Goal: Task Accomplishment & Management: Use online tool/utility

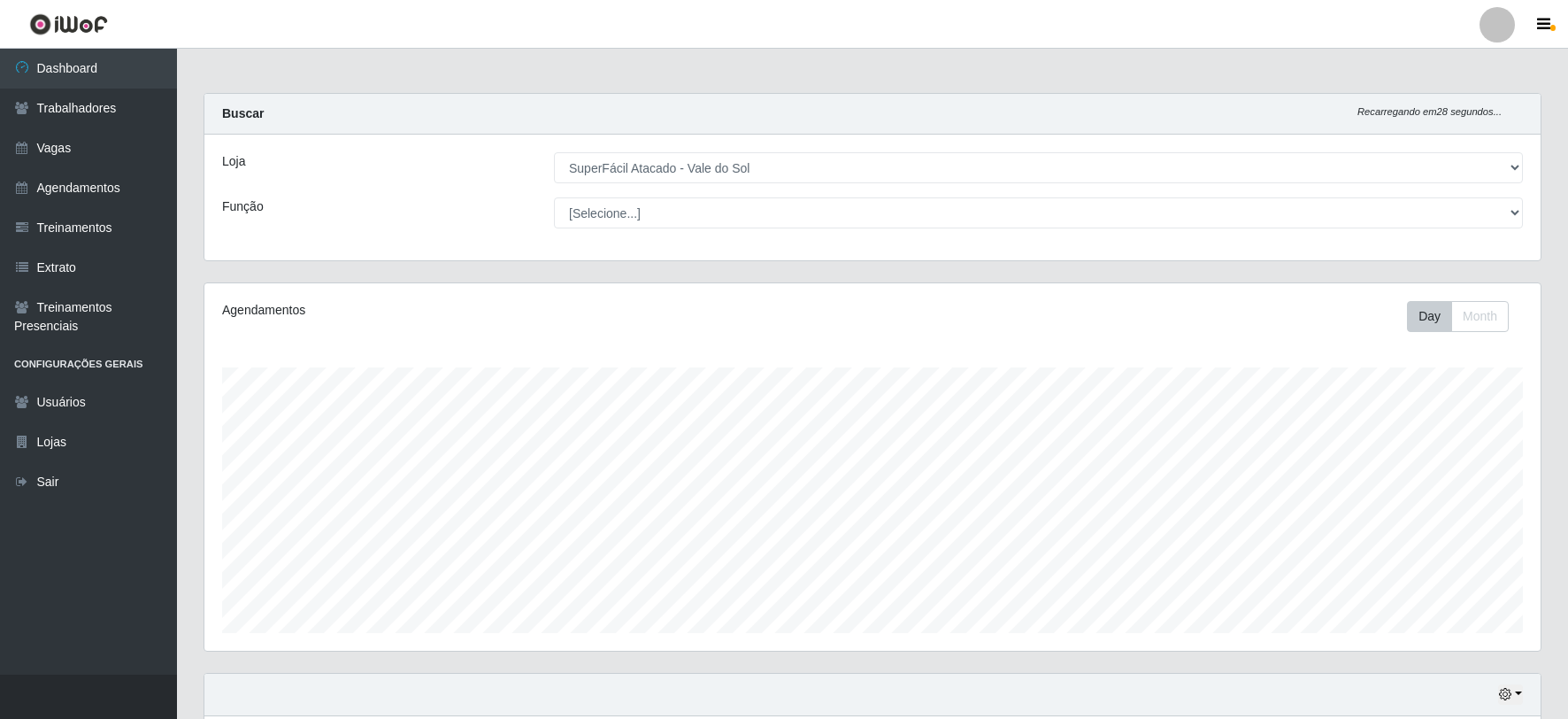
select select "502"
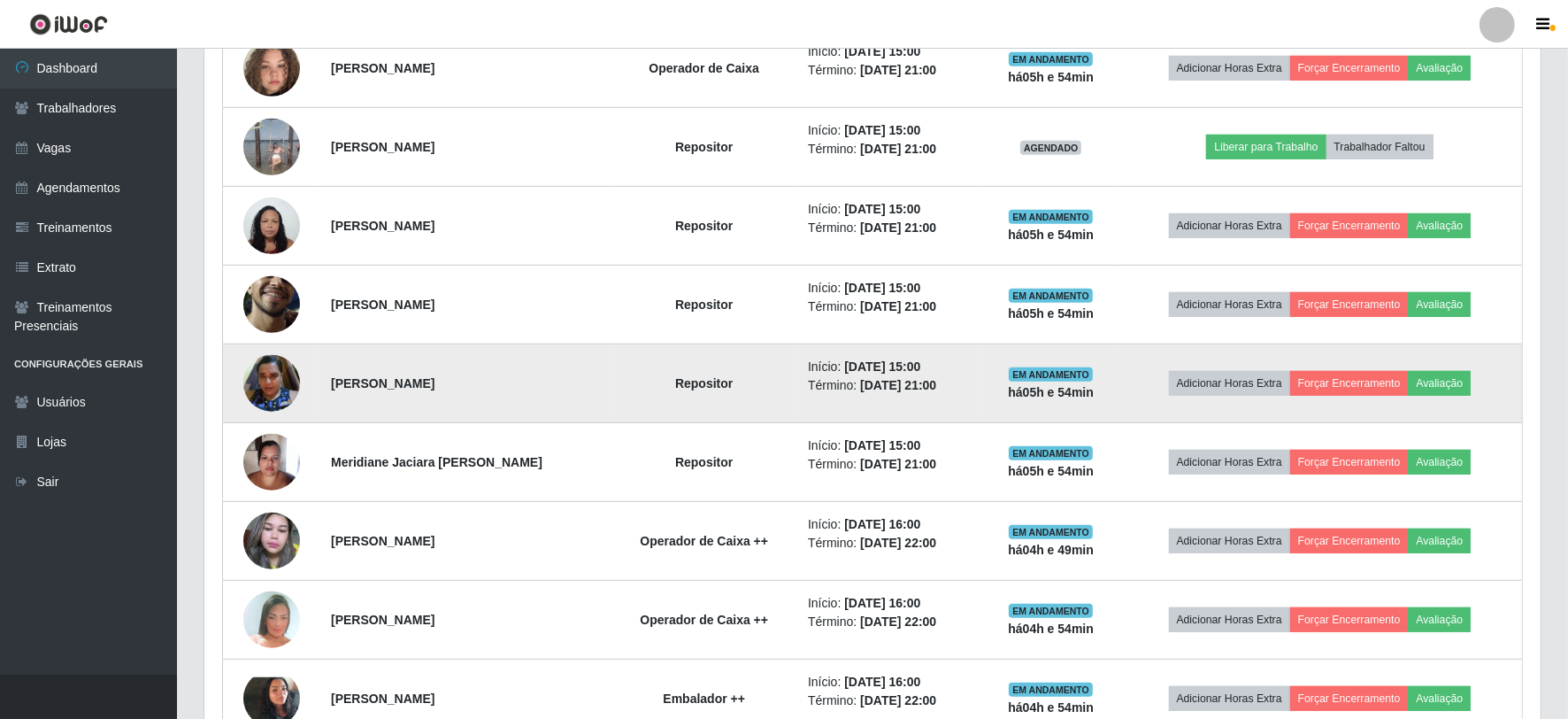
scroll to position [1081, 0]
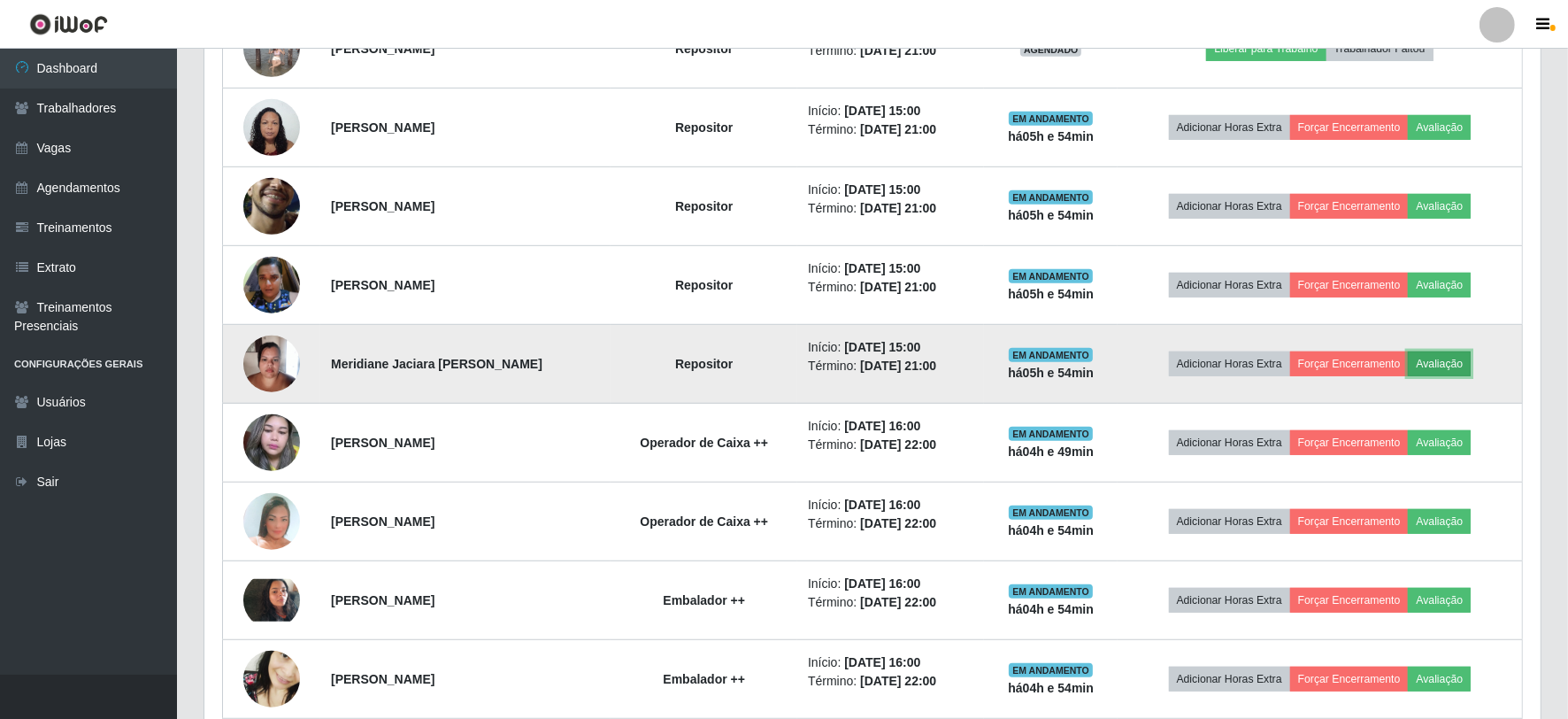
click at [1448, 359] on button "Avaliação" at bounding box center [1439, 364] width 63 height 25
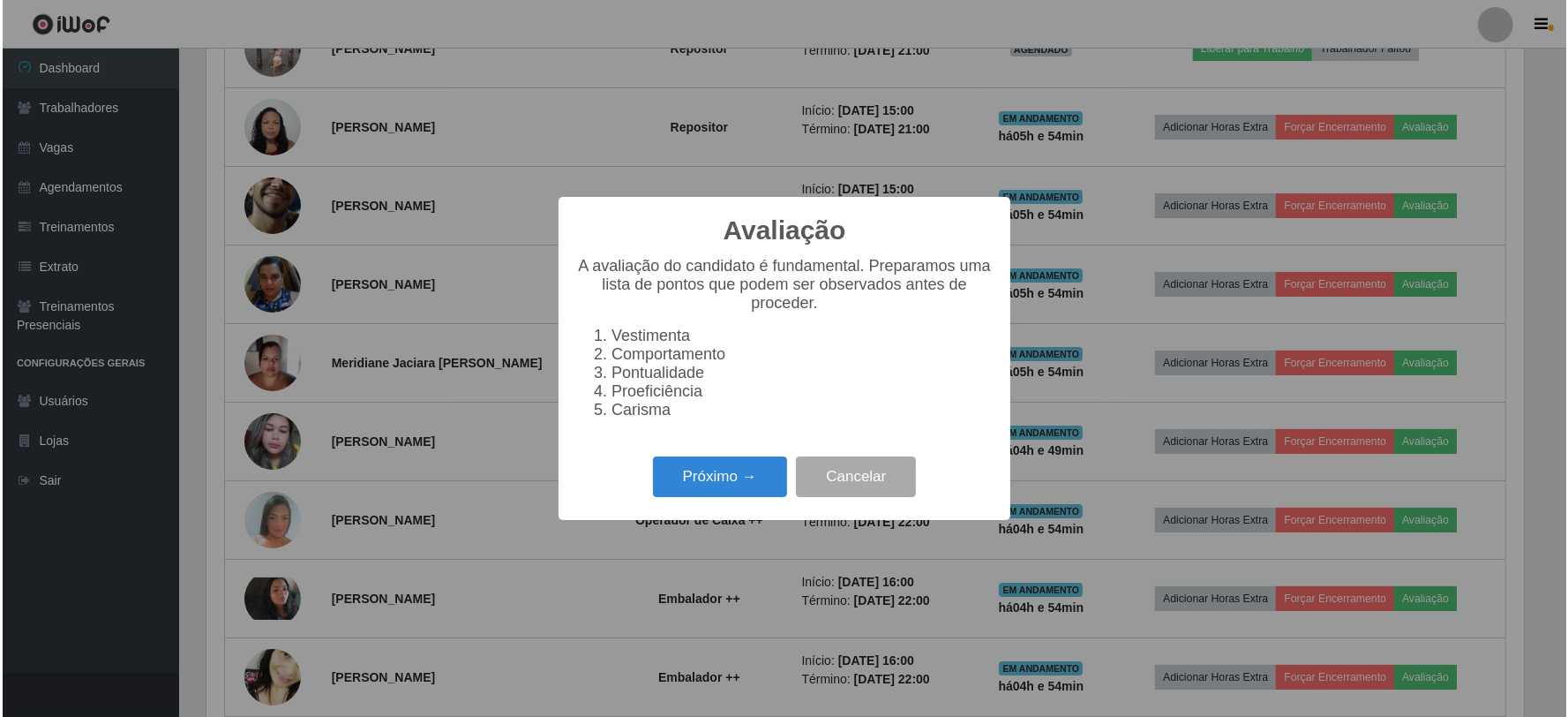
scroll to position [365, 1320]
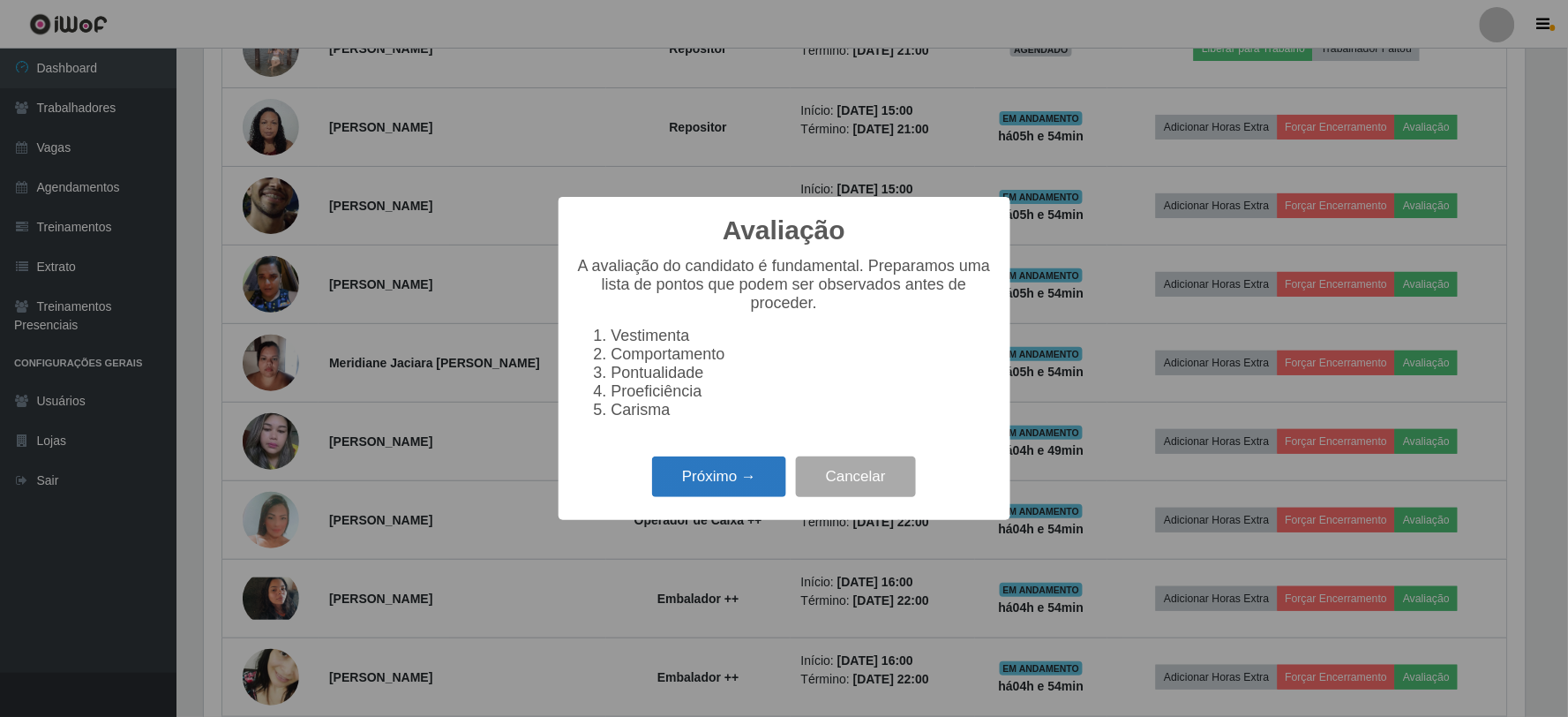
click at [738, 497] on button "Próximo →" at bounding box center [720, 477] width 135 height 41
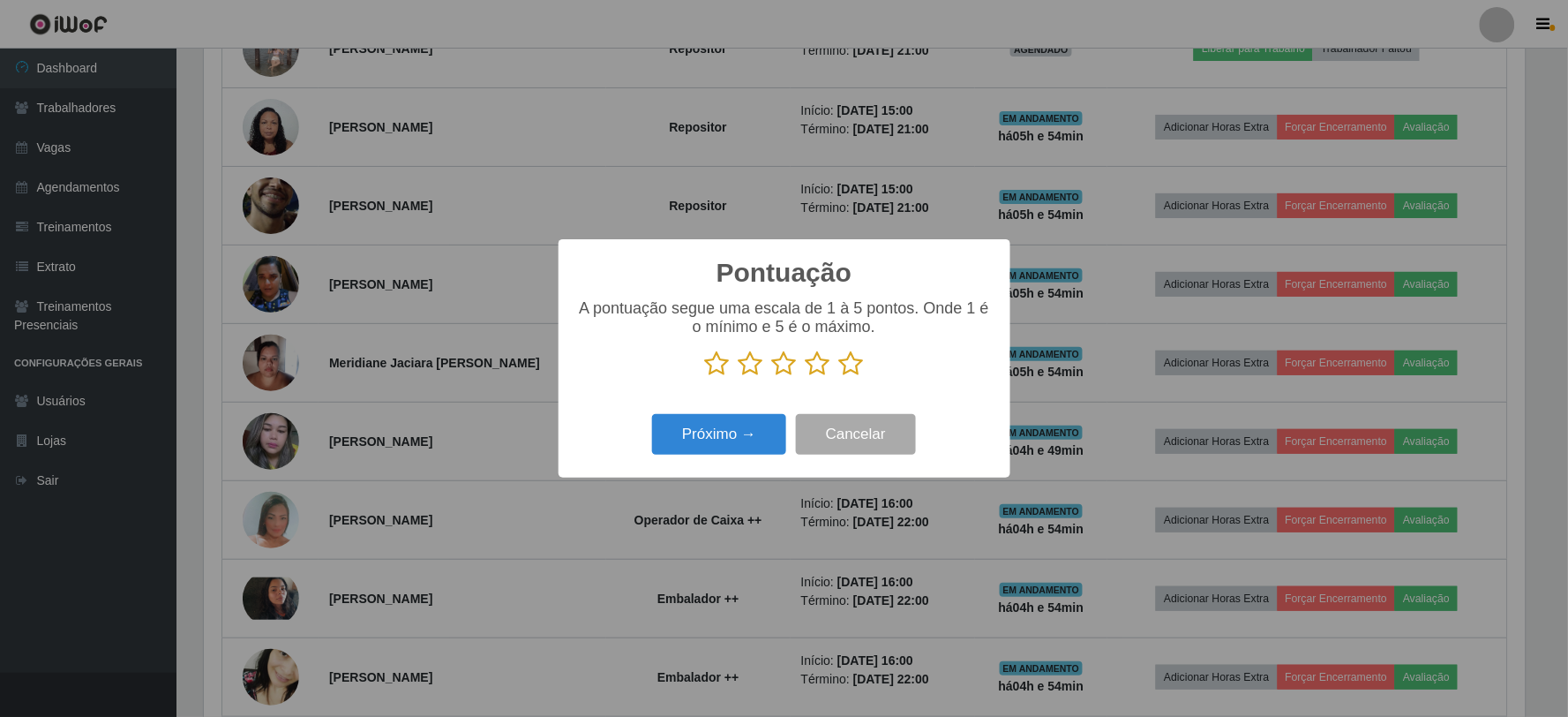
click at [850, 363] on icon at bounding box center [851, 364] width 25 height 27
click at [839, 377] on input "radio" at bounding box center [839, 377] width 0 height 0
click at [738, 427] on button "Próximo →" at bounding box center [720, 434] width 135 height 41
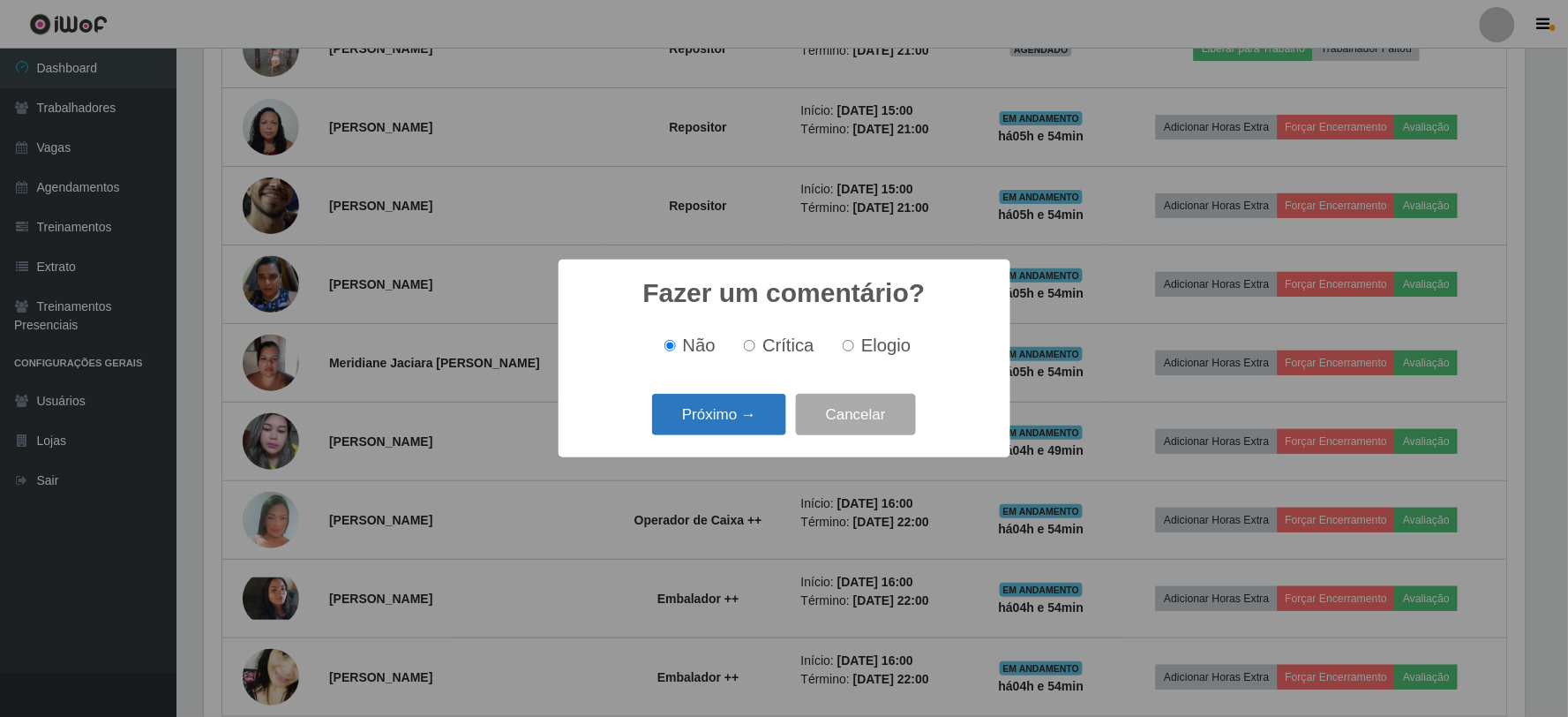
click at [749, 416] on button "Próximo →" at bounding box center [720, 413] width 135 height 41
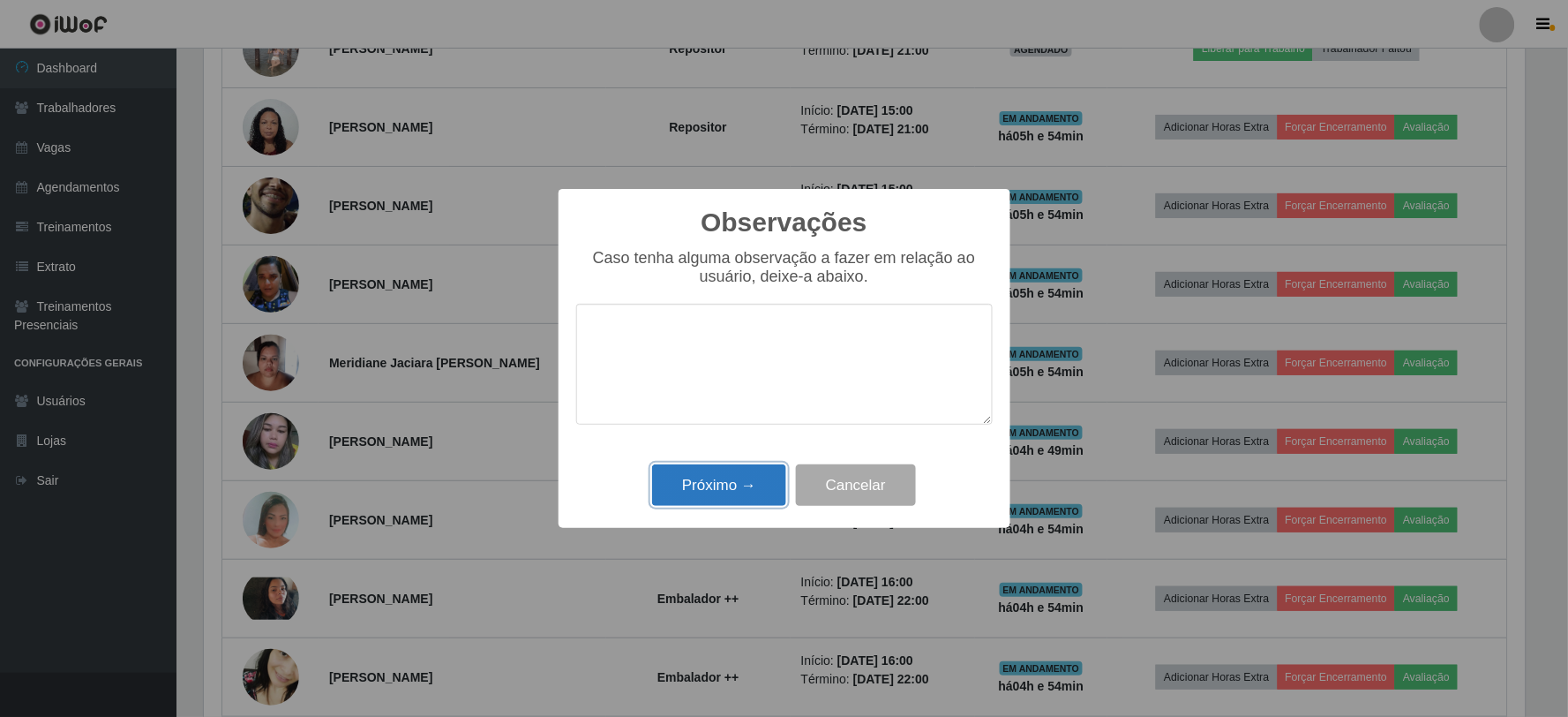
click at [746, 473] on button "Próximo →" at bounding box center [720, 484] width 135 height 41
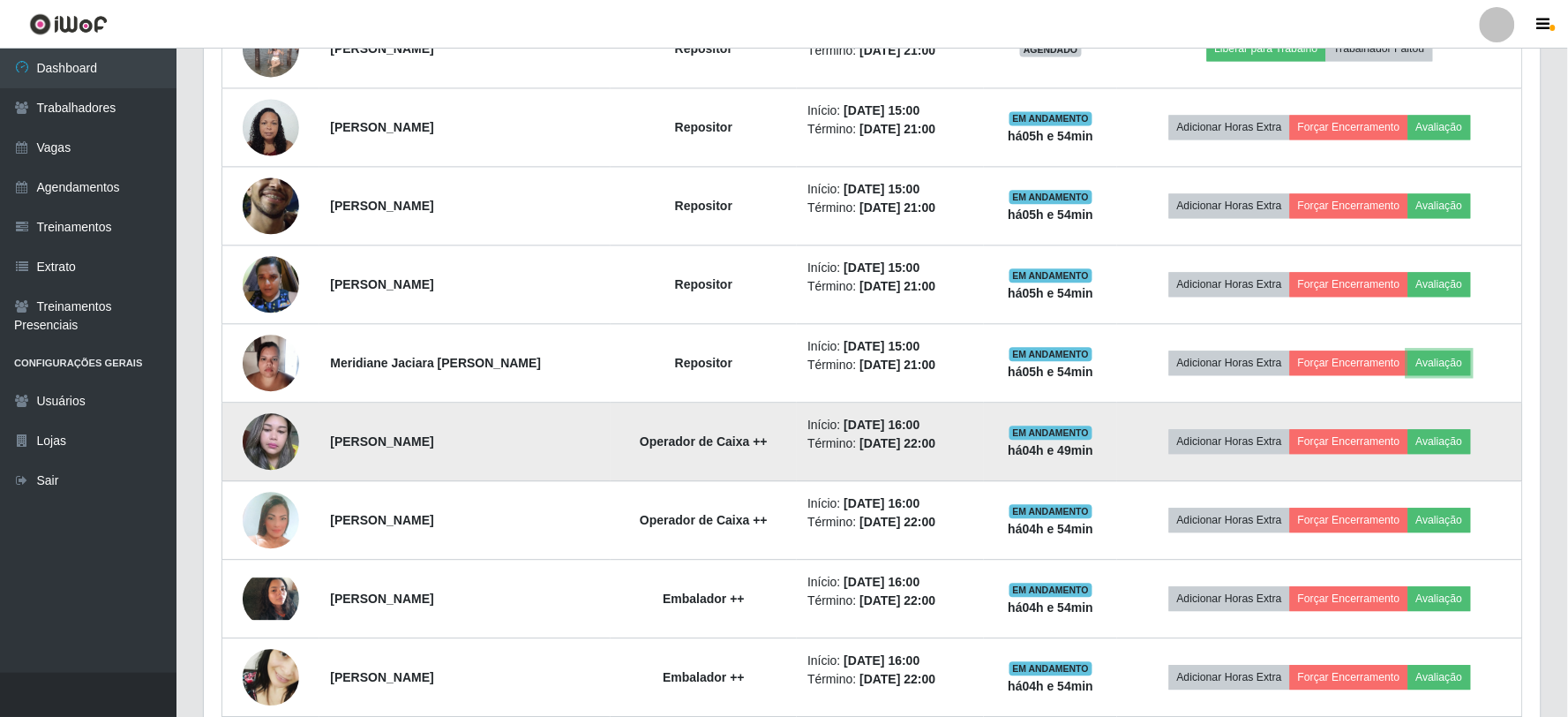
scroll to position [365, 1332]
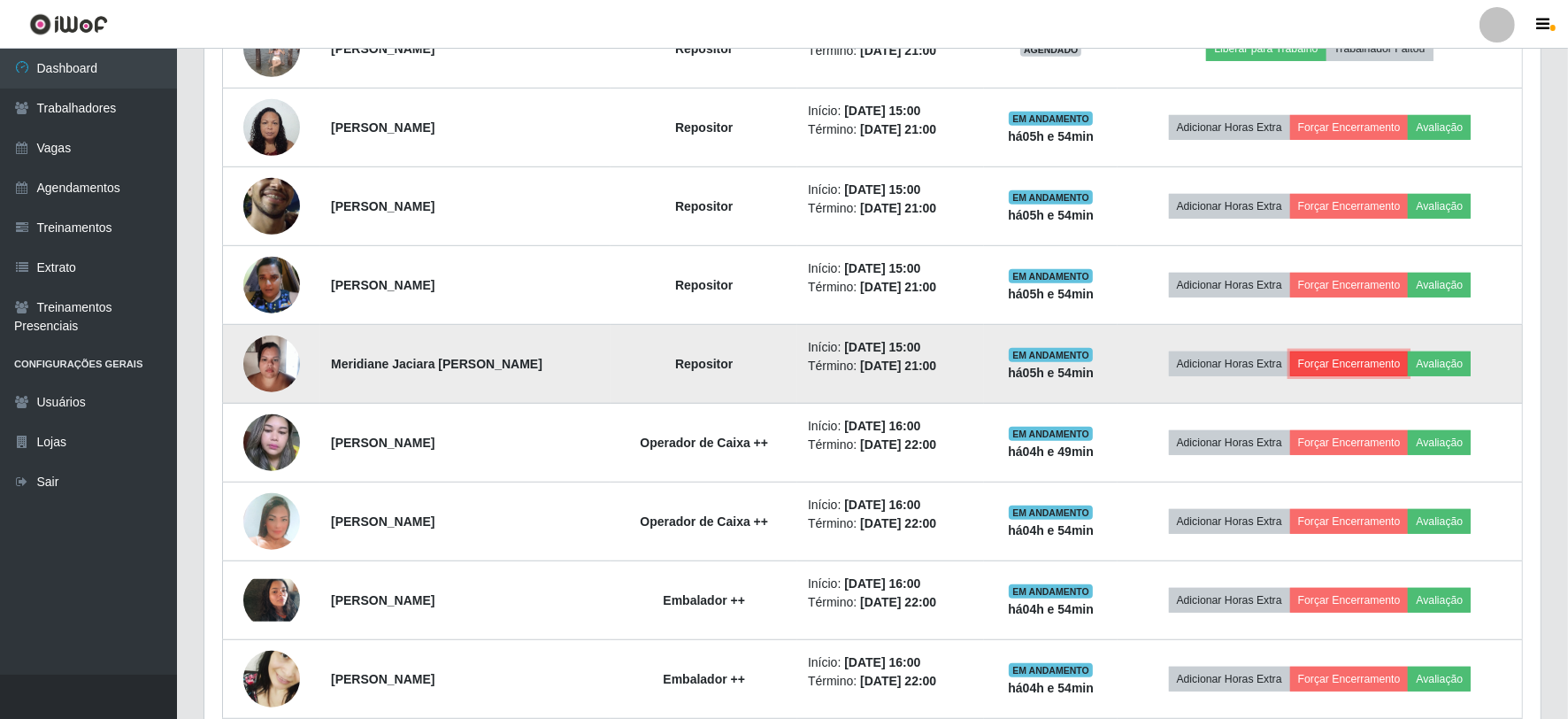
click at [1364, 358] on button "Forçar Encerramento" at bounding box center [1349, 364] width 119 height 25
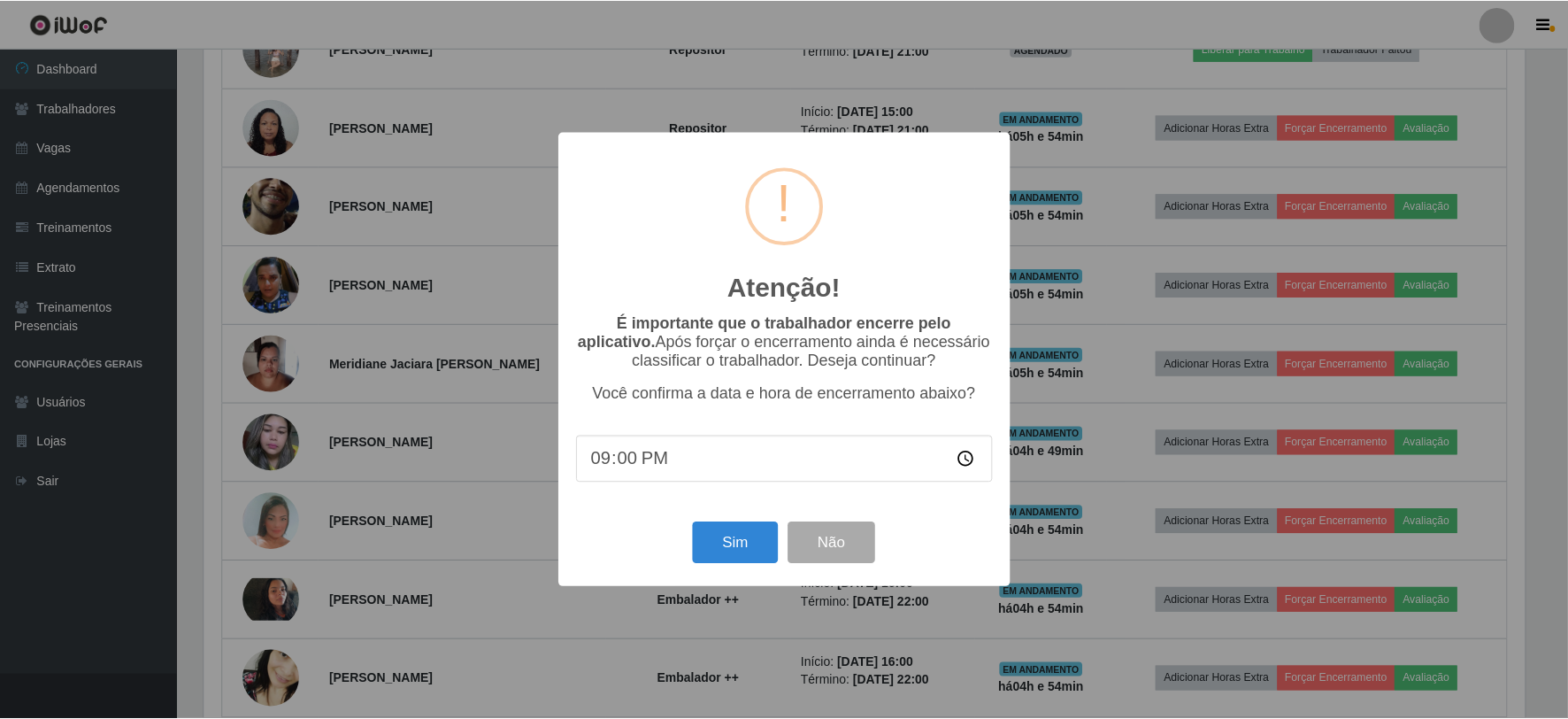
scroll to position [366, 1324]
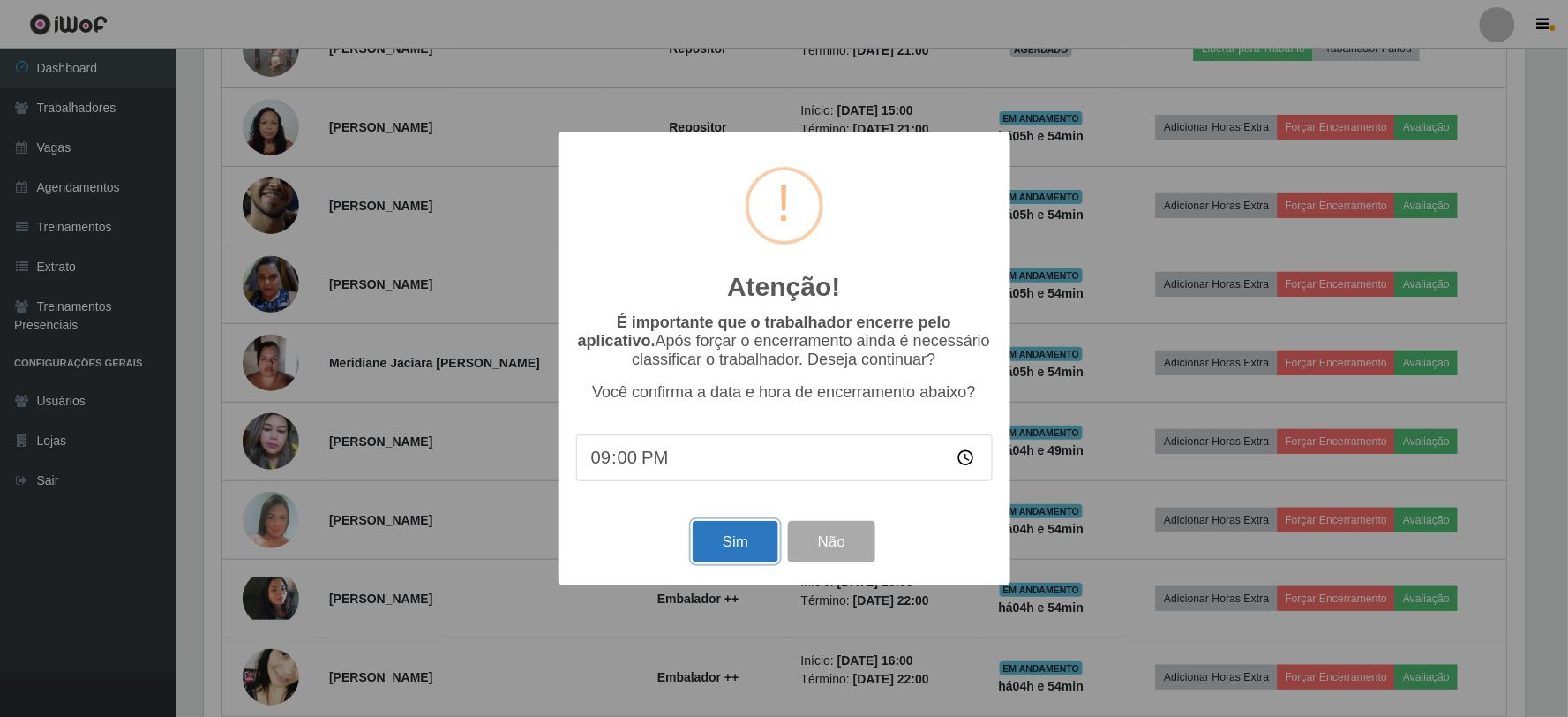
click at [747, 545] on button "Sim" at bounding box center [735, 541] width 86 height 41
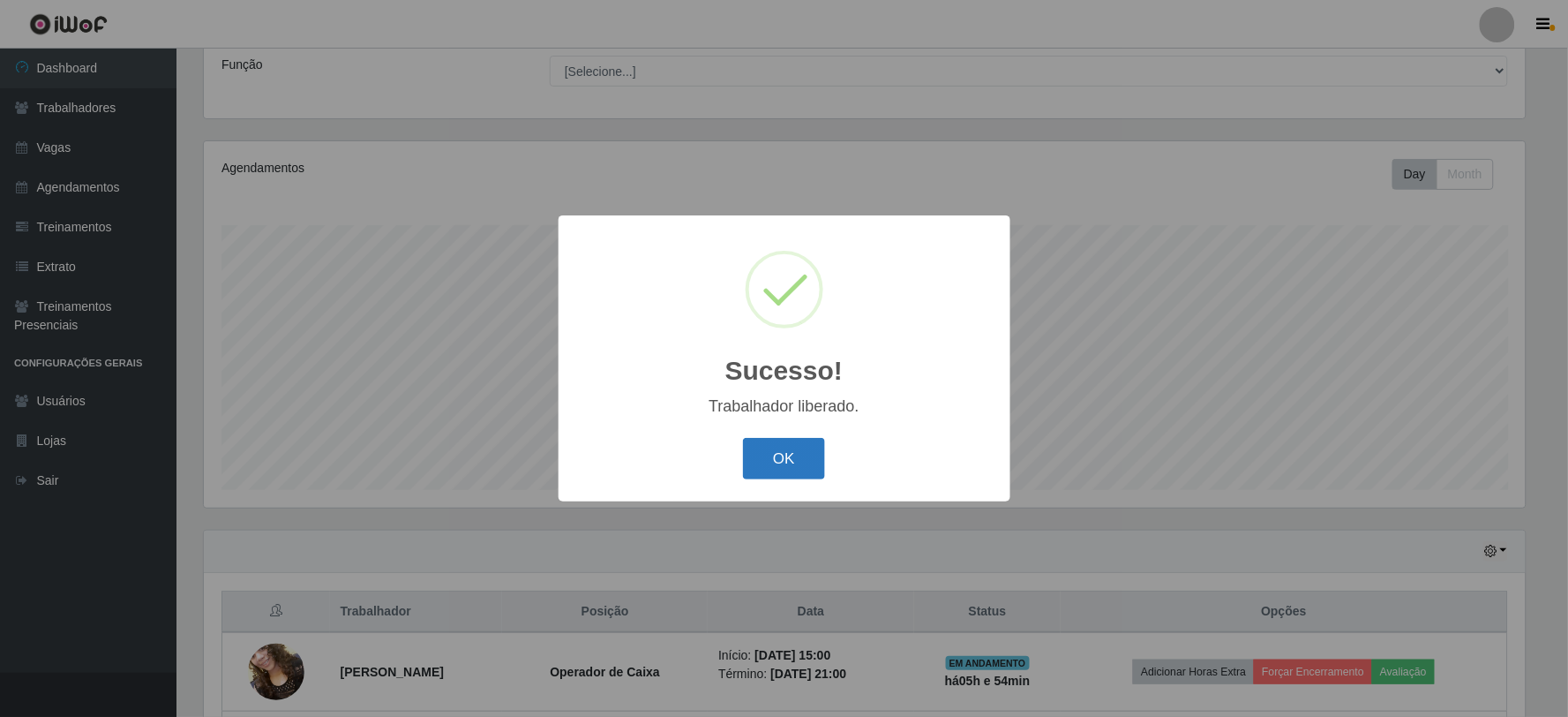
click at [760, 455] on button "OK" at bounding box center [783, 457] width 82 height 41
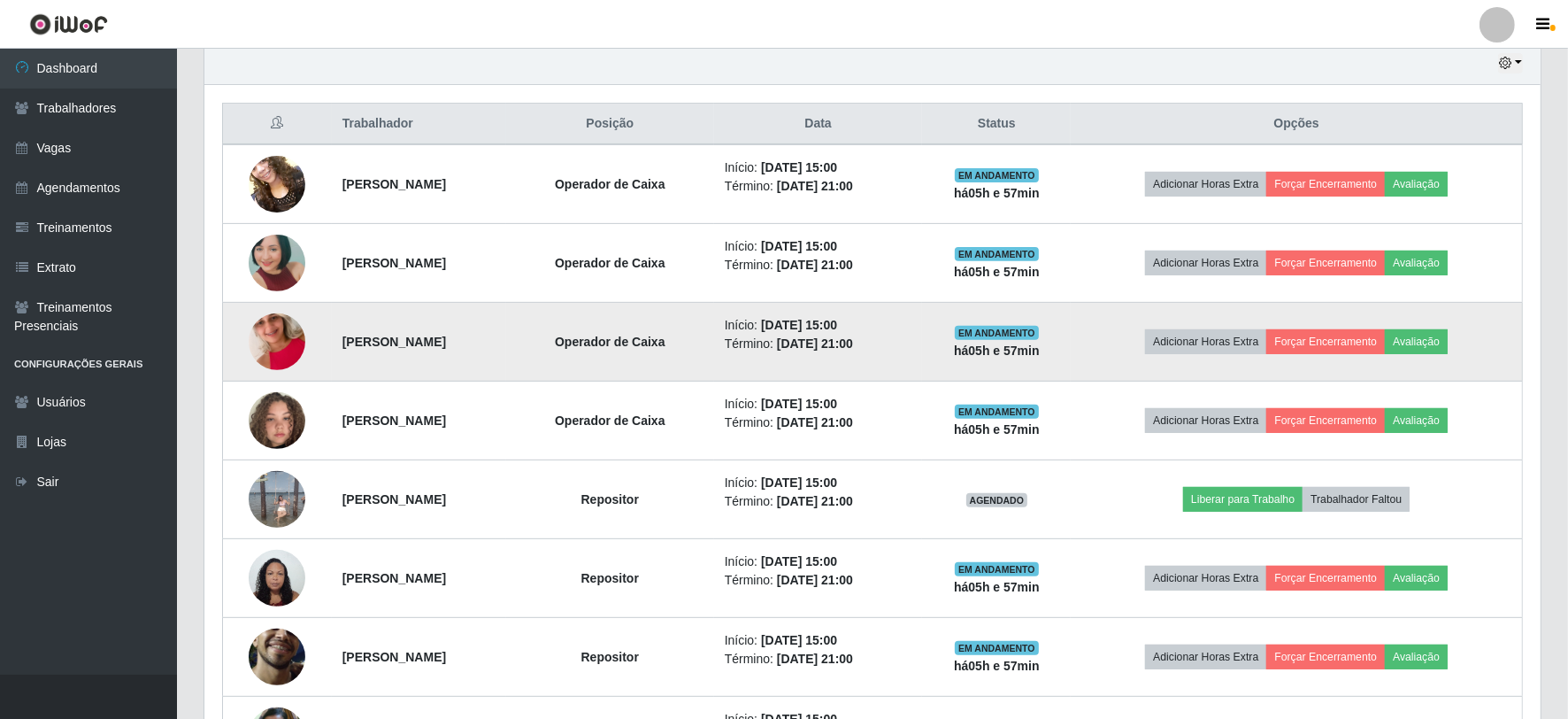
scroll to position [773, 0]
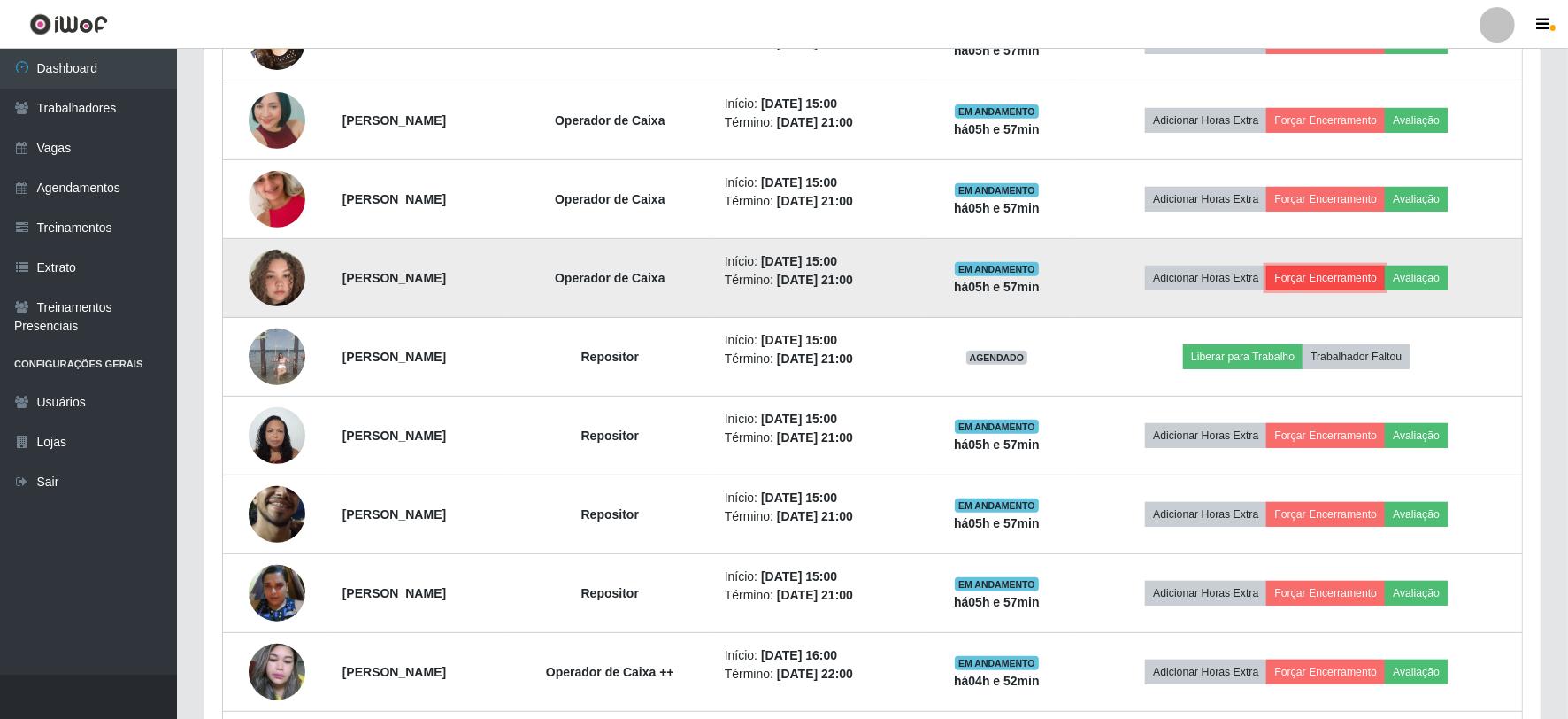
click at [1330, 276] on button "Forçar Encerramento" at bounding box center [1325, 278] width 119 height 25
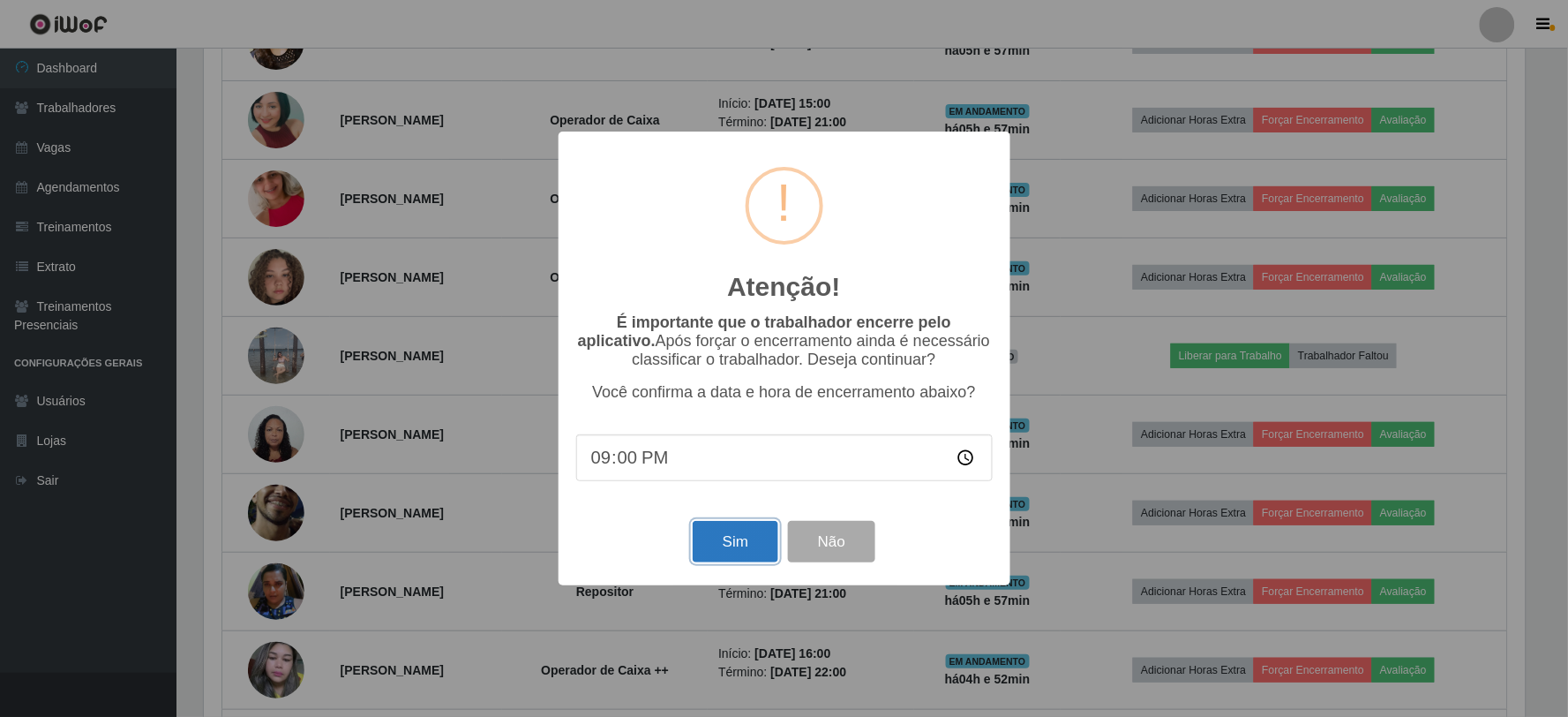
click at [724, 533] on button "Sim" at bounding box center [735, 541] width 86 height 41
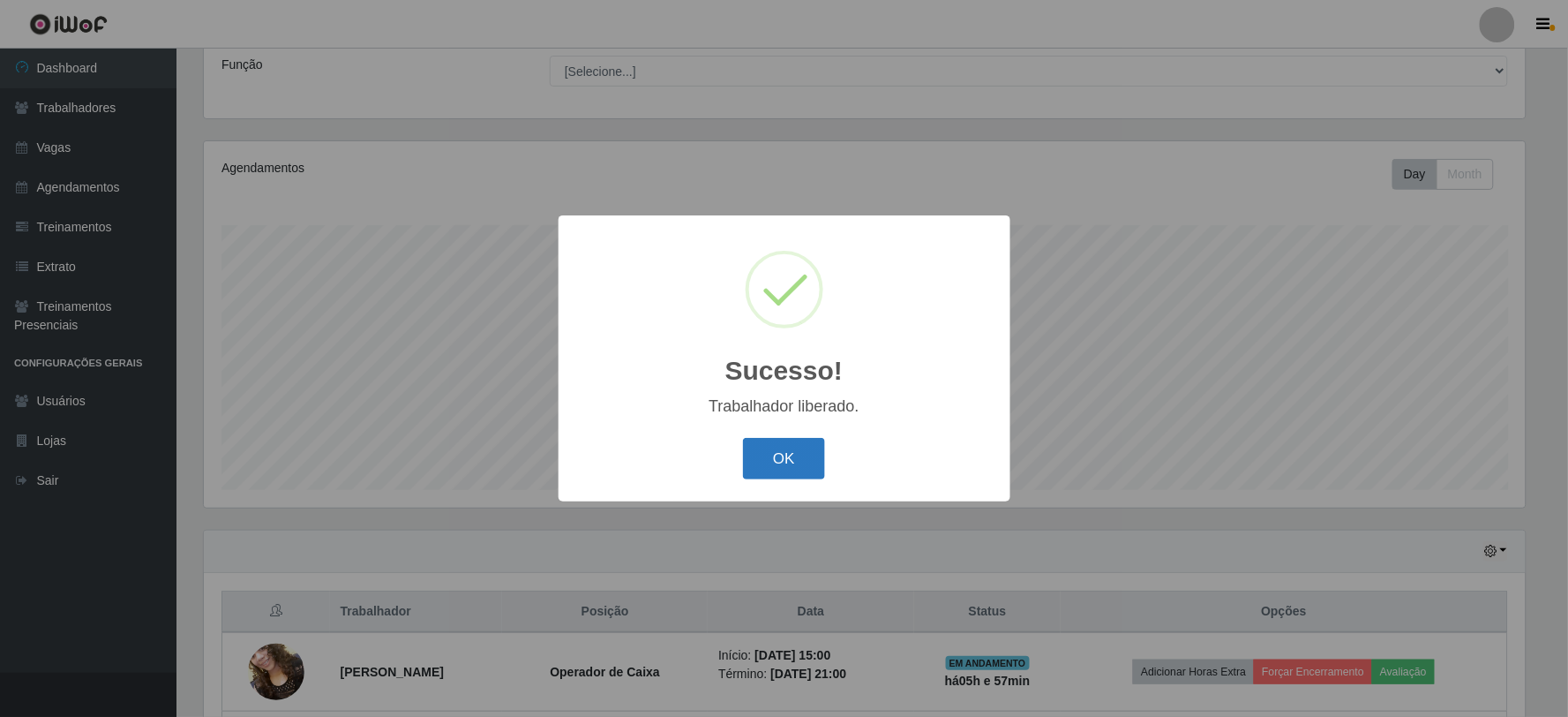
click at [790, 448] on button "OK" at bounding box center [783, 457] width 82 height 41
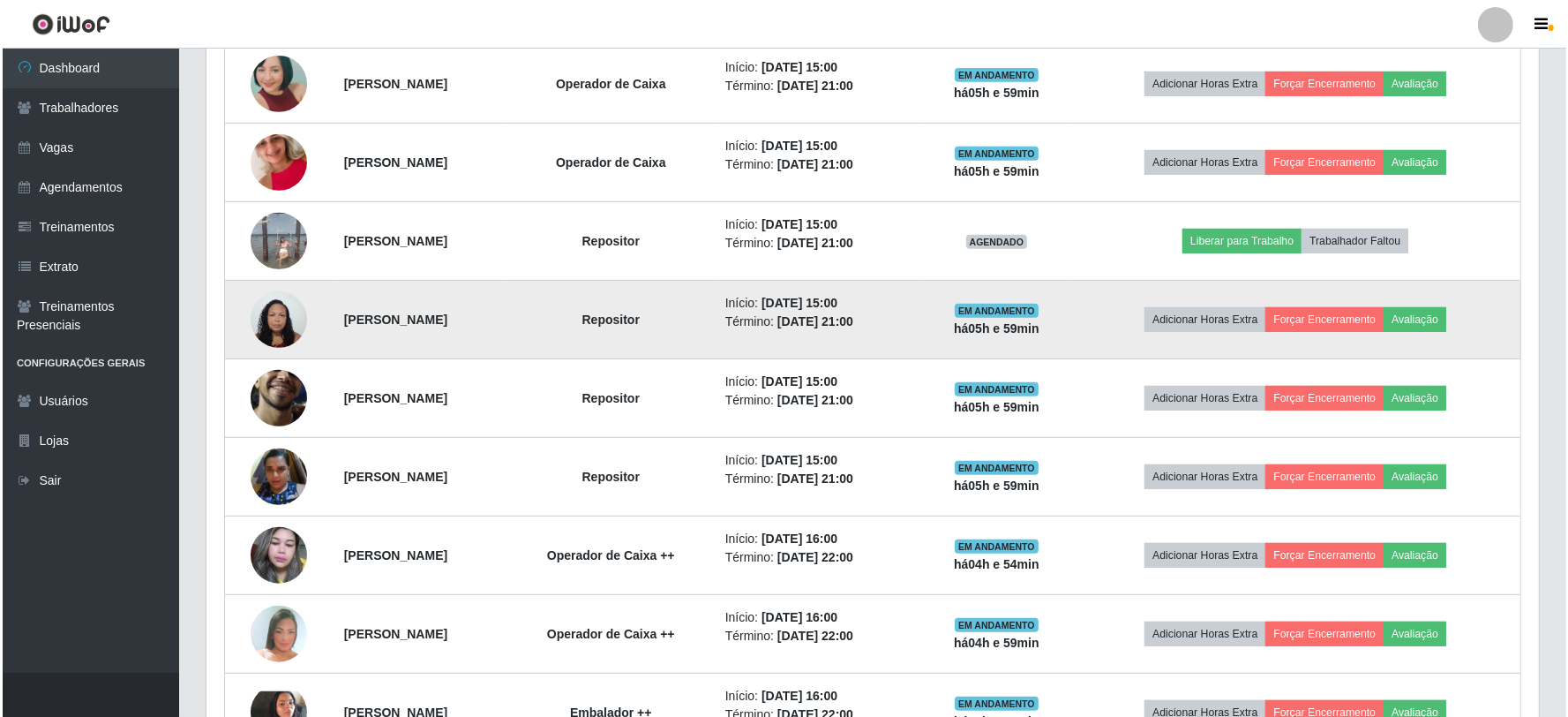
scroll to position [888, 0]
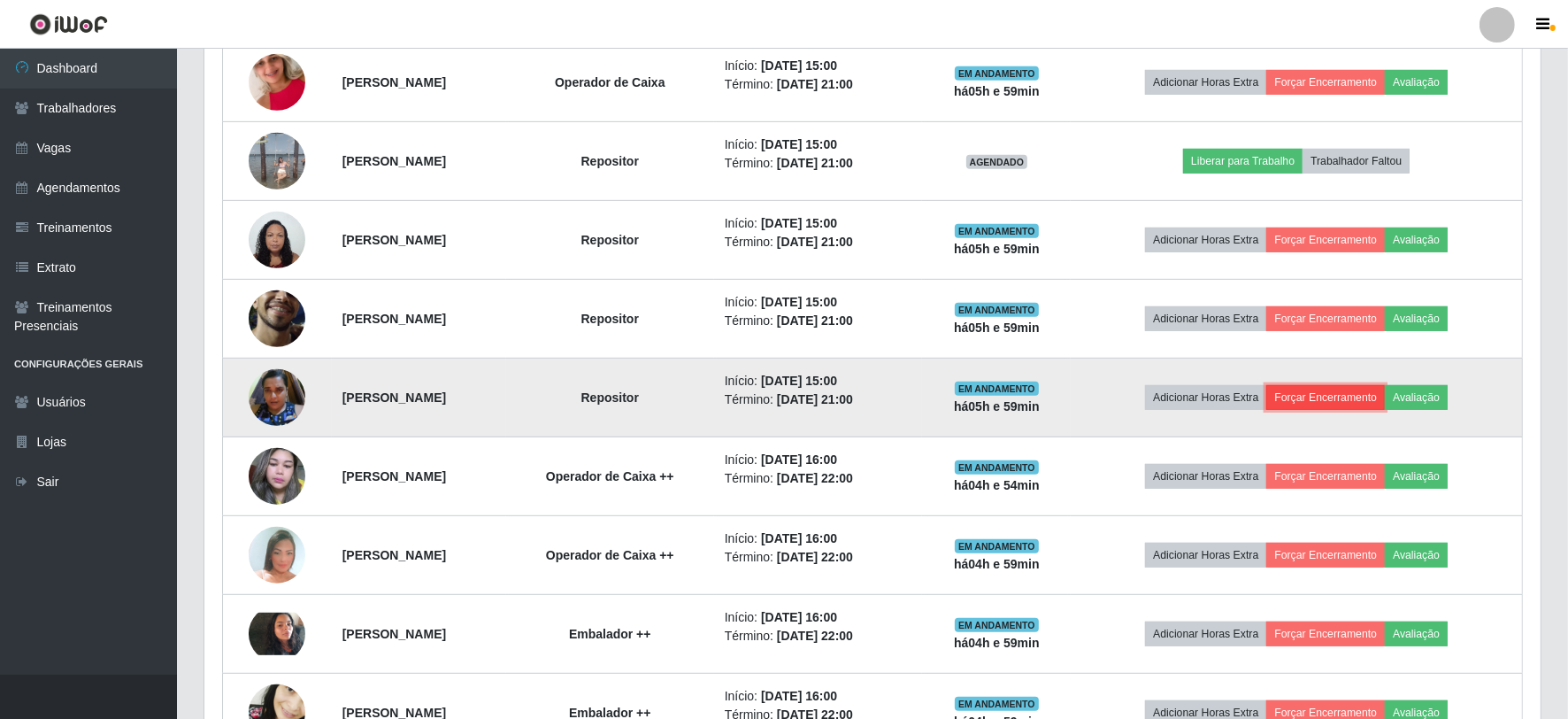
click at [1360, 404] on button "Forçar Encerramento" at bounding box center [1325, 397] width 119 height 25
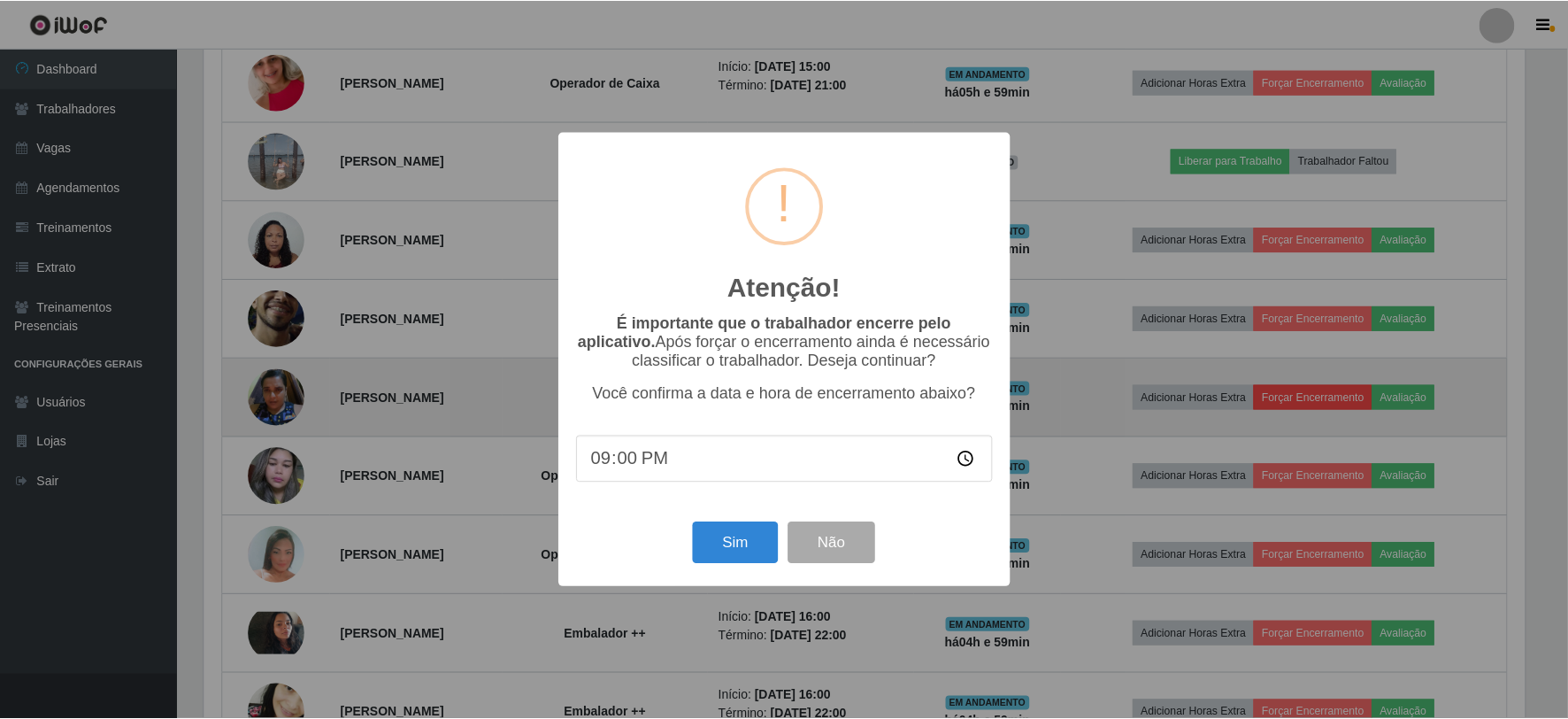
scroll to position [366, 1324]
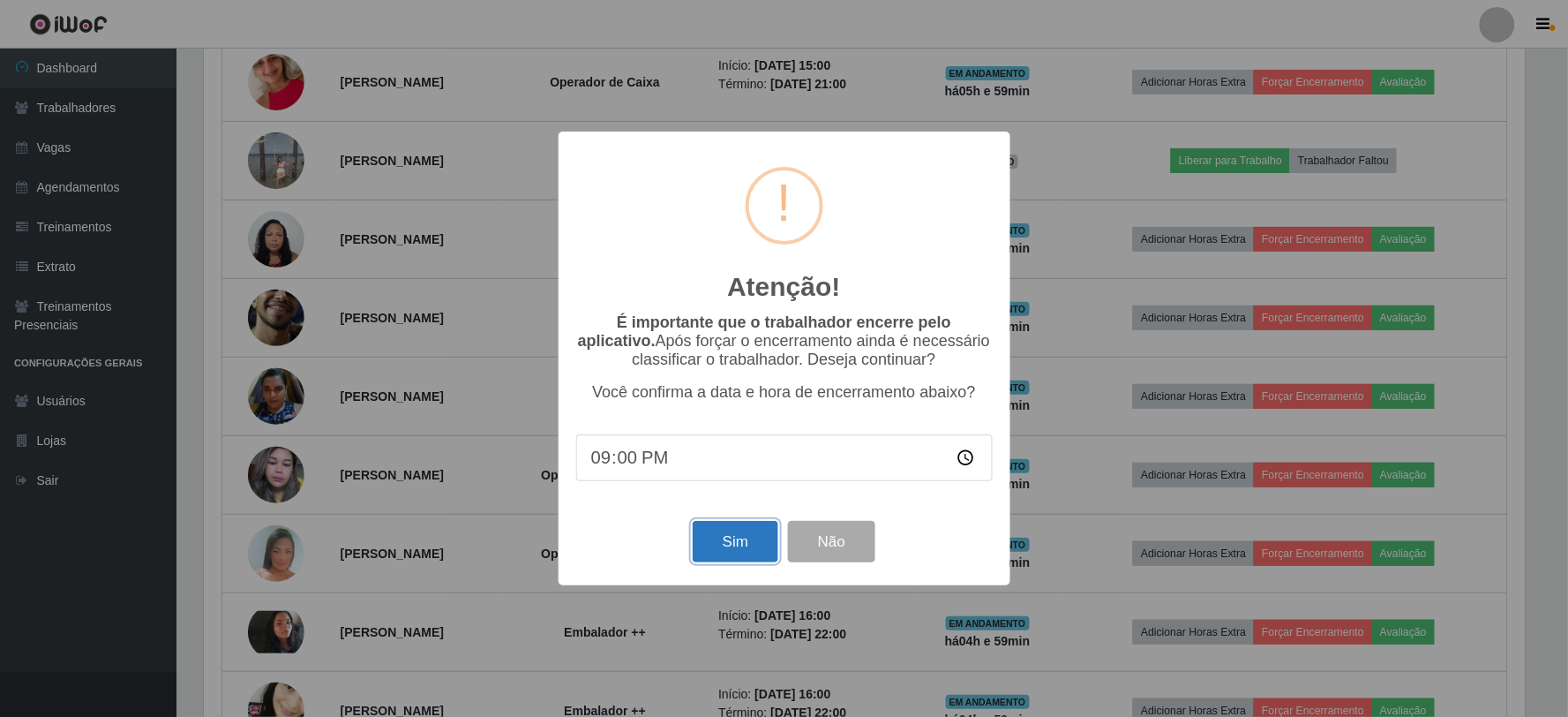
click at [720, 554] on button "Sim" at bounding box center [735, 541] width 86 height 41
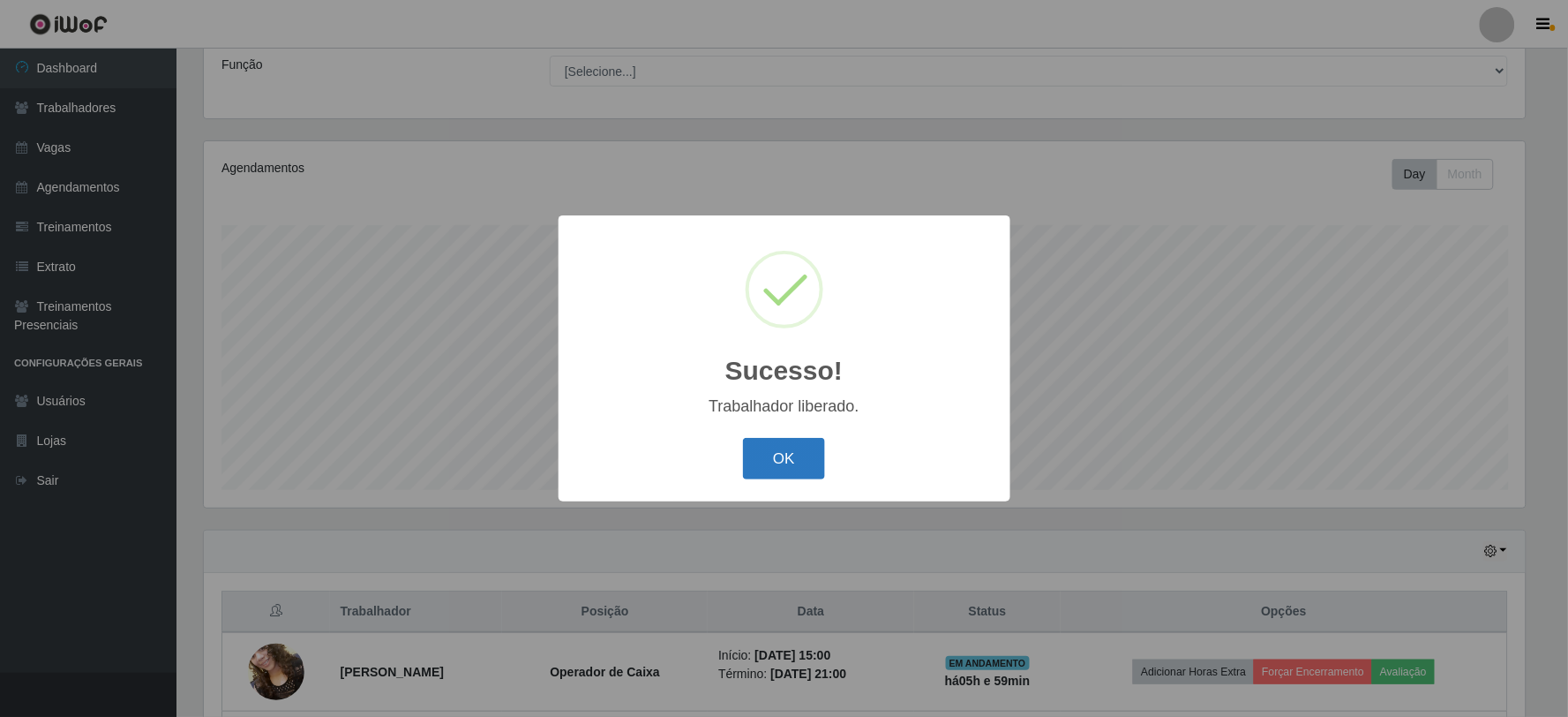
click at [779, 463] on button "OK" at bounding box center [783, 457] width 82 height 41
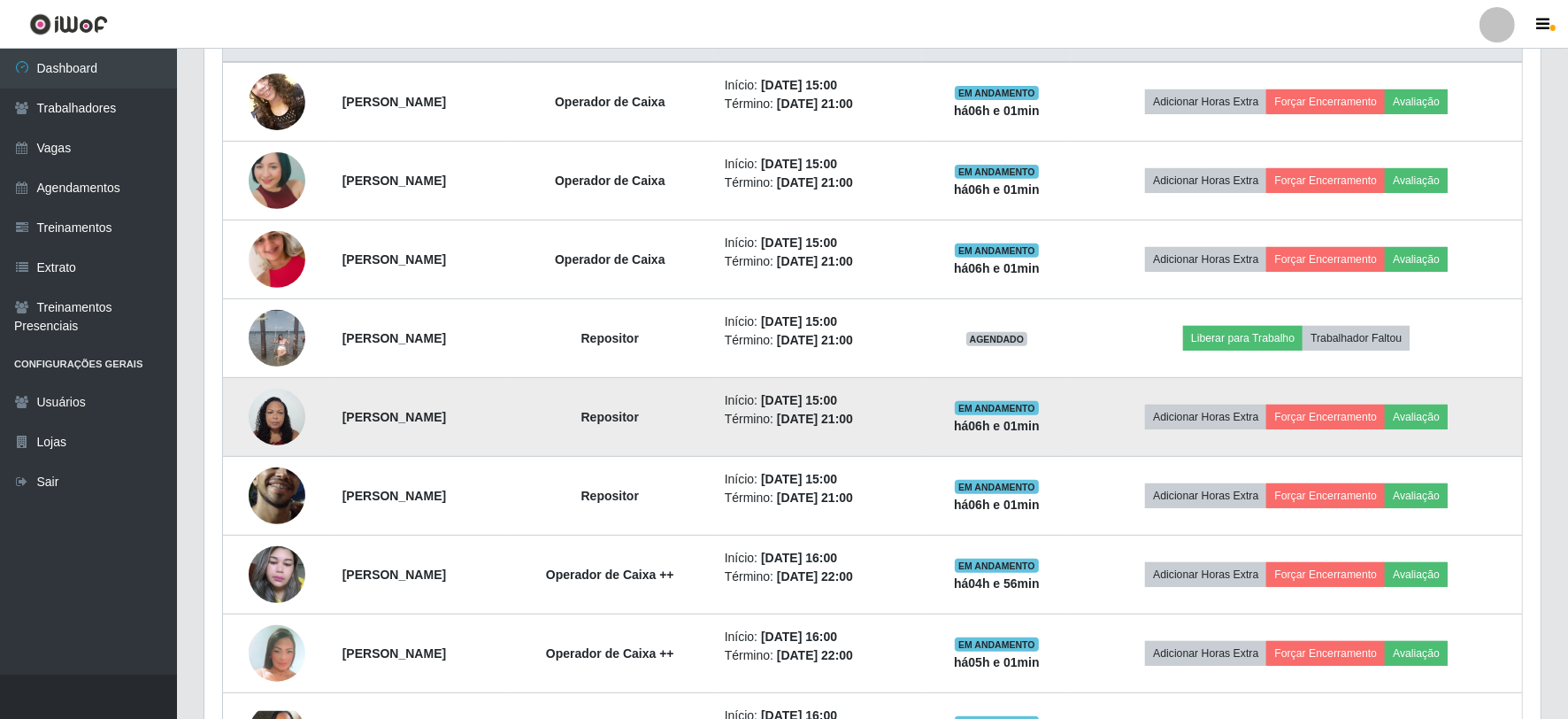
scroll to position [731, 0]
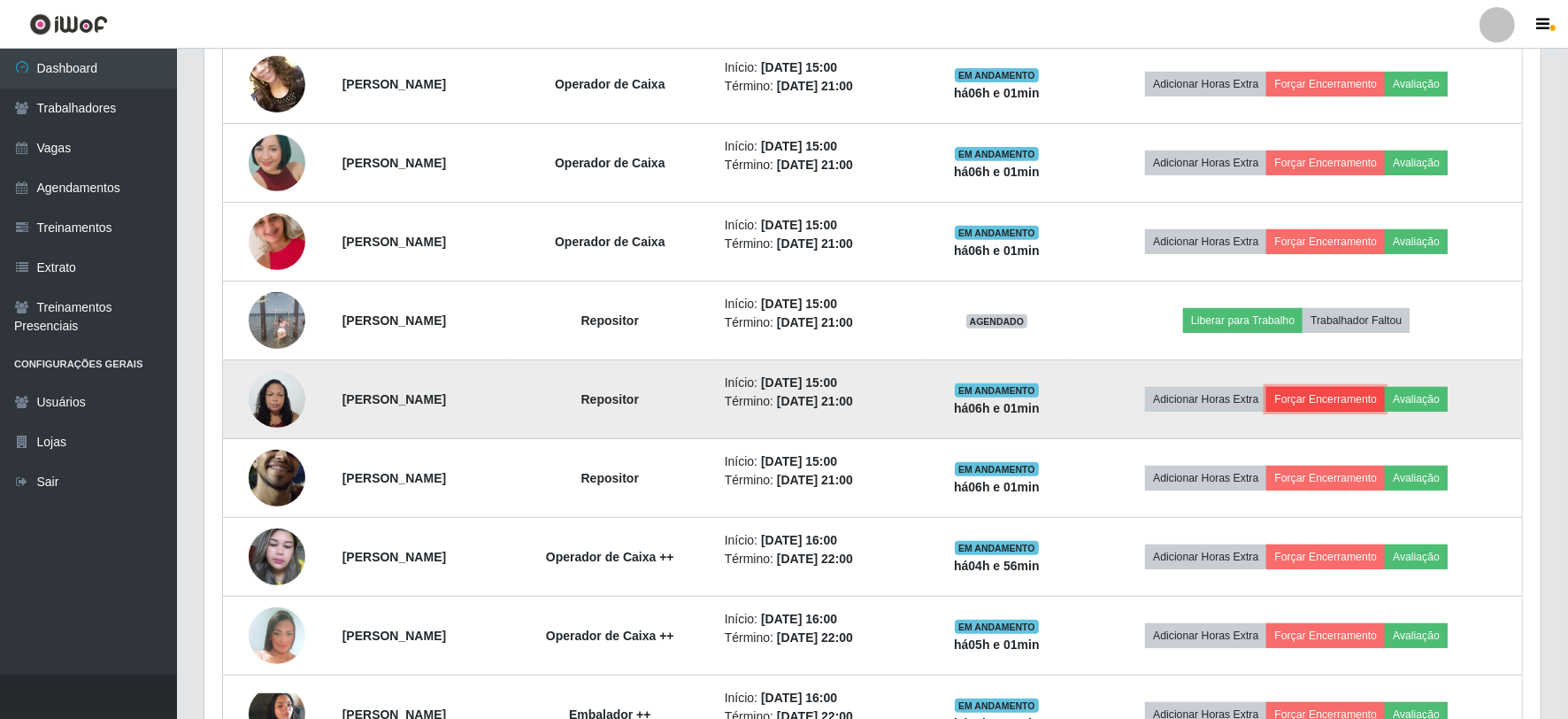
click at [1346, 405] on button "Forçar Encerramento" at bounding box center [1325, 399] width 119 height 25
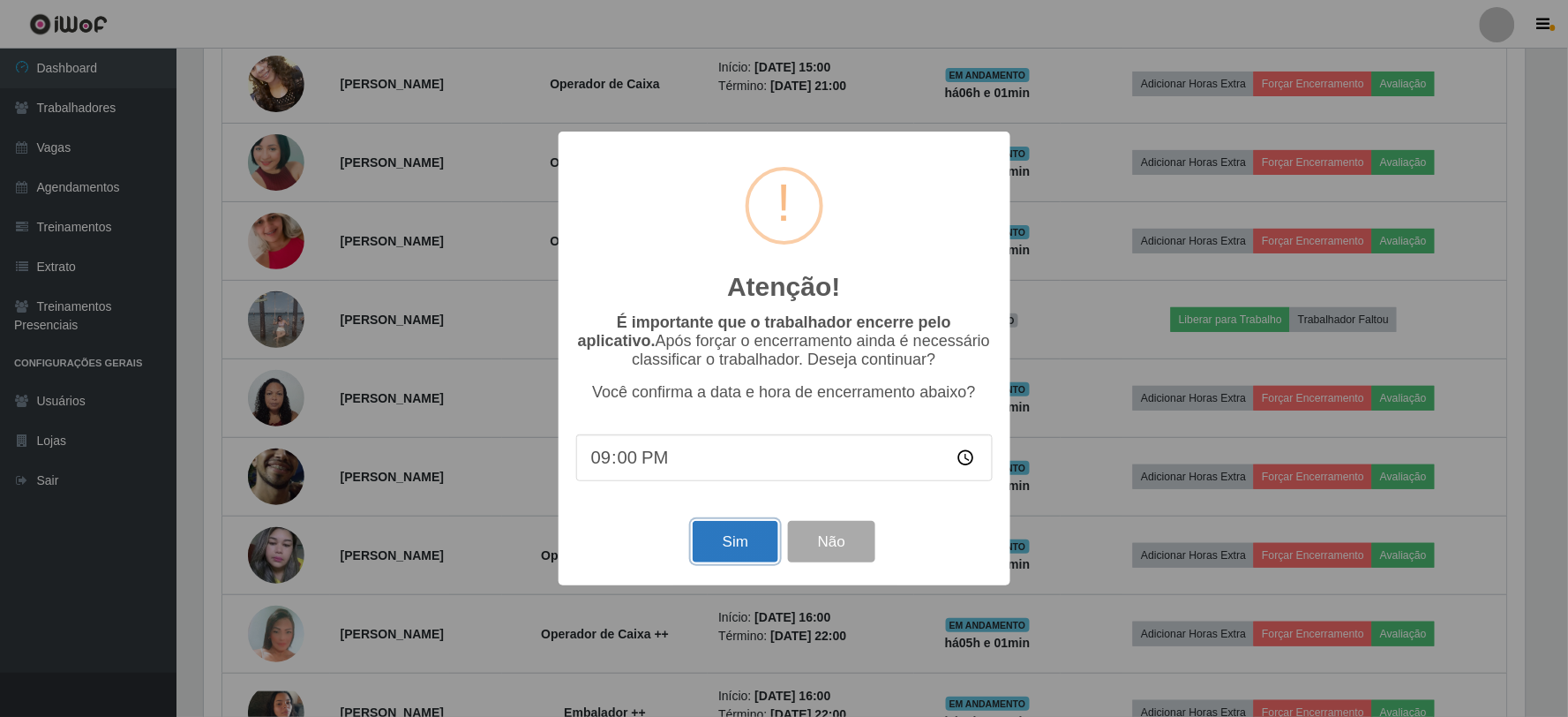
click at [735, 549] on button "Sim" at bounding box center [735, 541] width 86 height 41
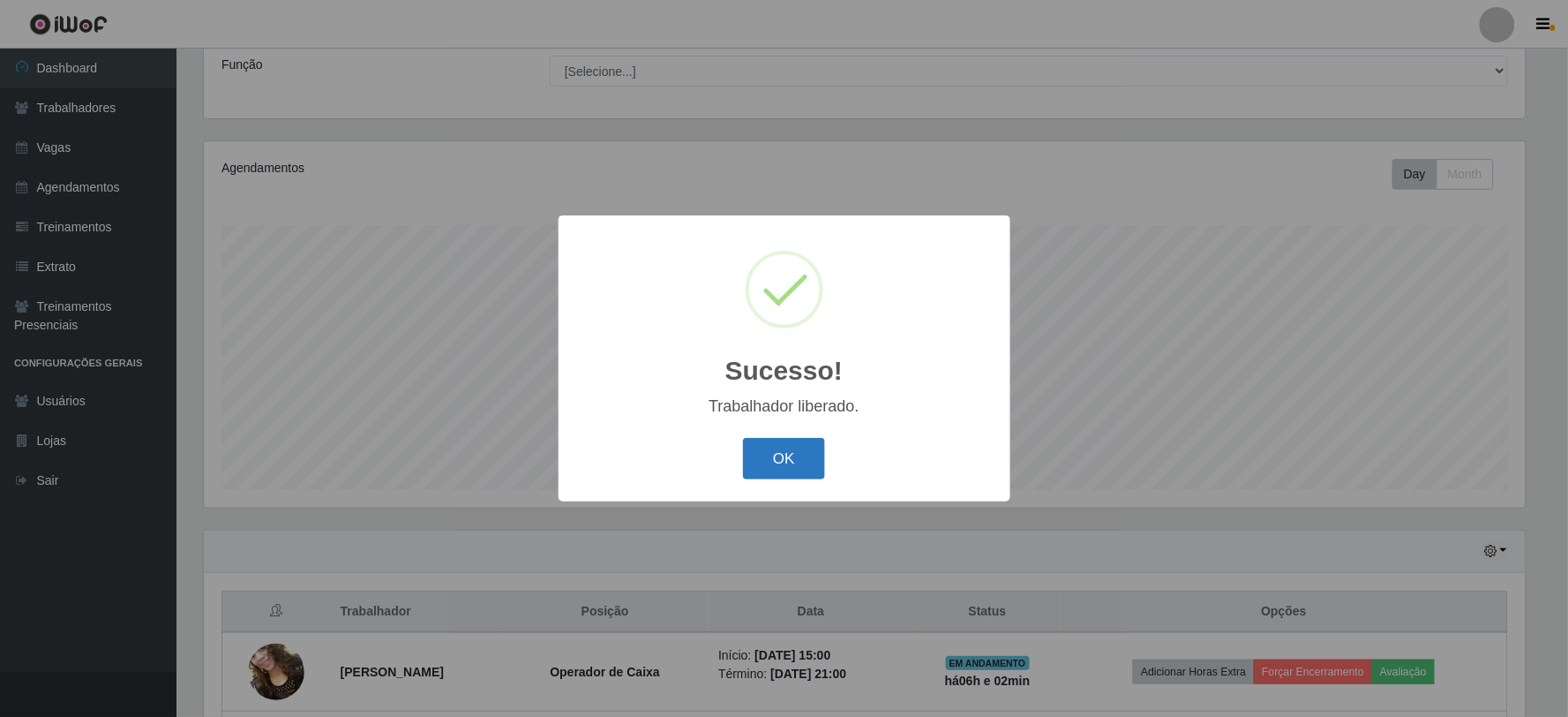
click at [772, 442] on button "OK" at bounding box center [783, 457] width 82 height 41
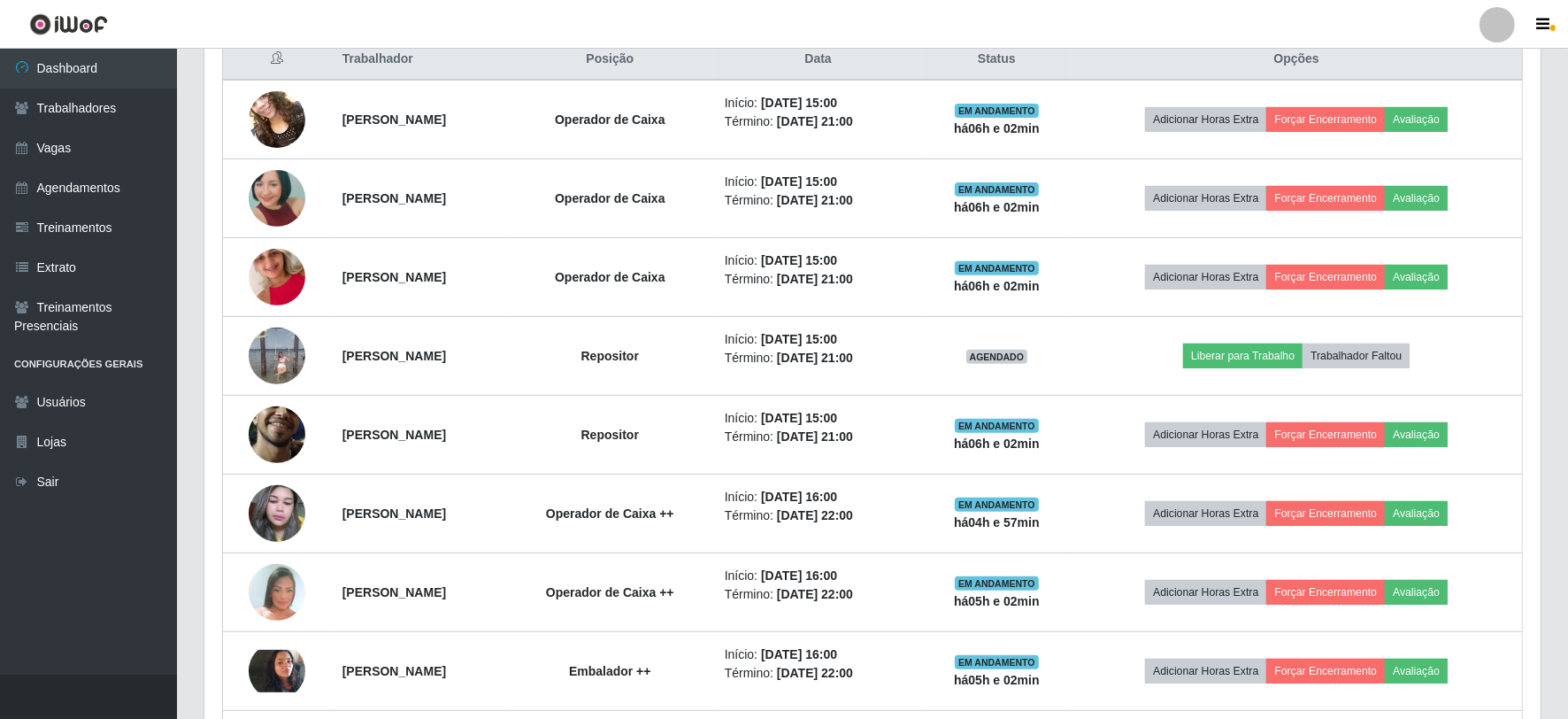
scroll to position [731, 0]
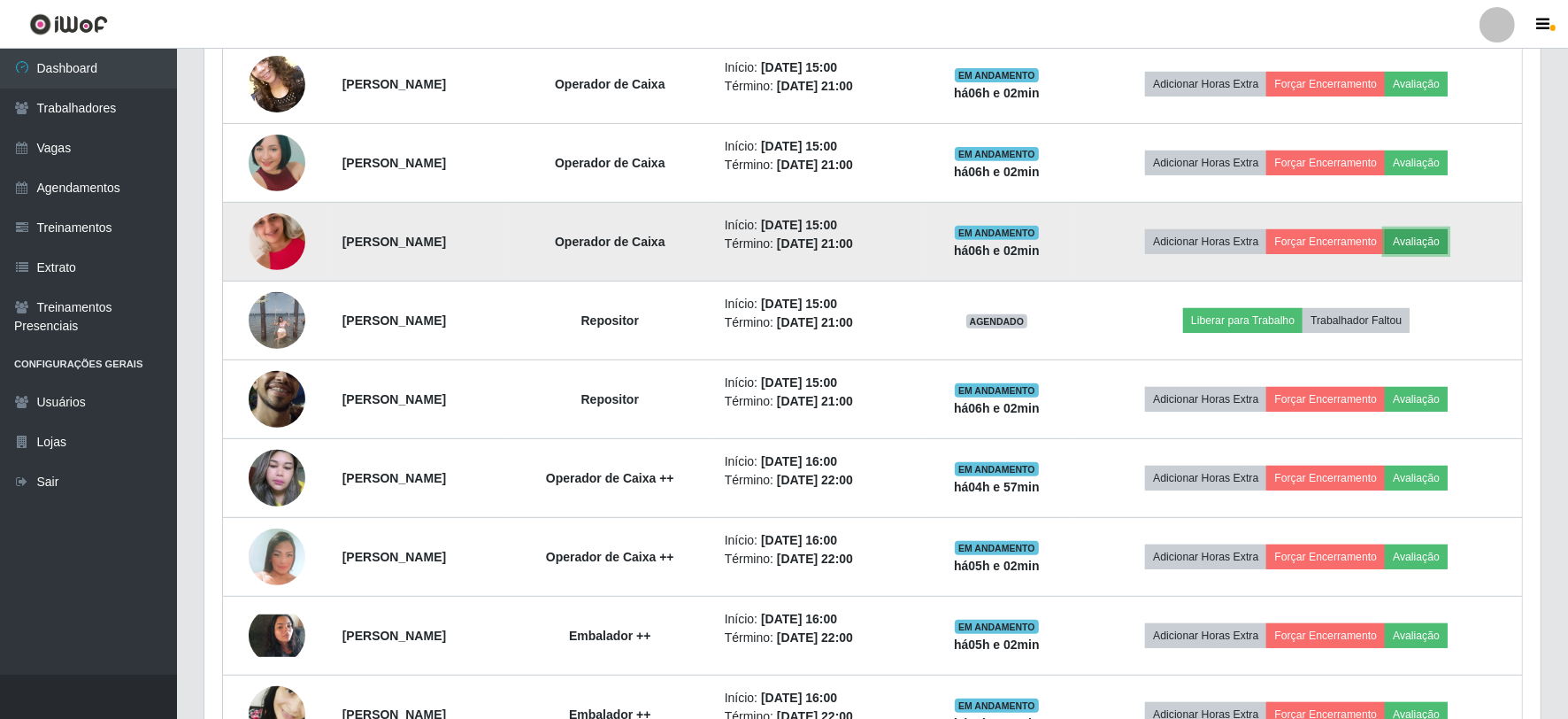
click at [1448, 232] on button "Avaliação" at bounding box center [1416, 242] width 63 height 25
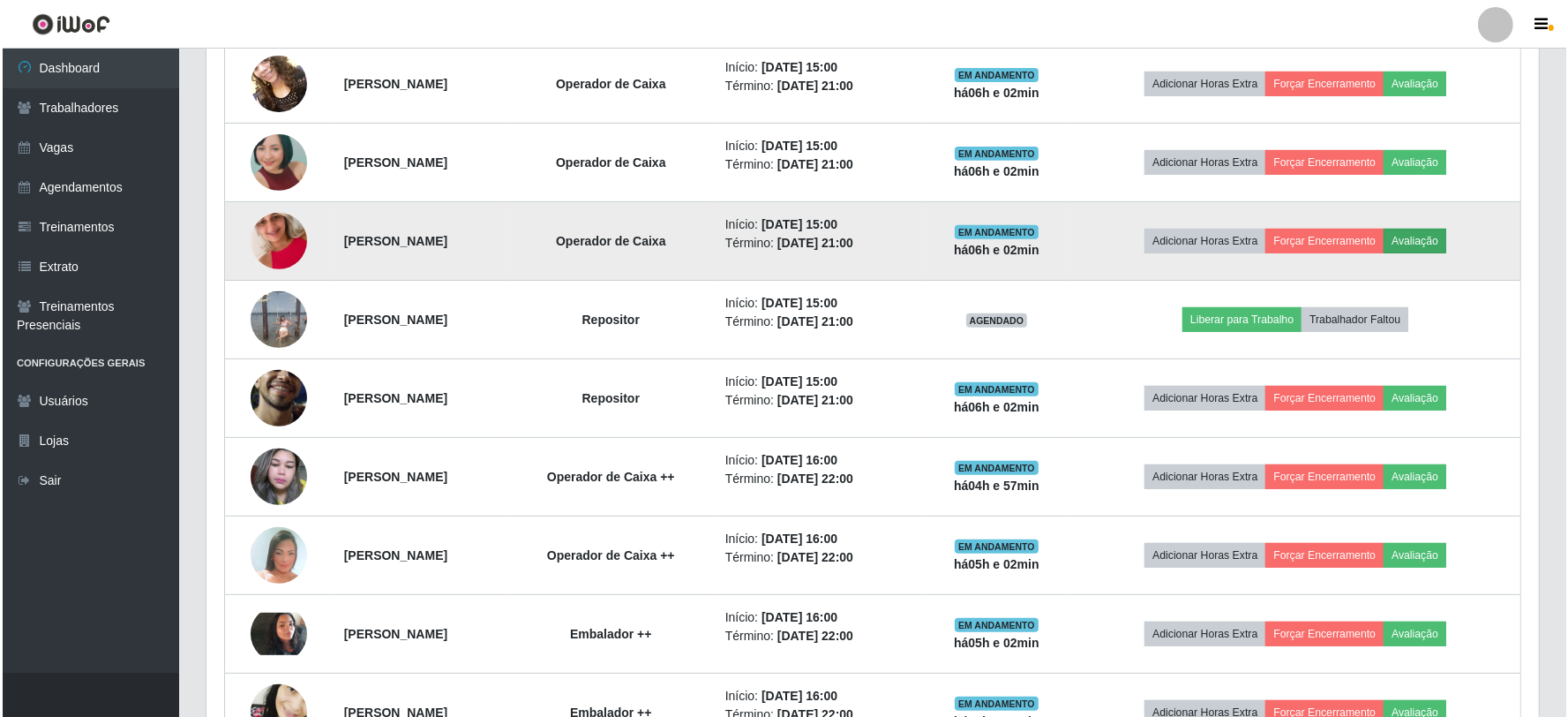
scroll to position [365, 1320]
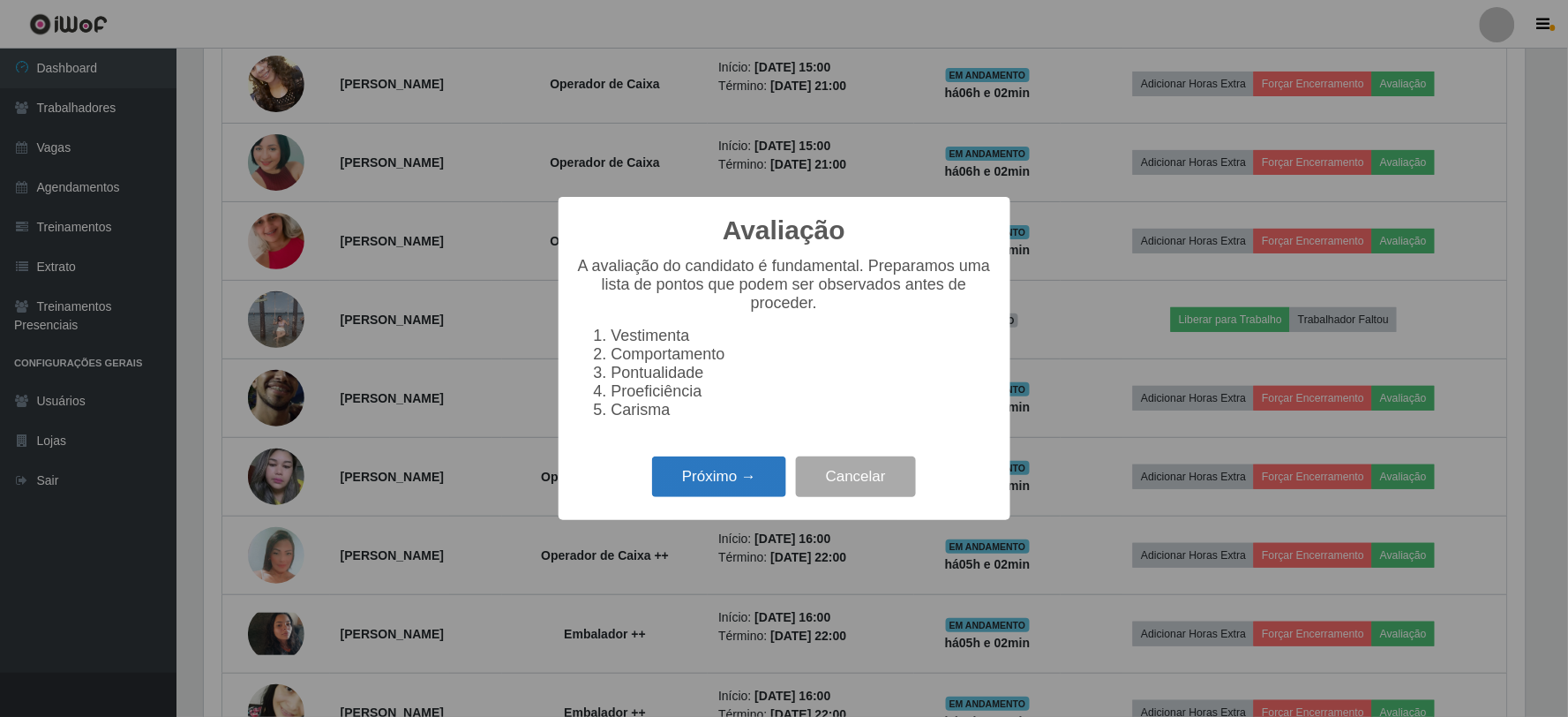
click at [706, 482] on button "Próximo →" at bounding box center [720, 477] width 135 height 41
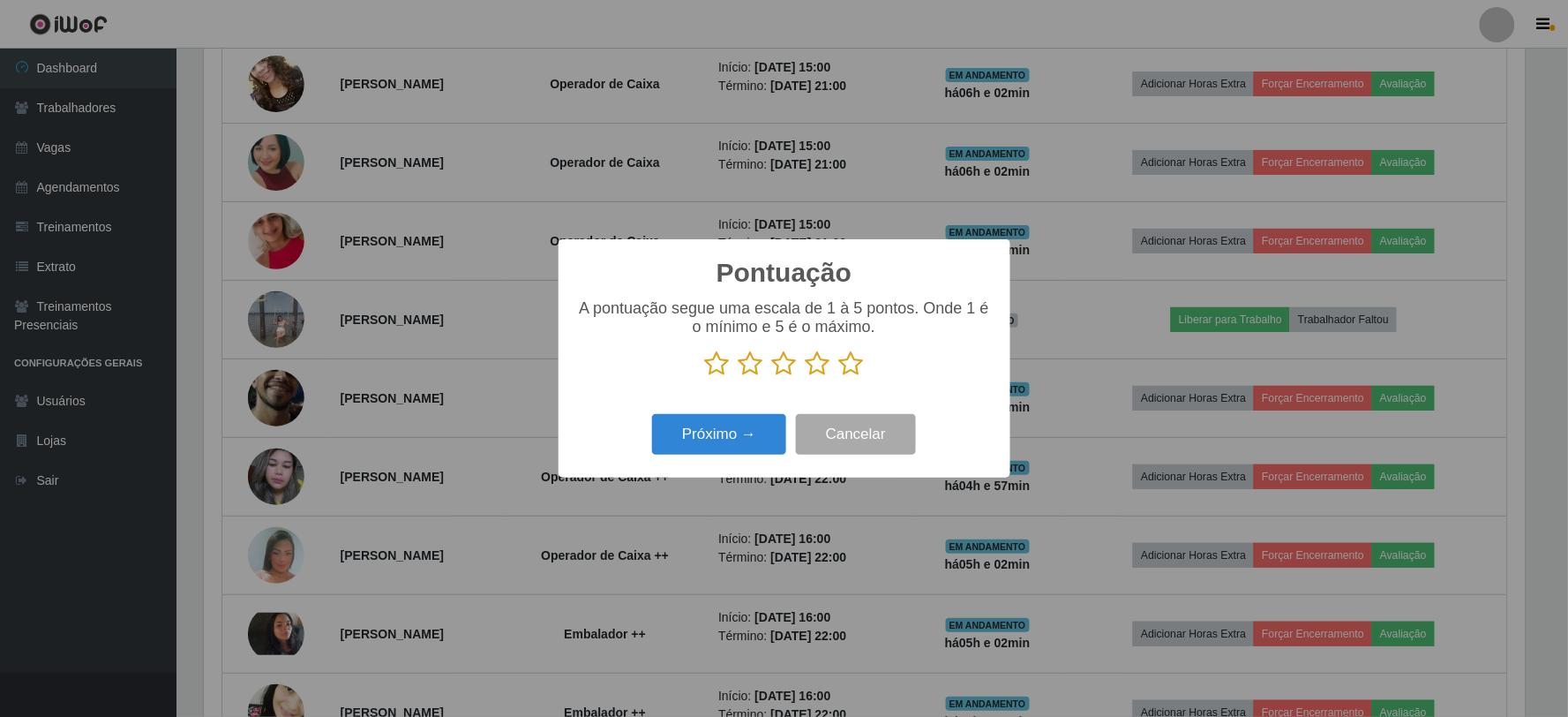
scroll to position [882097, 880829]
click at [840, 363] on icon at bounding box center [851, 364] width 25 height 27
click at [839, 377] on input "radio" at bounding box center [839, 377] width 0 height 0
click at [741, 421] on button "Próximo →" at bounding box center [720, 434] width 135 height 41
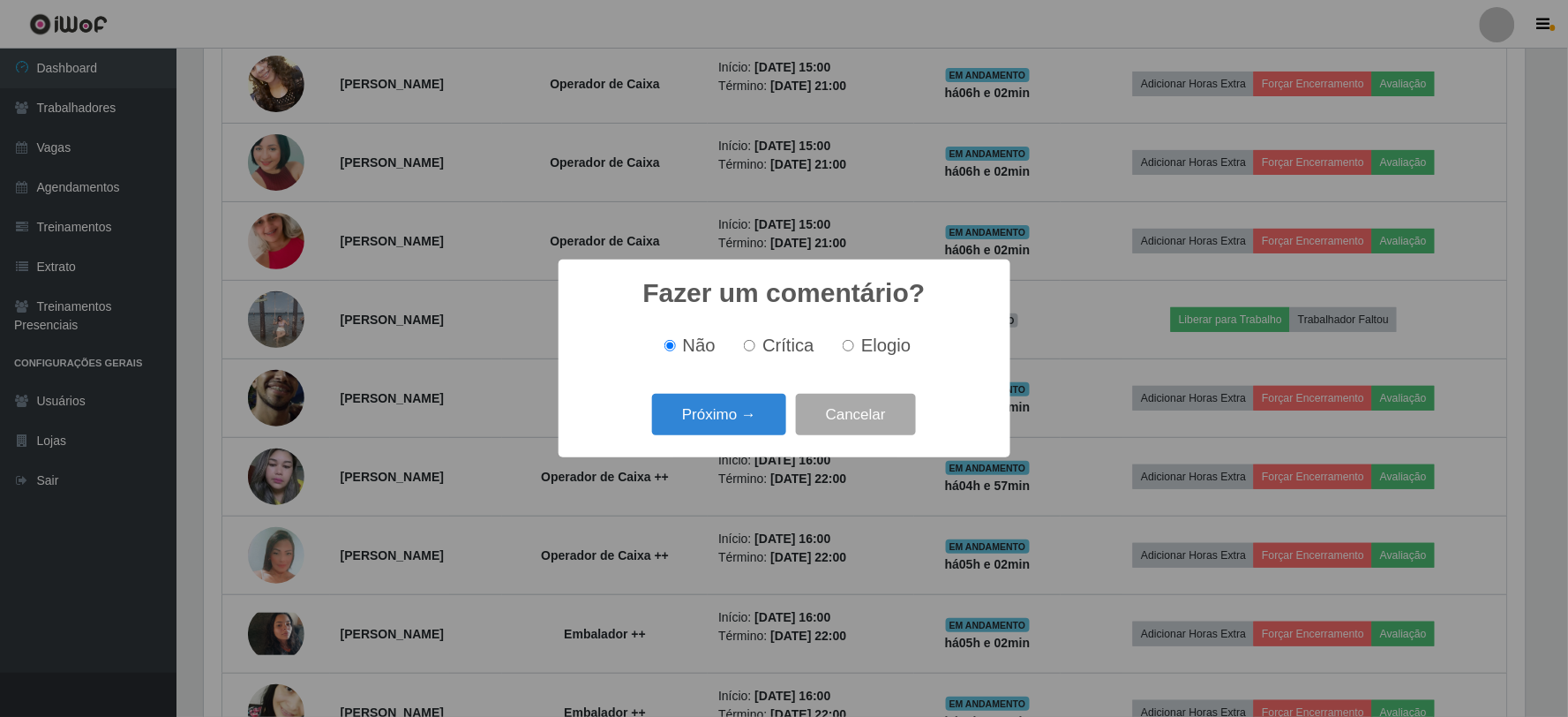
click at [741, 421] on button "Próximo →" at bounding box center [720, 413] width 135 height 41
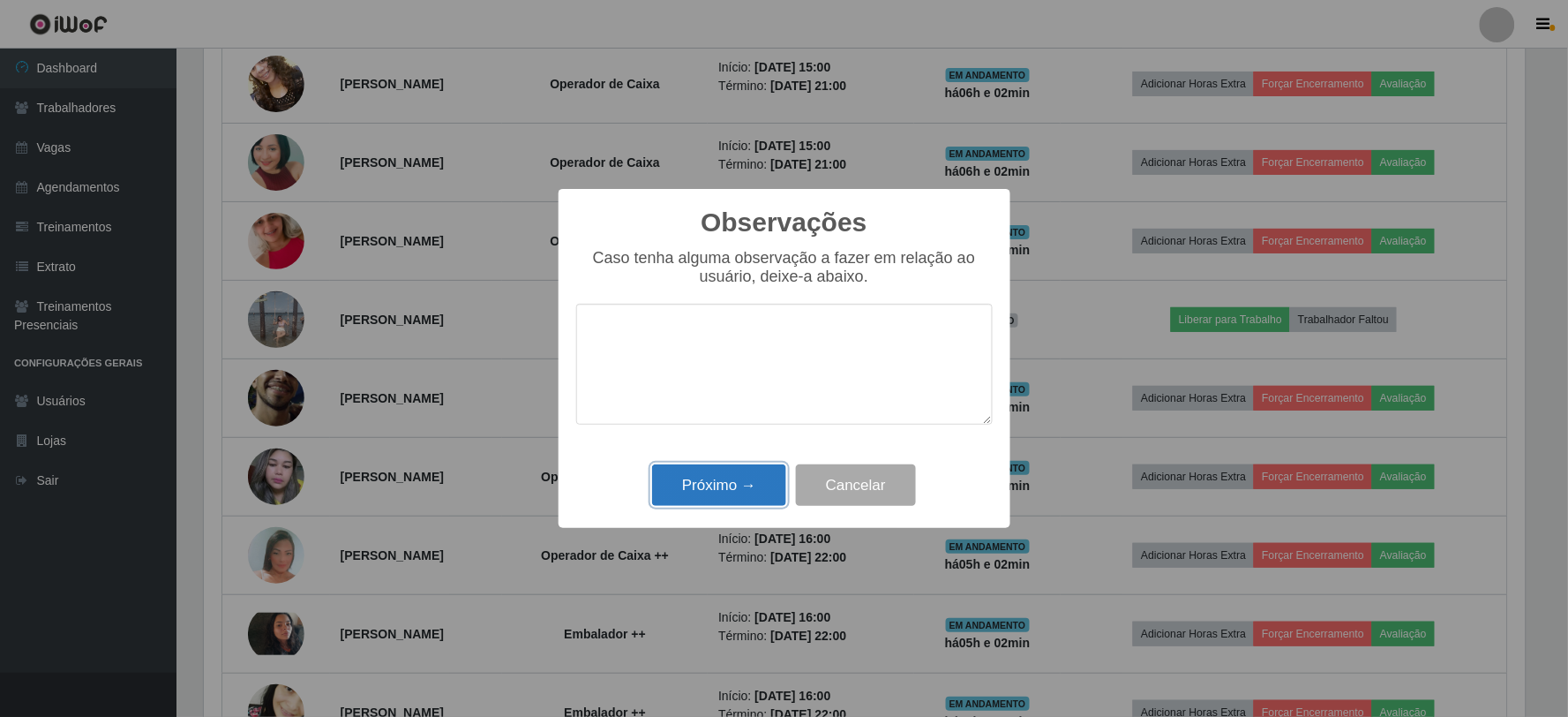
click at [735, 482] on button "Próximo →" at bounding box center [720, 484] width 135 height 41
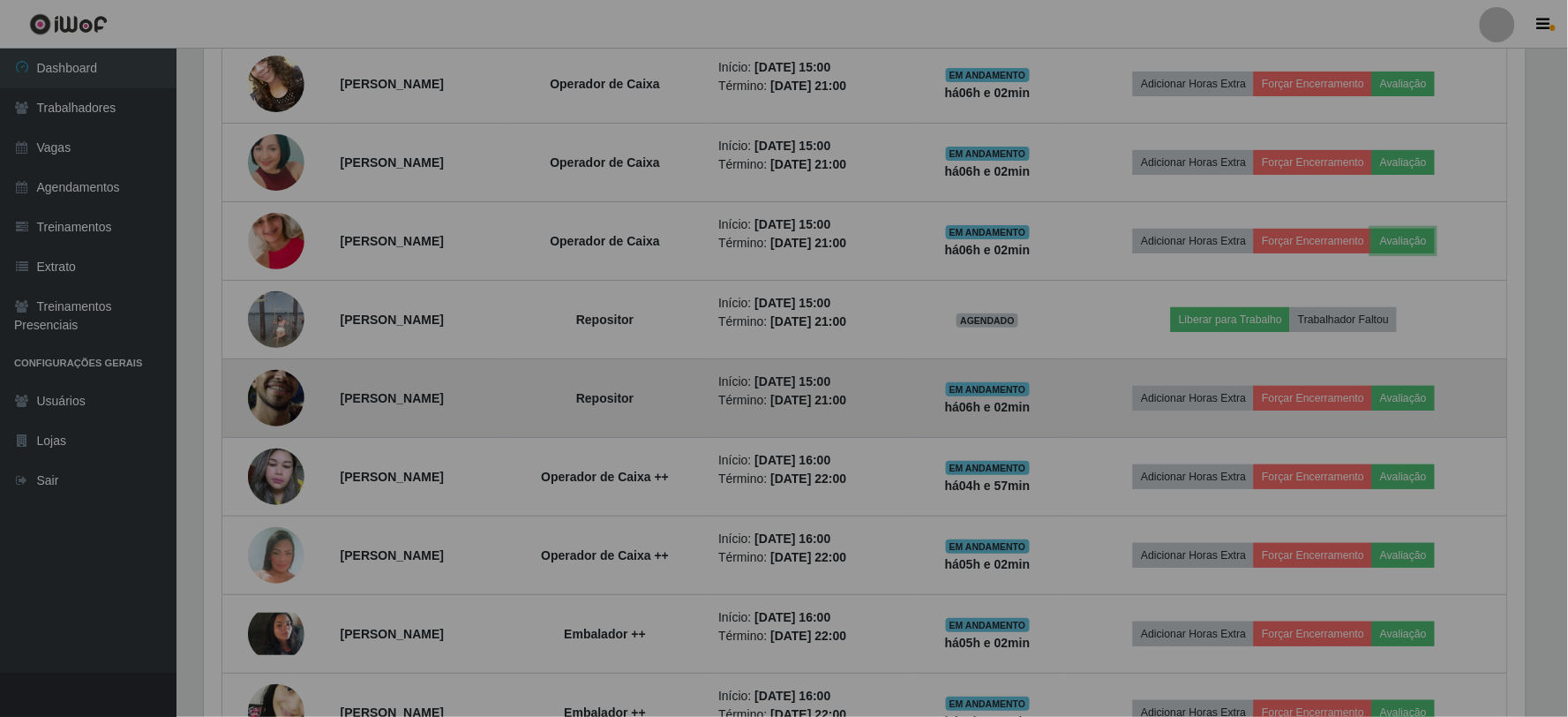
scroll to position [365, 1332]
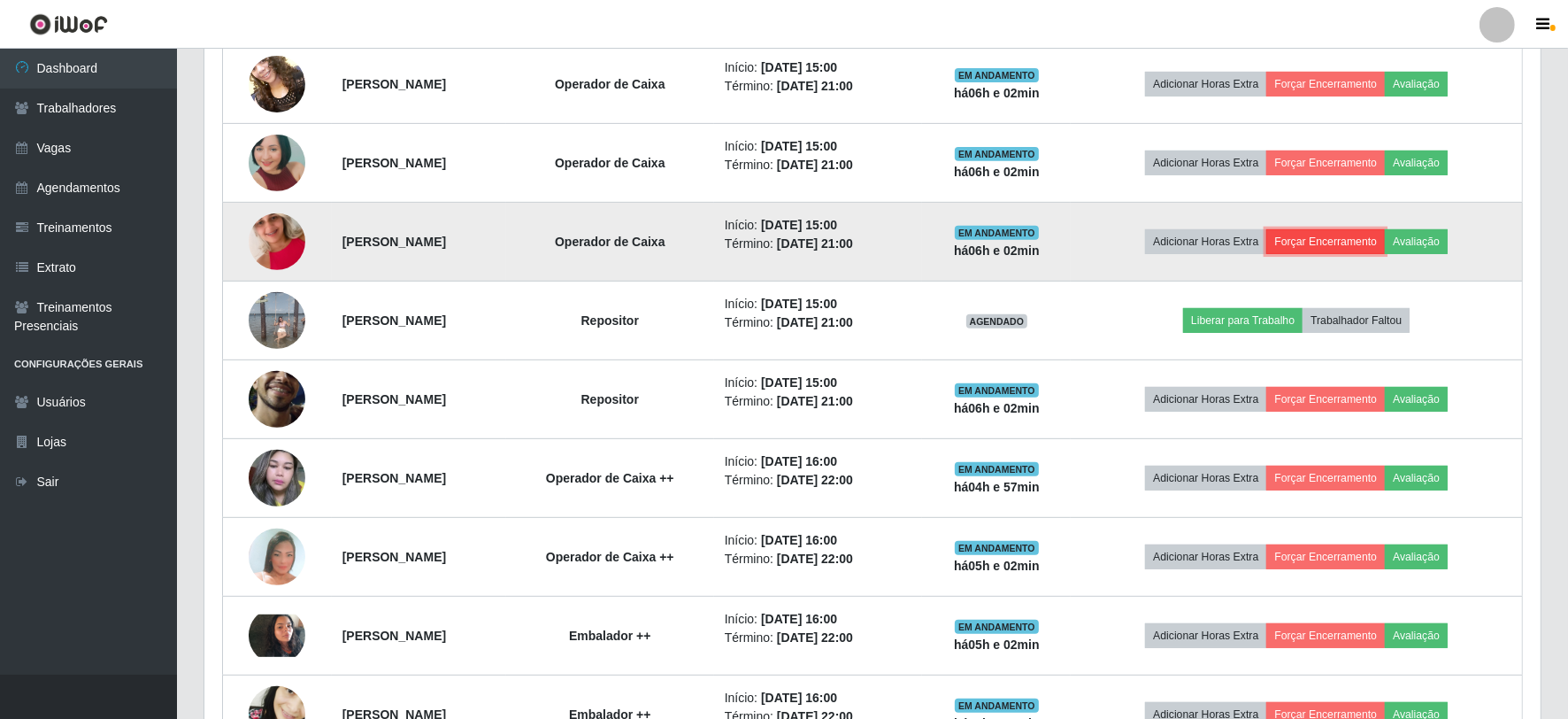
click at [1349, 234] on button "Forçar Encerramento" at bounding box center [1325, 242] width 119 height 25
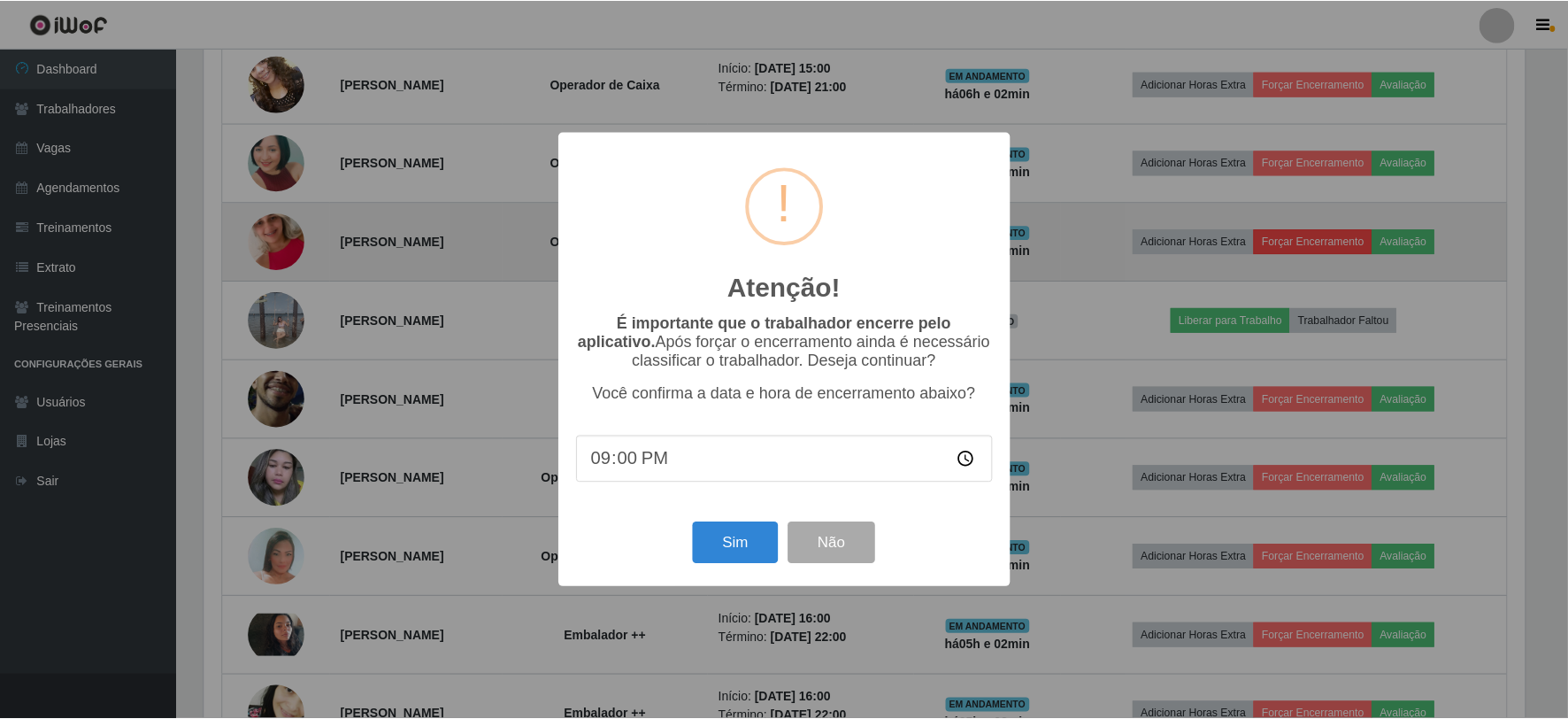
scroll to position [366, 1324]
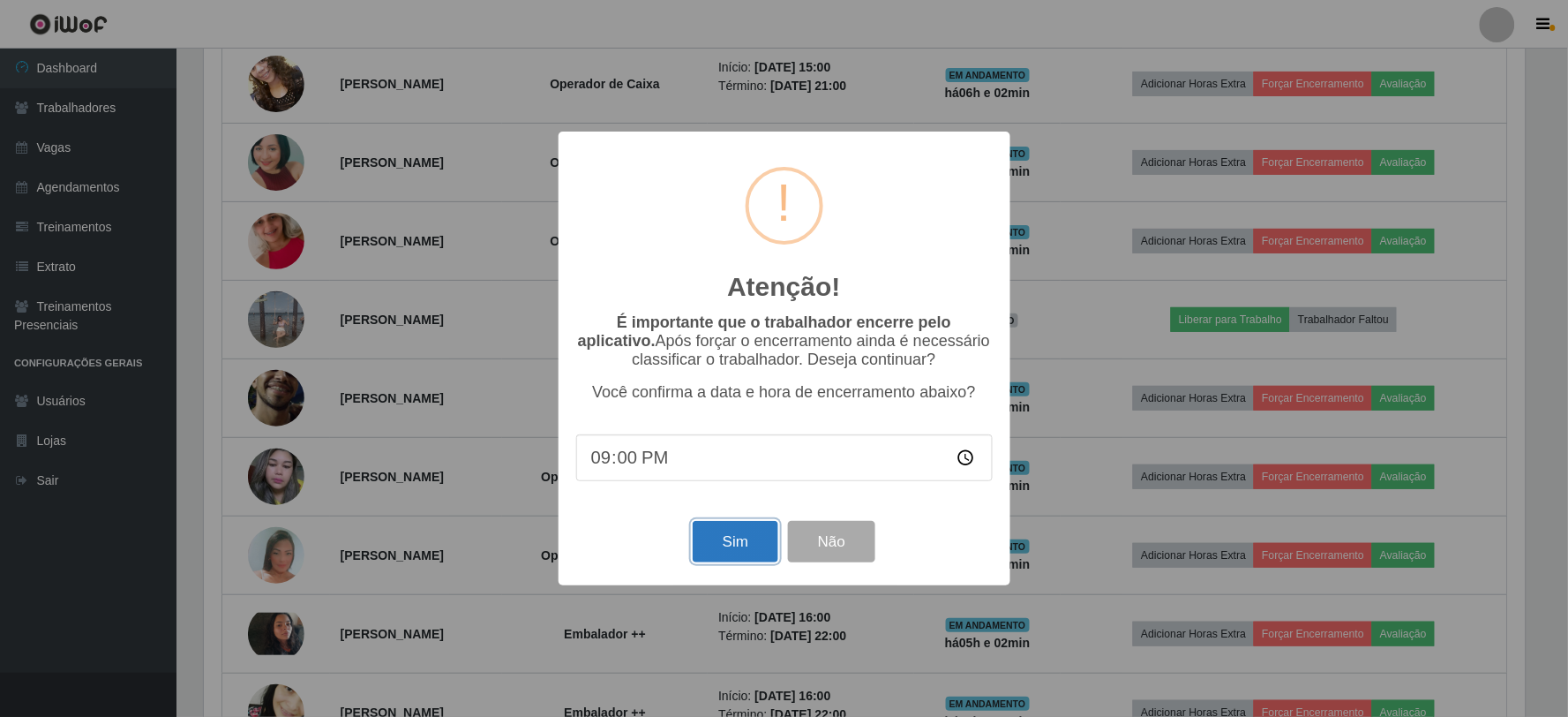
click at [732, 547] on button "Sim" at bounding box center [735, 541] width 86 height 41
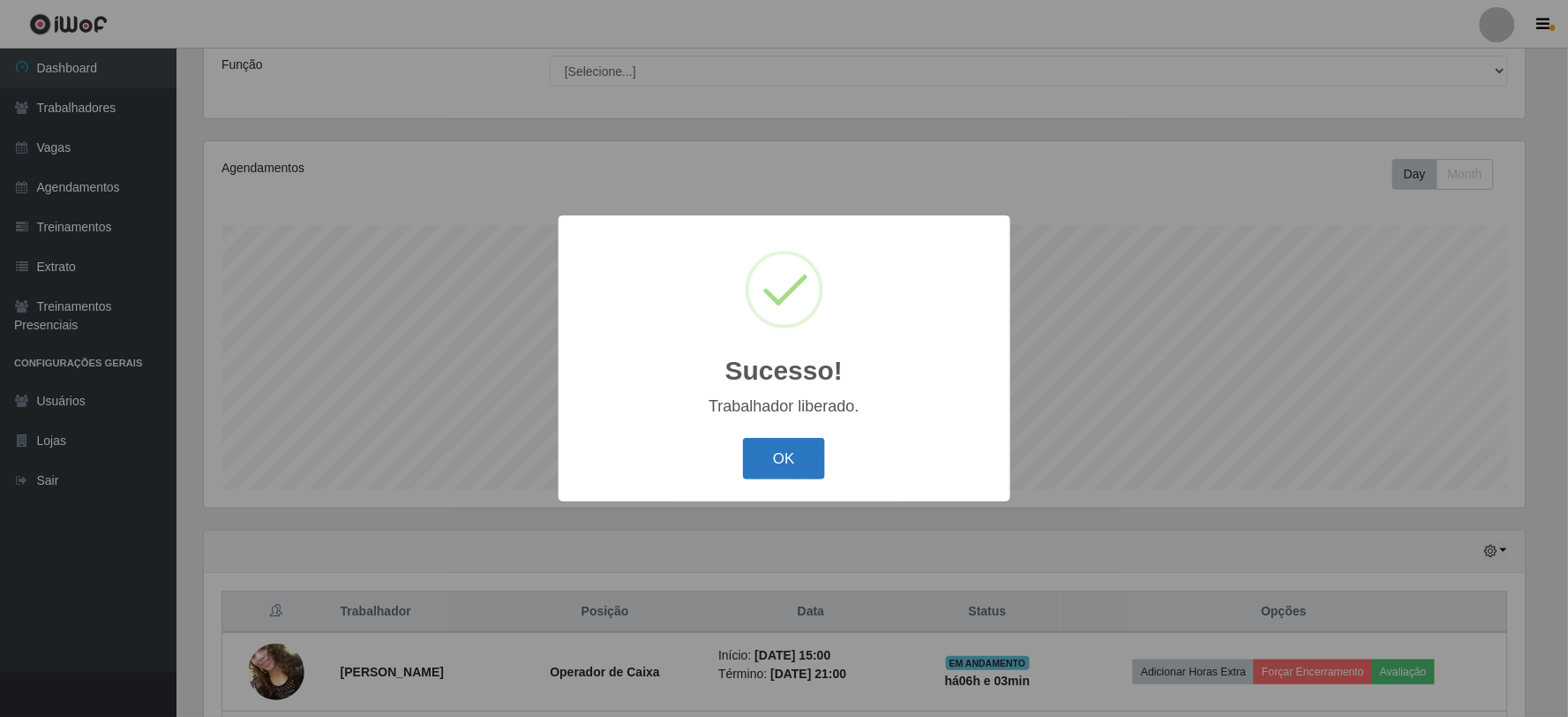
click at [774, 448] on button "OK" at bounding box center [783, 457] width 82 height 41
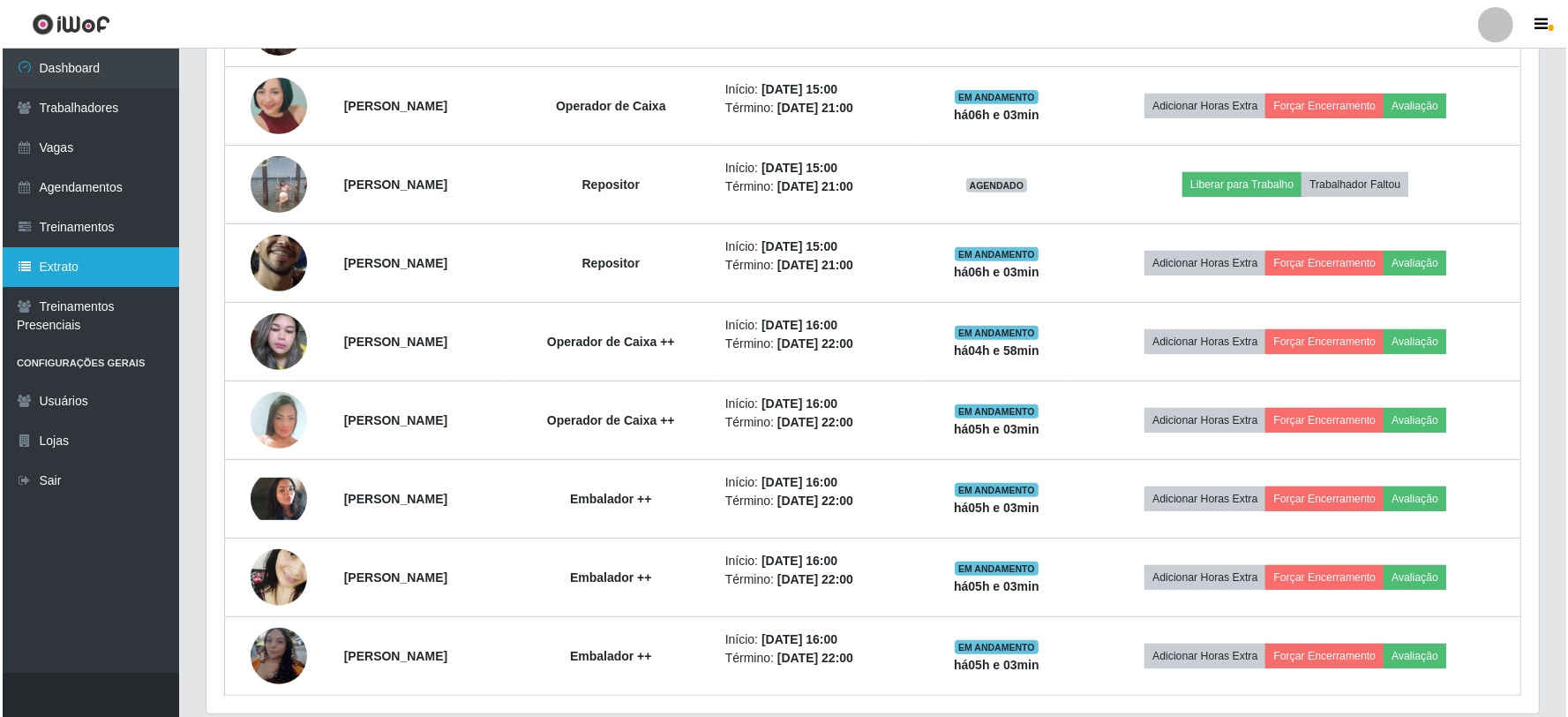
scroll to position [751, 0]
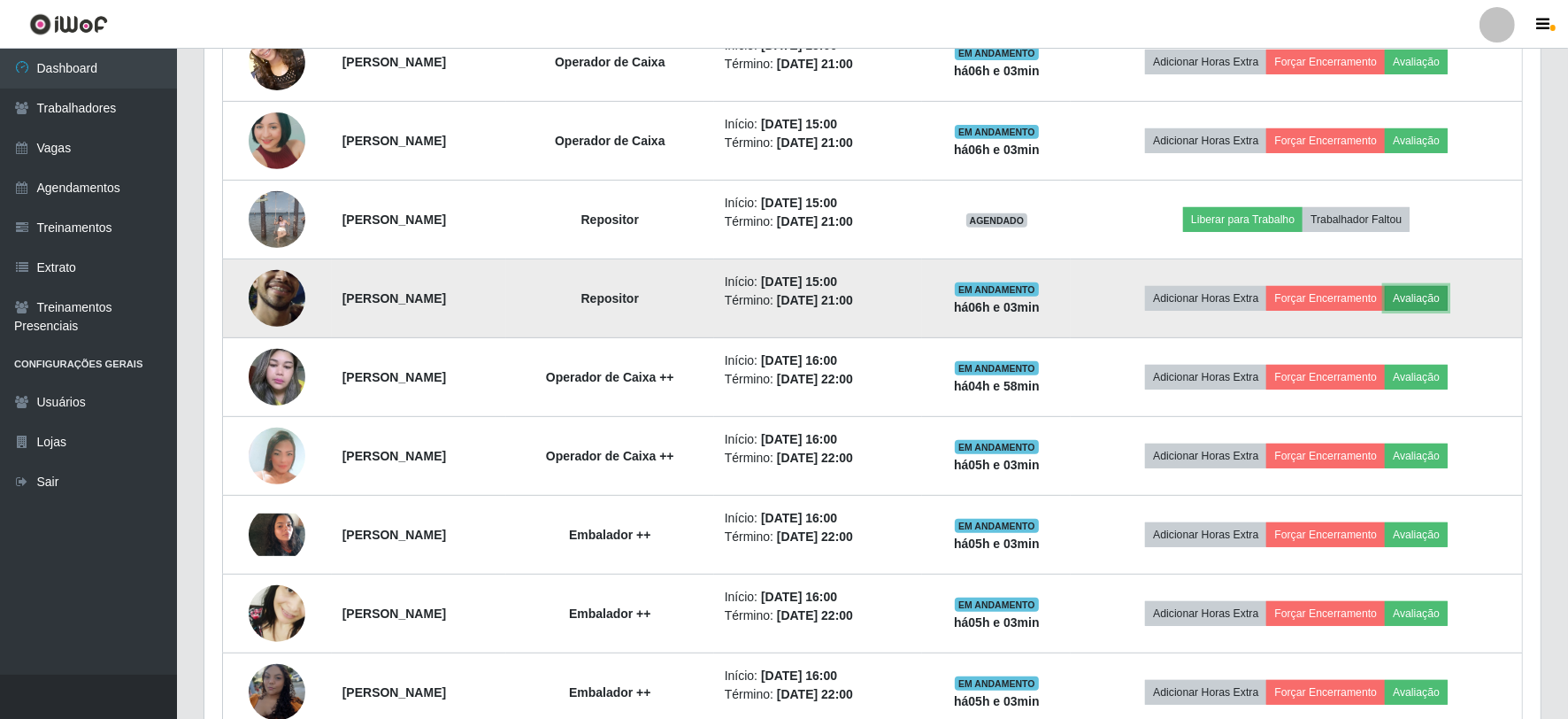
click at [1447, 298] on button "Avaliação" at bounding box center [1416, 299] width 63 height 25
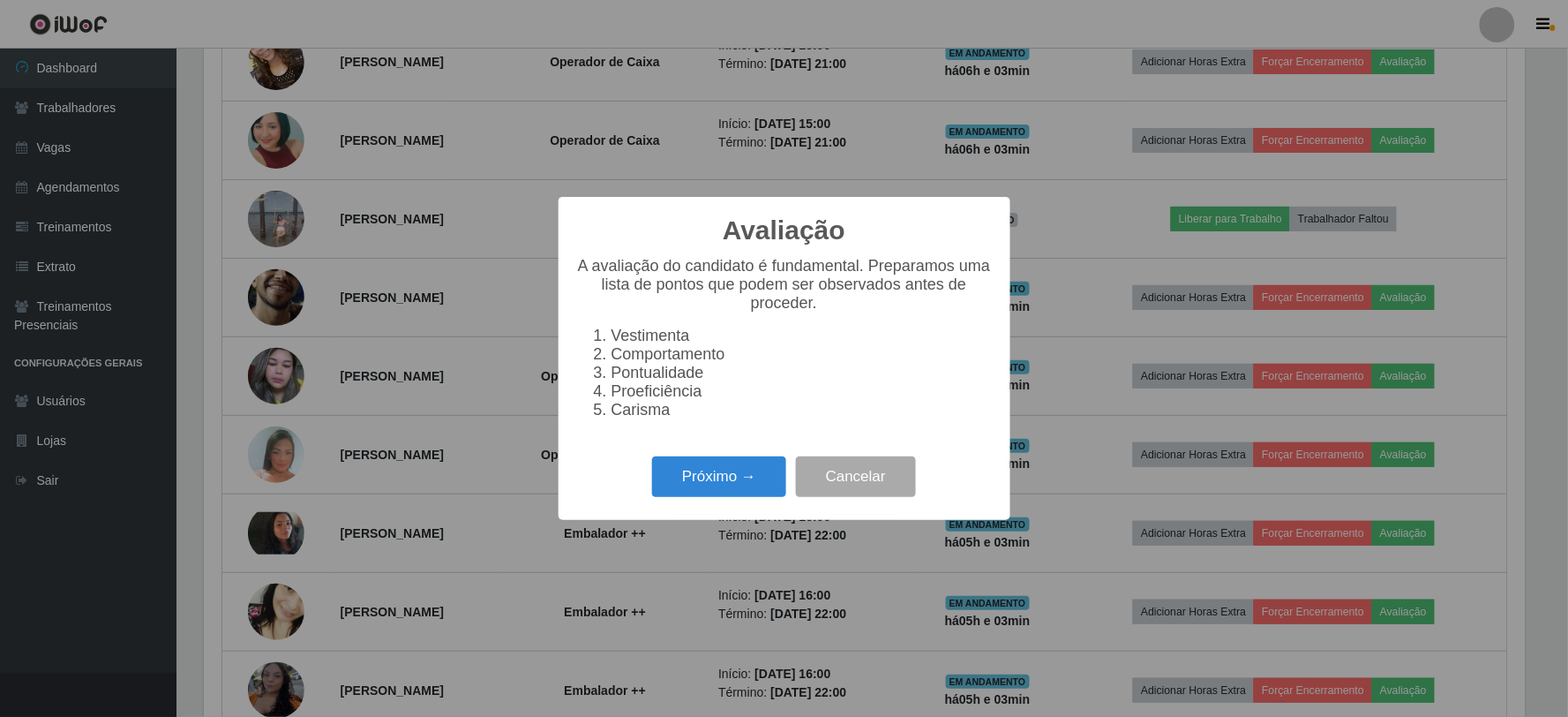
scroll to position [365, 1320]
click at [718, 483] on button "Próximo →" at bounding box center [720, 477] width 135 height 41
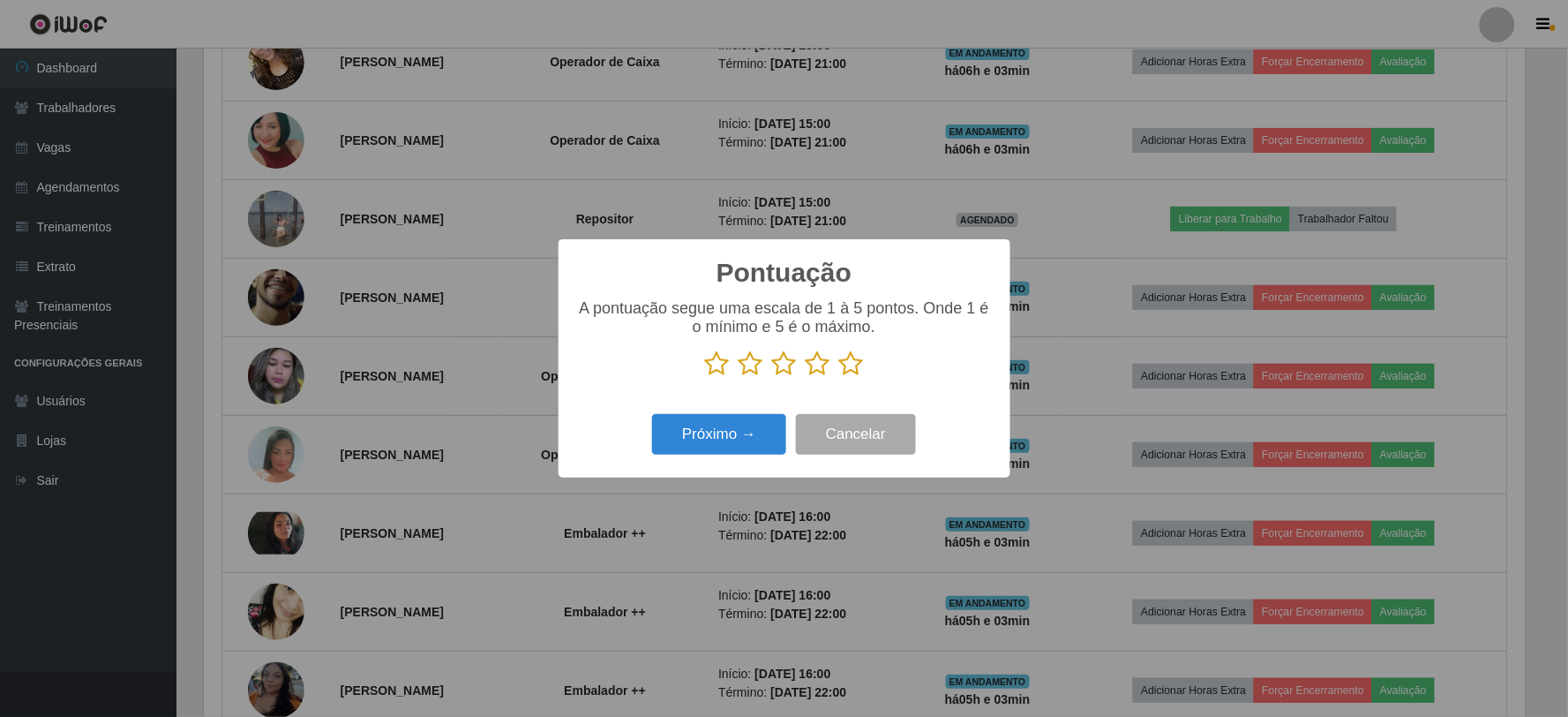
scroll to position [882097, 880829]
click at [851, 368] on icon at bounding box center [851, 364] width 25 height 27
click at [839, 377] on input "radio" at bounding box center [839, 377] width 0 height 0
click at [745, 435] on button "Próximo →" at bounding box center [720, 434] width 135 height 41
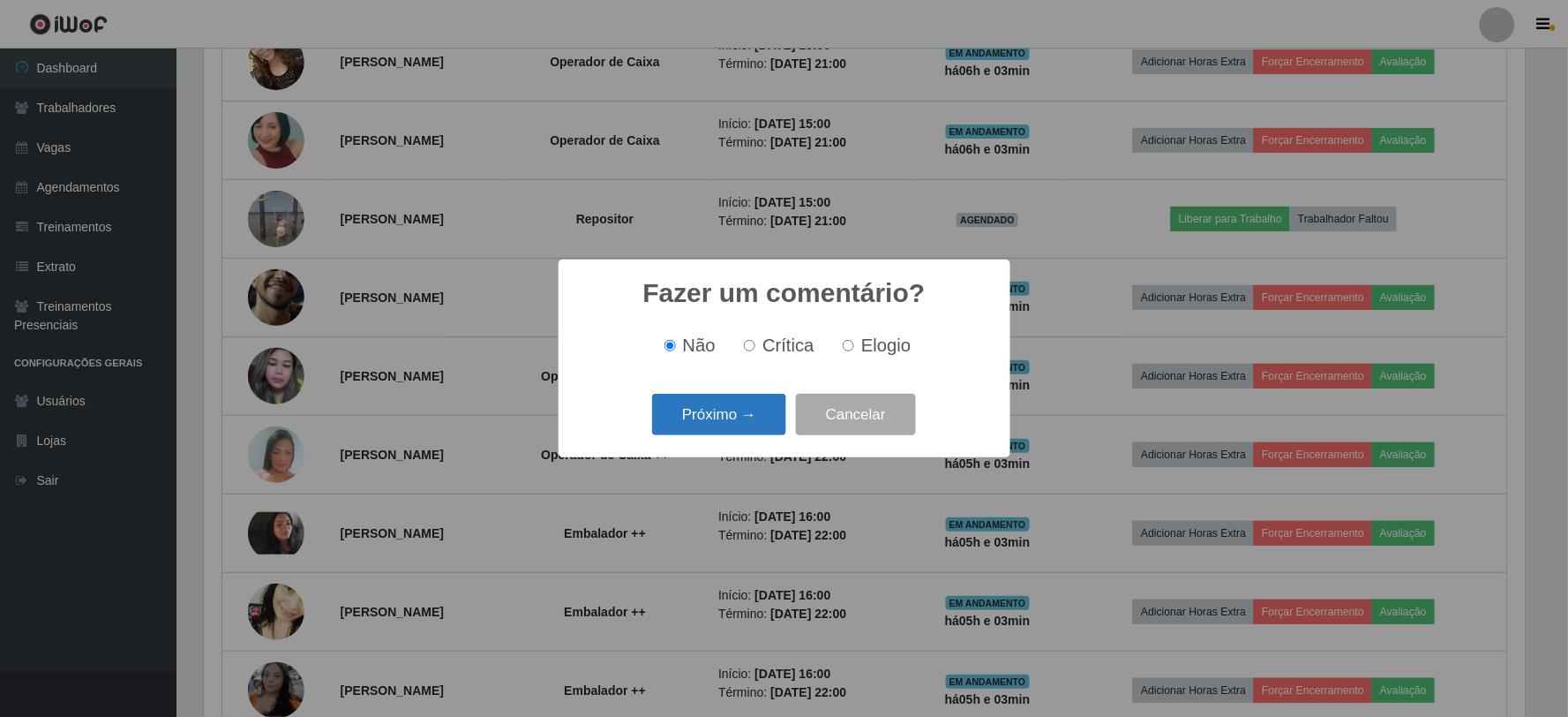
click at [736, 424] on button "Próximo →" at bounding box center [720, 413] width 135 height 41
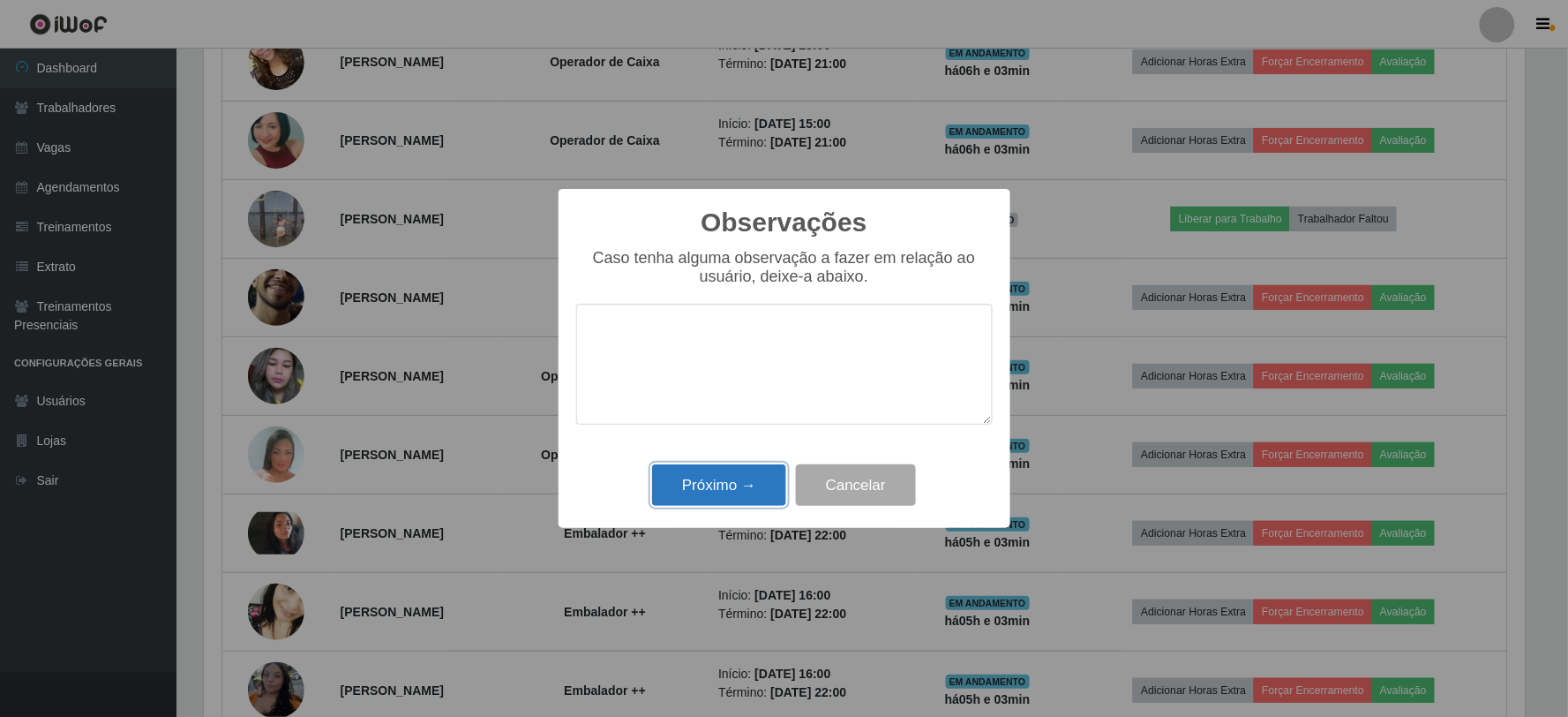
click at [724, 472] on button "Próximo →" at bounding box center [720, 484] width 135 height 41
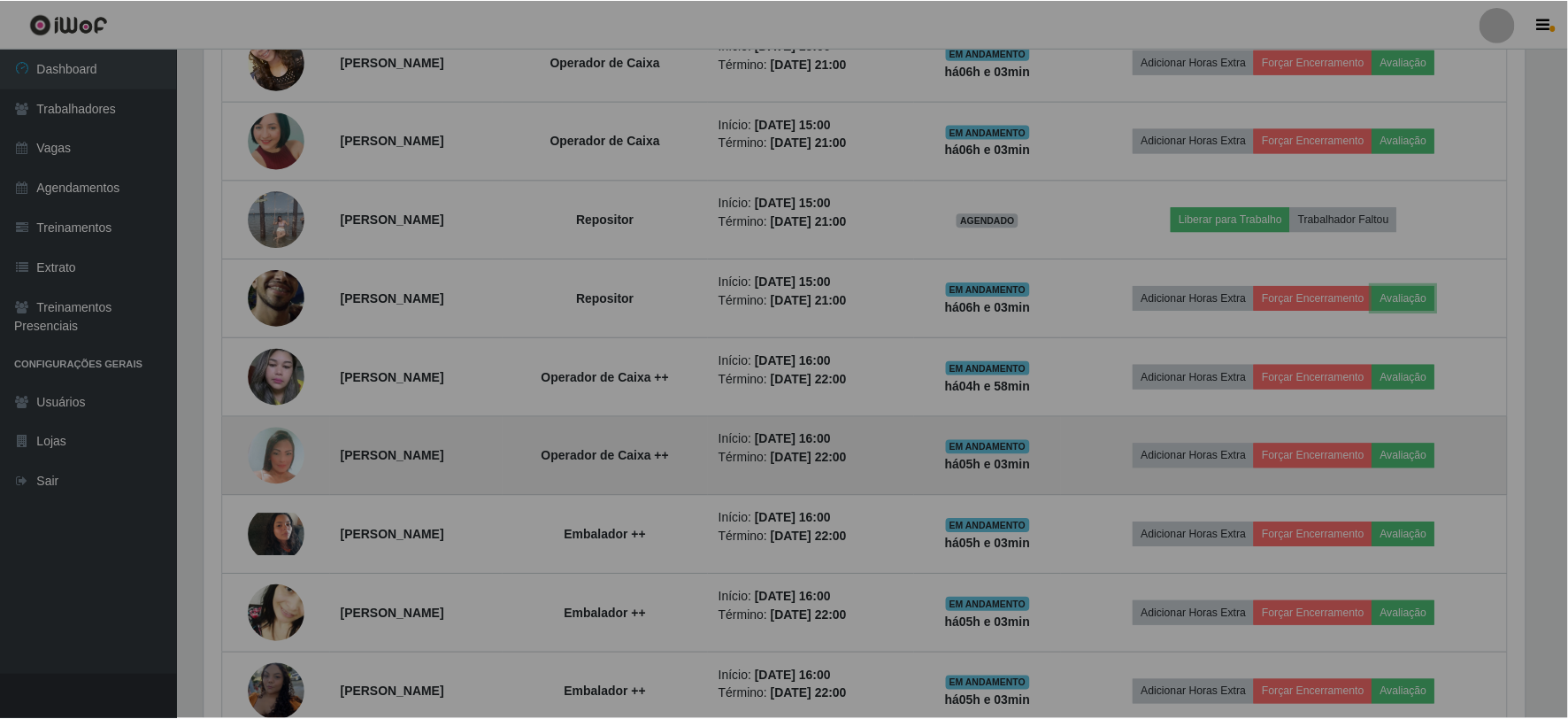
scroll to position [366, 1336]
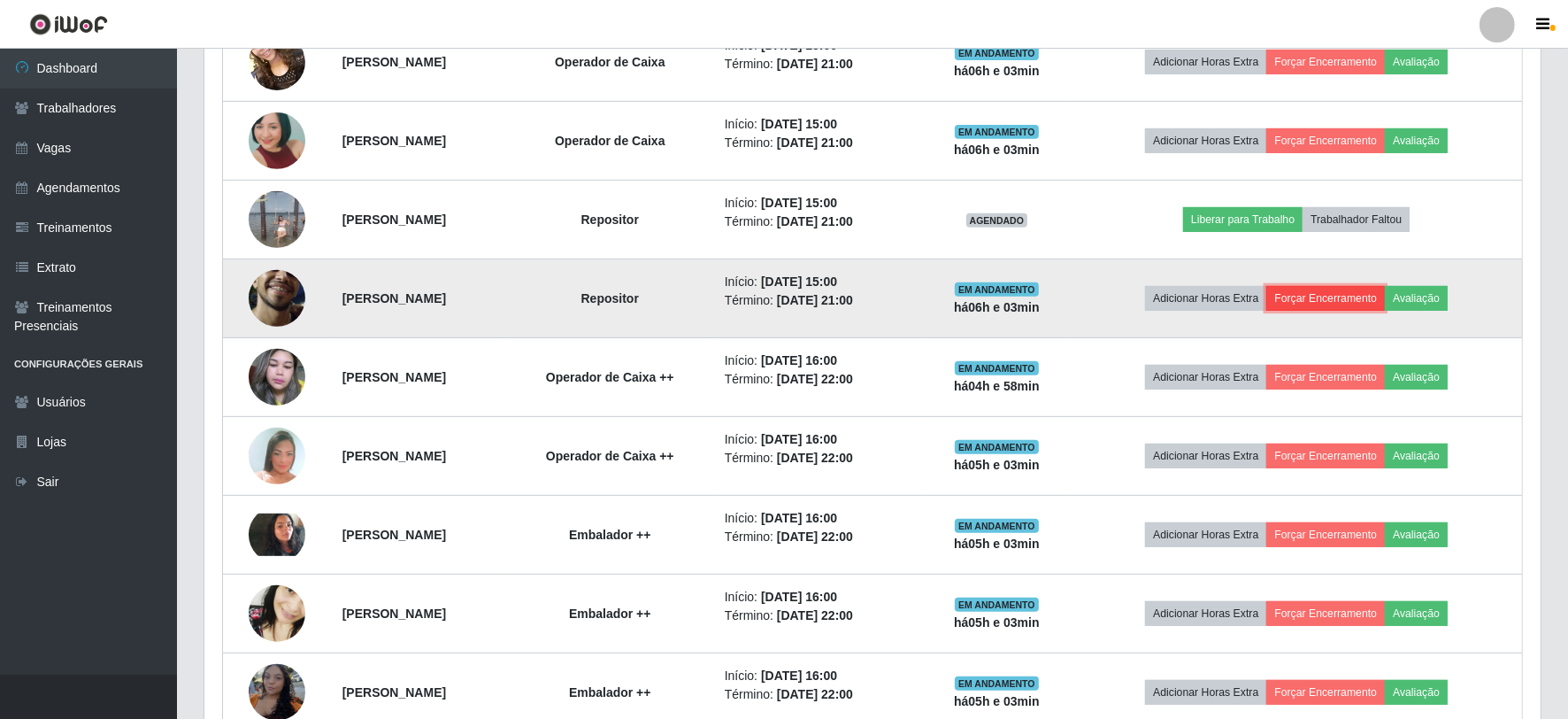
click at [1338, 286] on button "Forçar Encerramento" at bounding box center [1325, 299] width 119 height 25
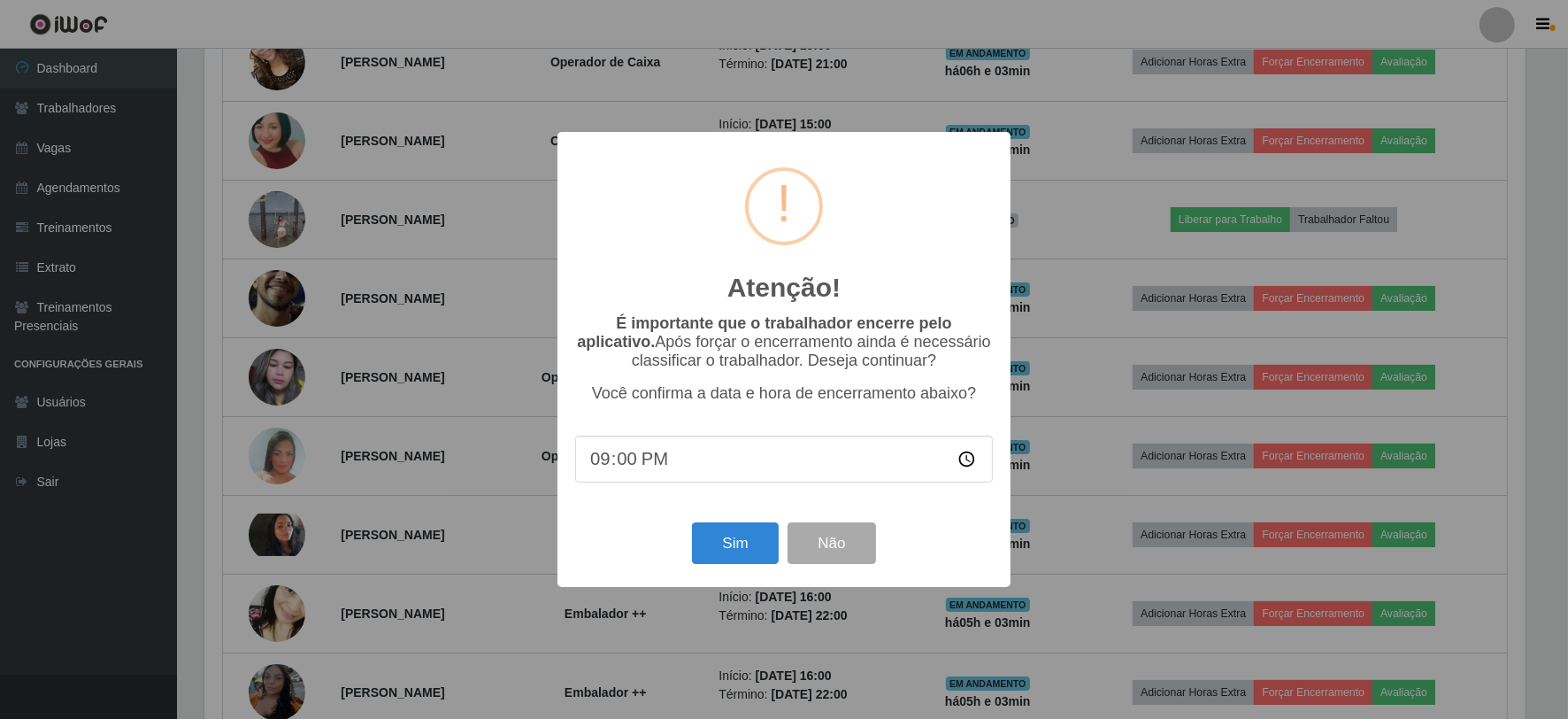
scroll to position [366, 1324]
click at [745, 535] on button "Sim" at bounding box center [737, 543] width 86 height 41
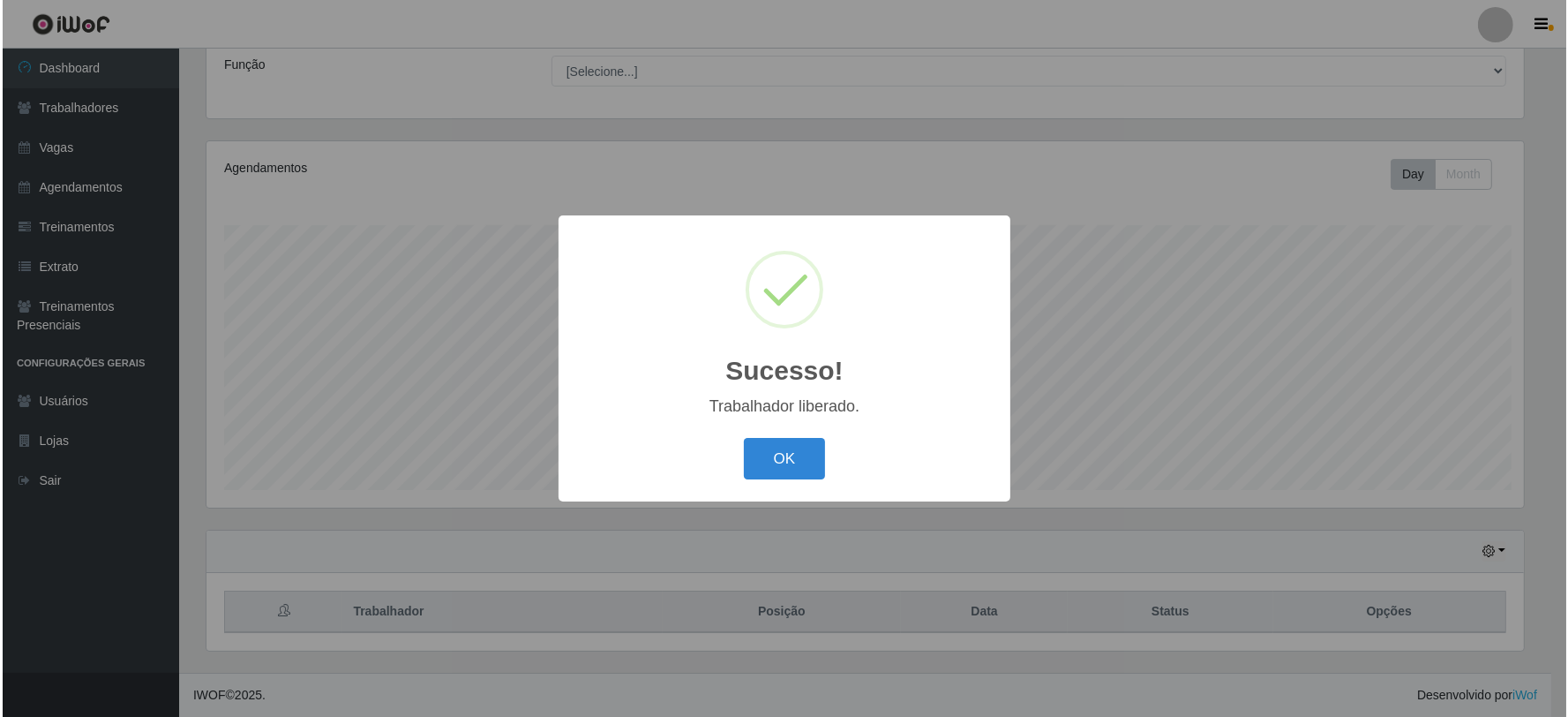
scroll to position [0, 0]
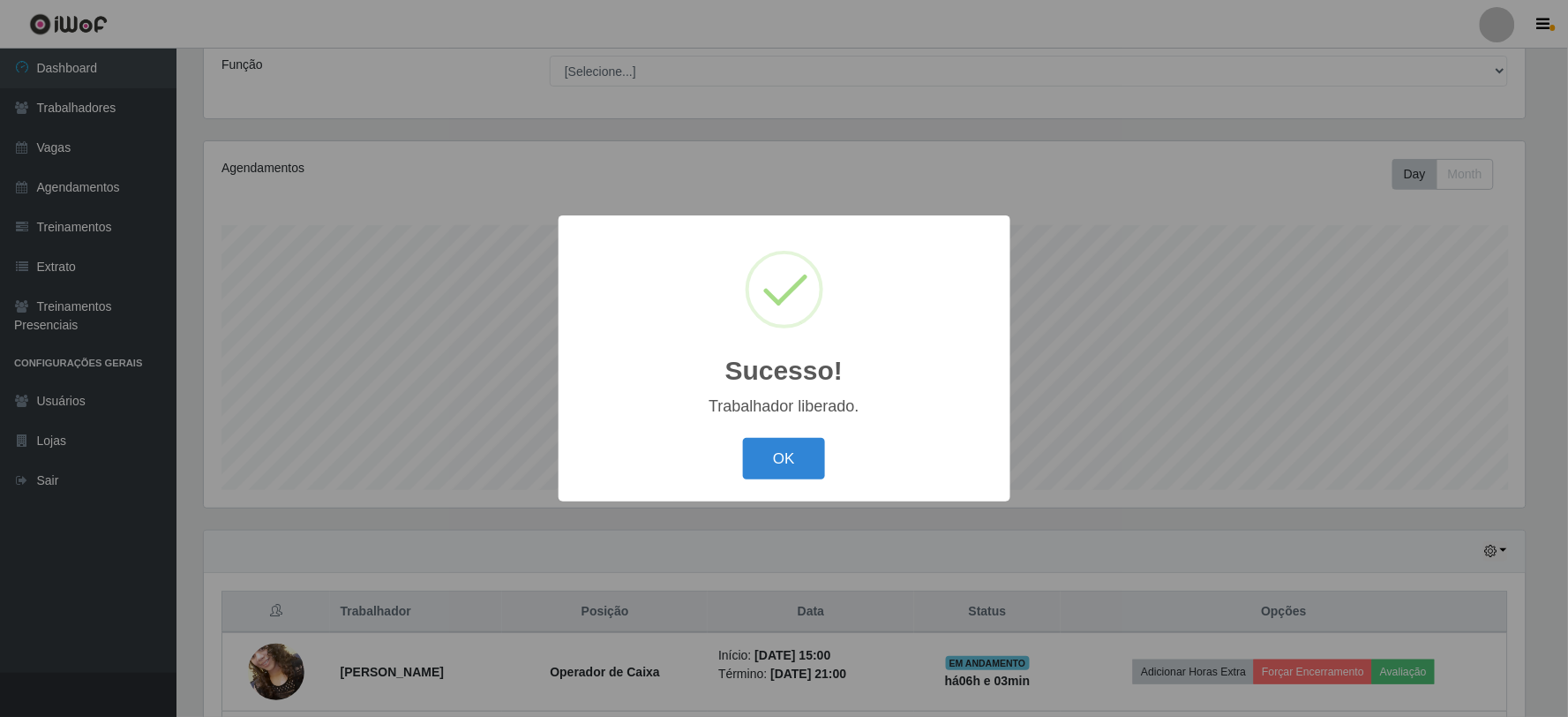
click at [780, 436] on div "OK Cancel" at bounding box center [784, 458] width 416 height 50
click at [777, 458] on button "OK" at bounding box center [783, 457] width 82 height 41
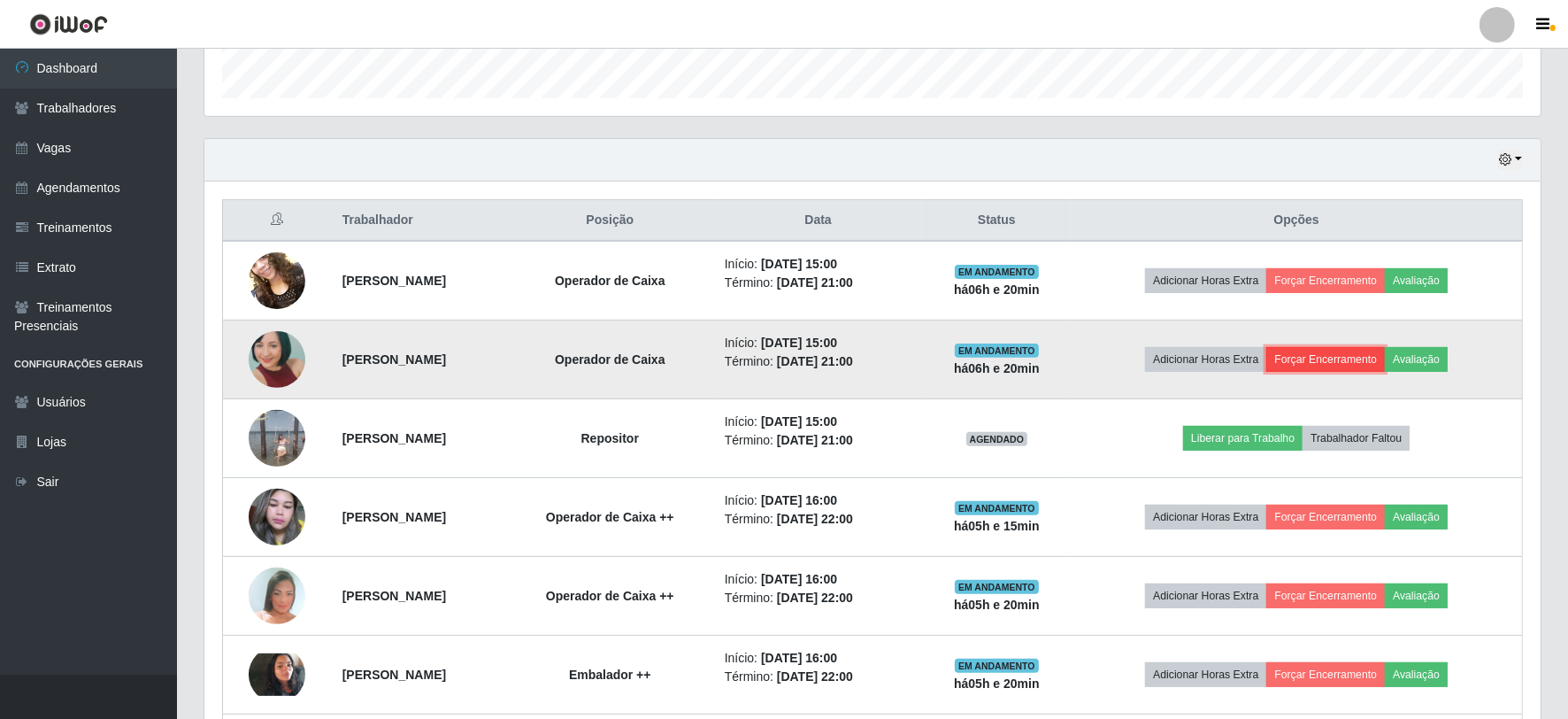
click at [1354, 352] on button "Forçar Encerramento" at bounding box center [1325, 360] width 119 height 25
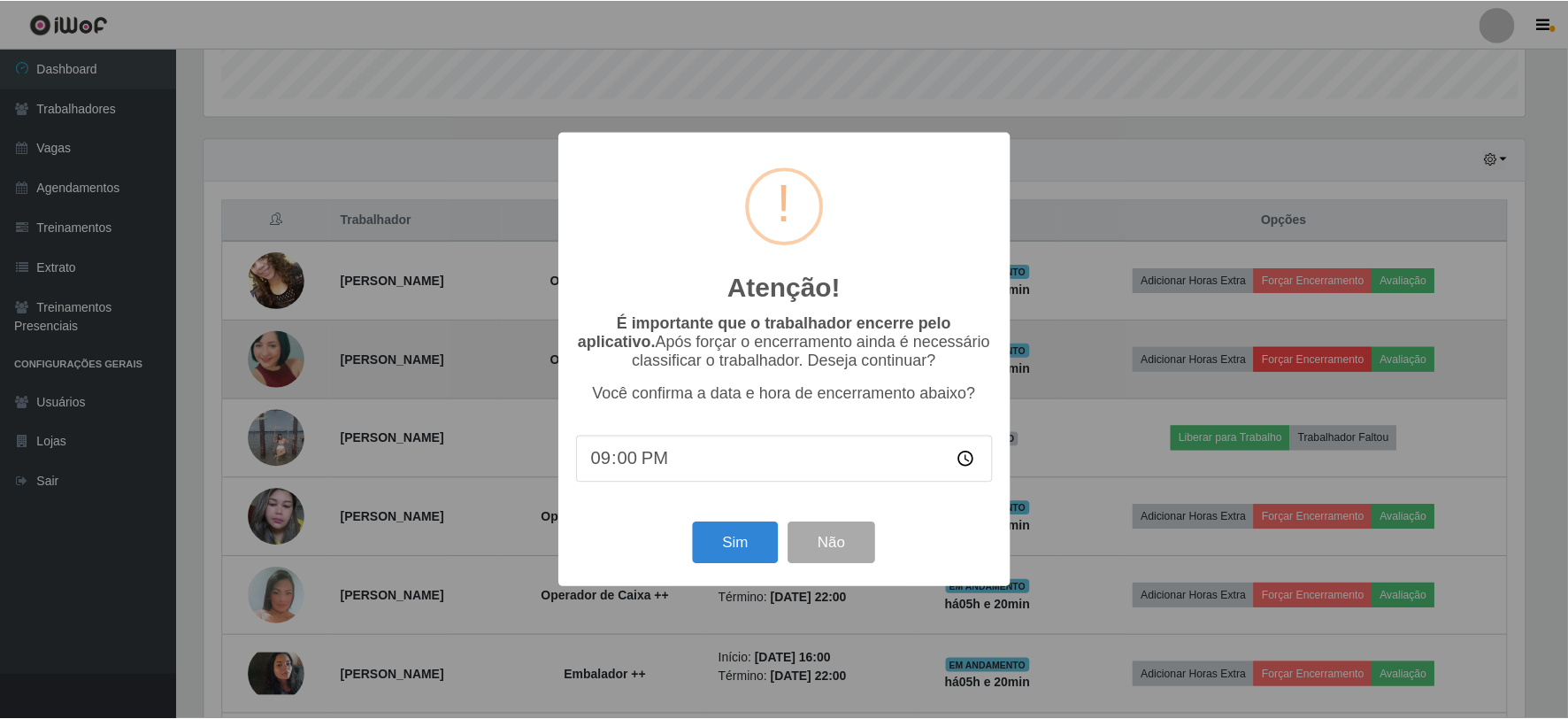
scroll to position [366, 1324]
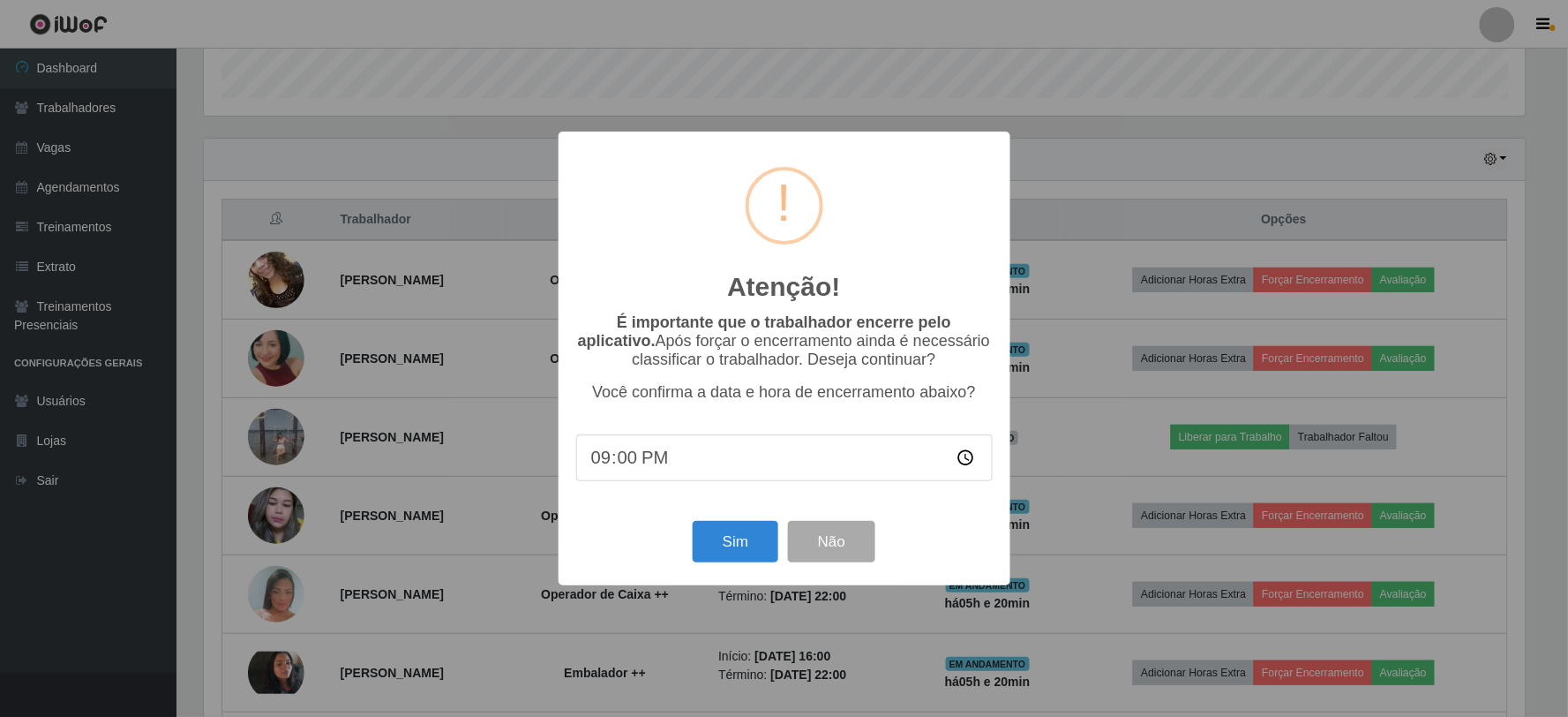
click at [640, 463] on input "21:00" at bounding box center [784, 457] width 416 height 47
click at [630, 462] on input "21:00" at bounding box center [784, 457] width 416 height 47
type input "21:20"
type input "21:02"
type input "21:00"
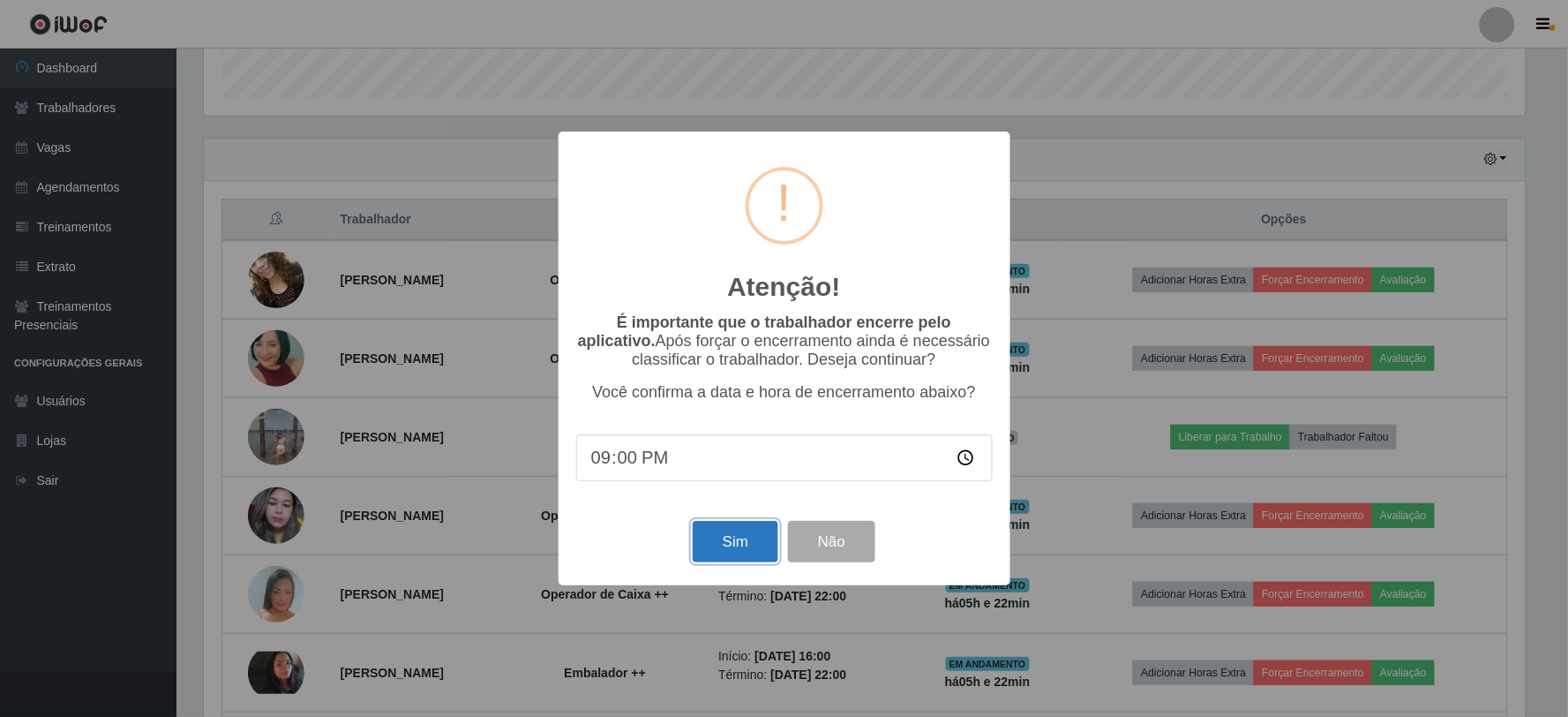
click at [739, 545] on button "Sim" at bounding box center [735, 541] width 86 height 41
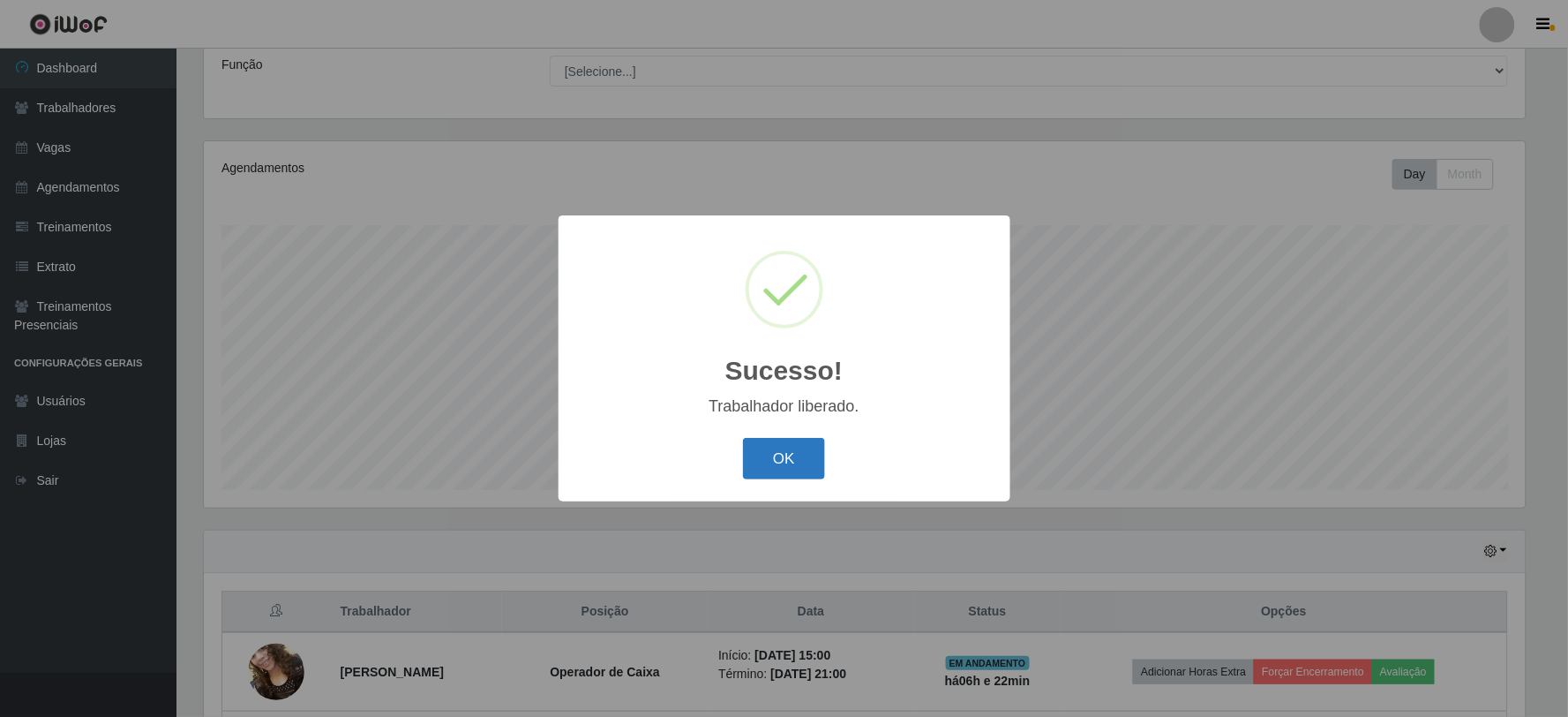
click at [762, 447] on button "OK" at bounding box center [783, 457] width 82 height 41
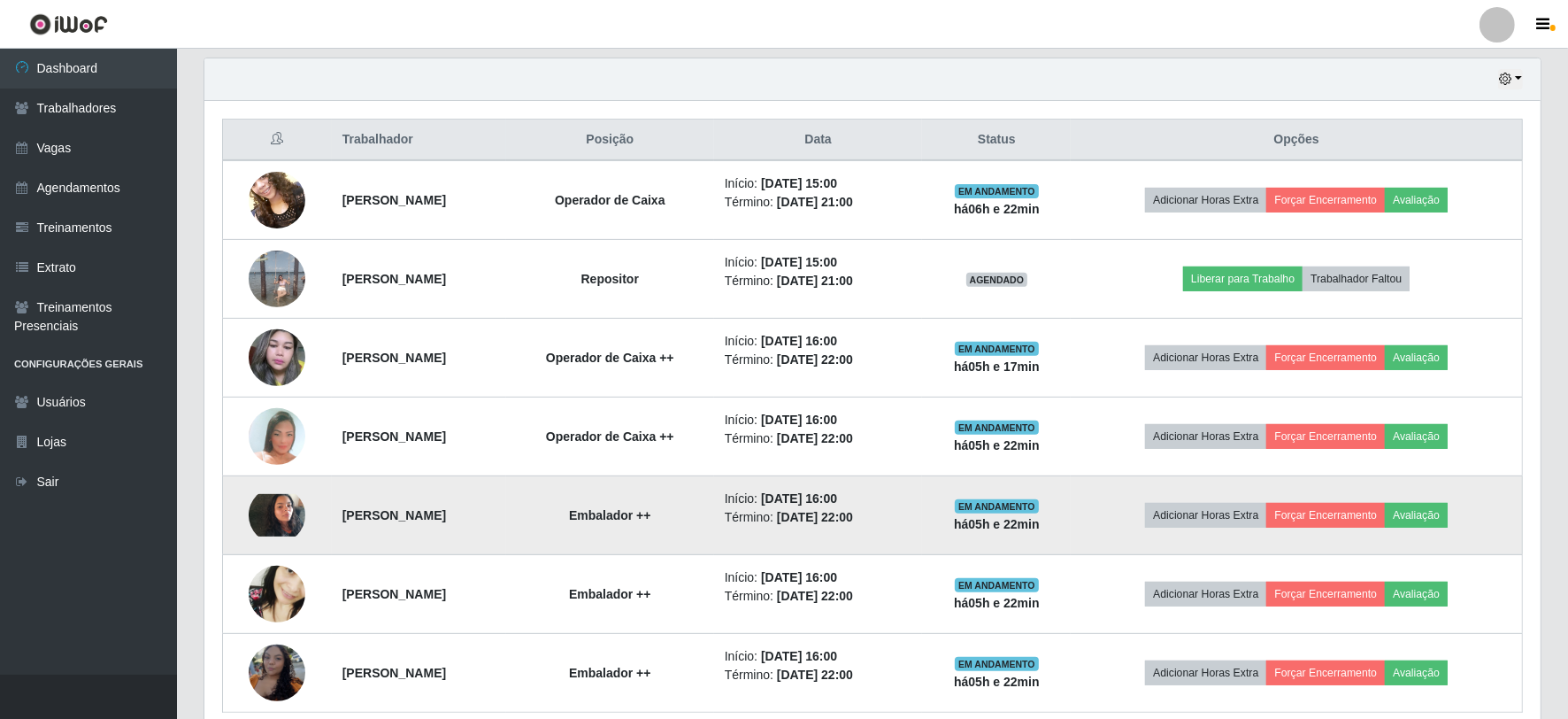
scroll to position [632, 0]
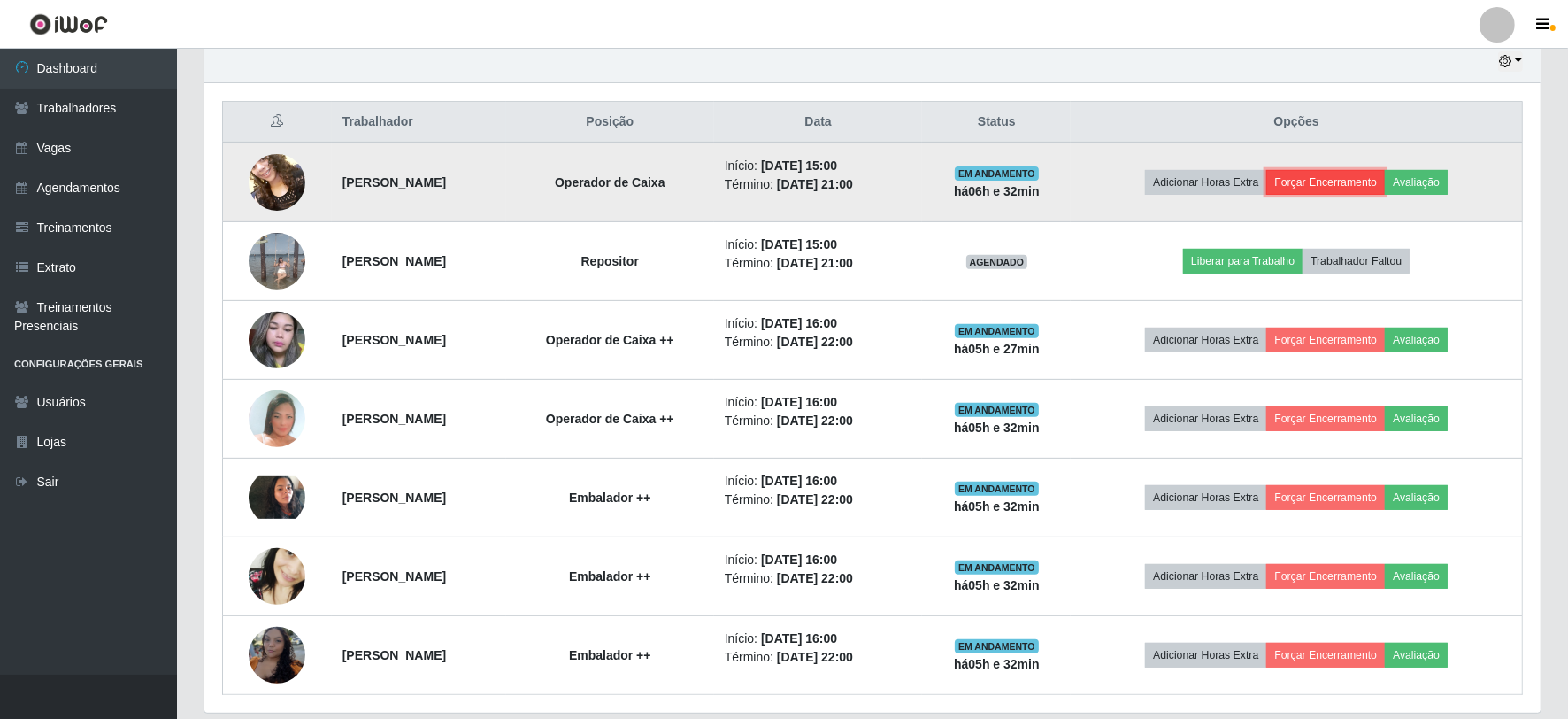
click at [1342, 180] on button "Forçar Encerramento" at bounding box center [1325, 182] width 119 height 25
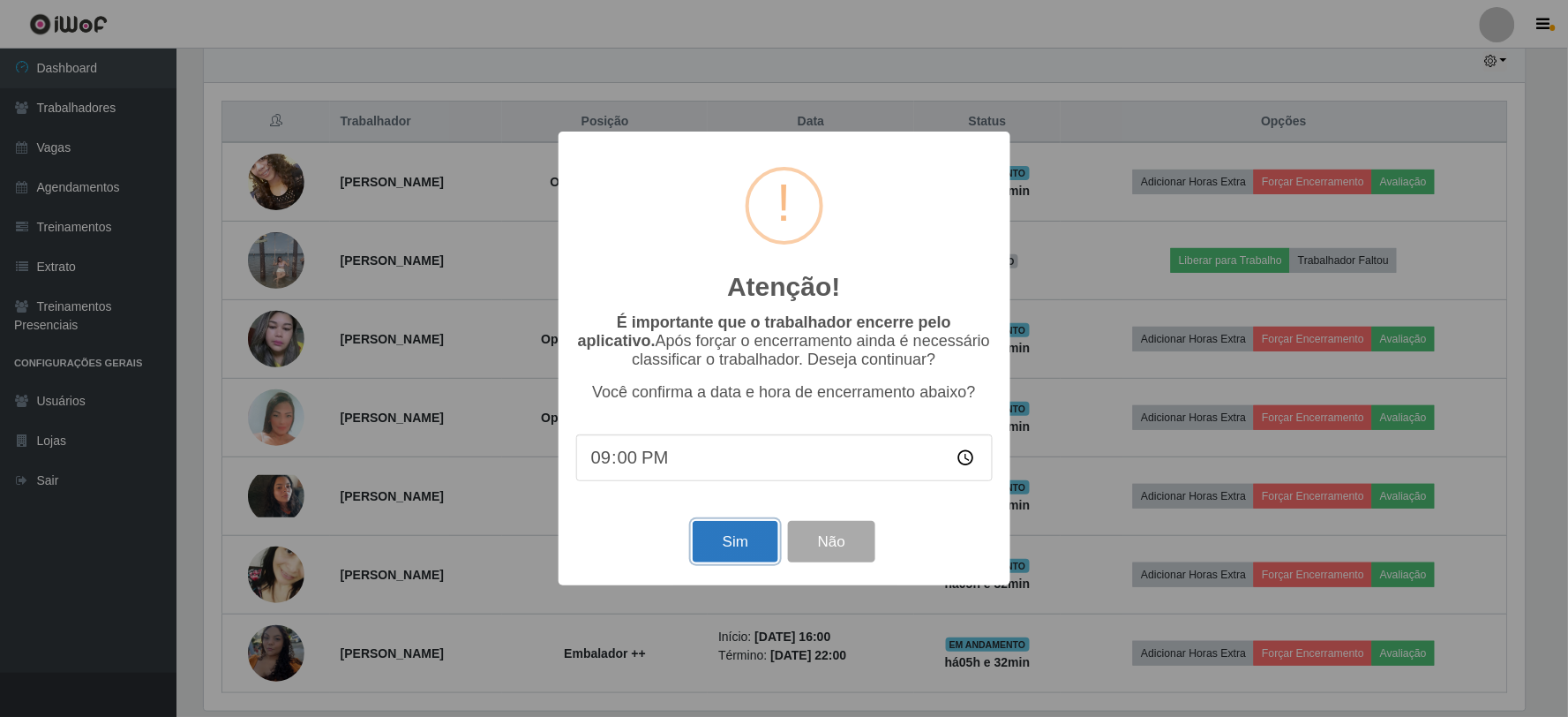
click at [754, 543] on button "Sim" at bounding box center [735, 541] width 86 height 41
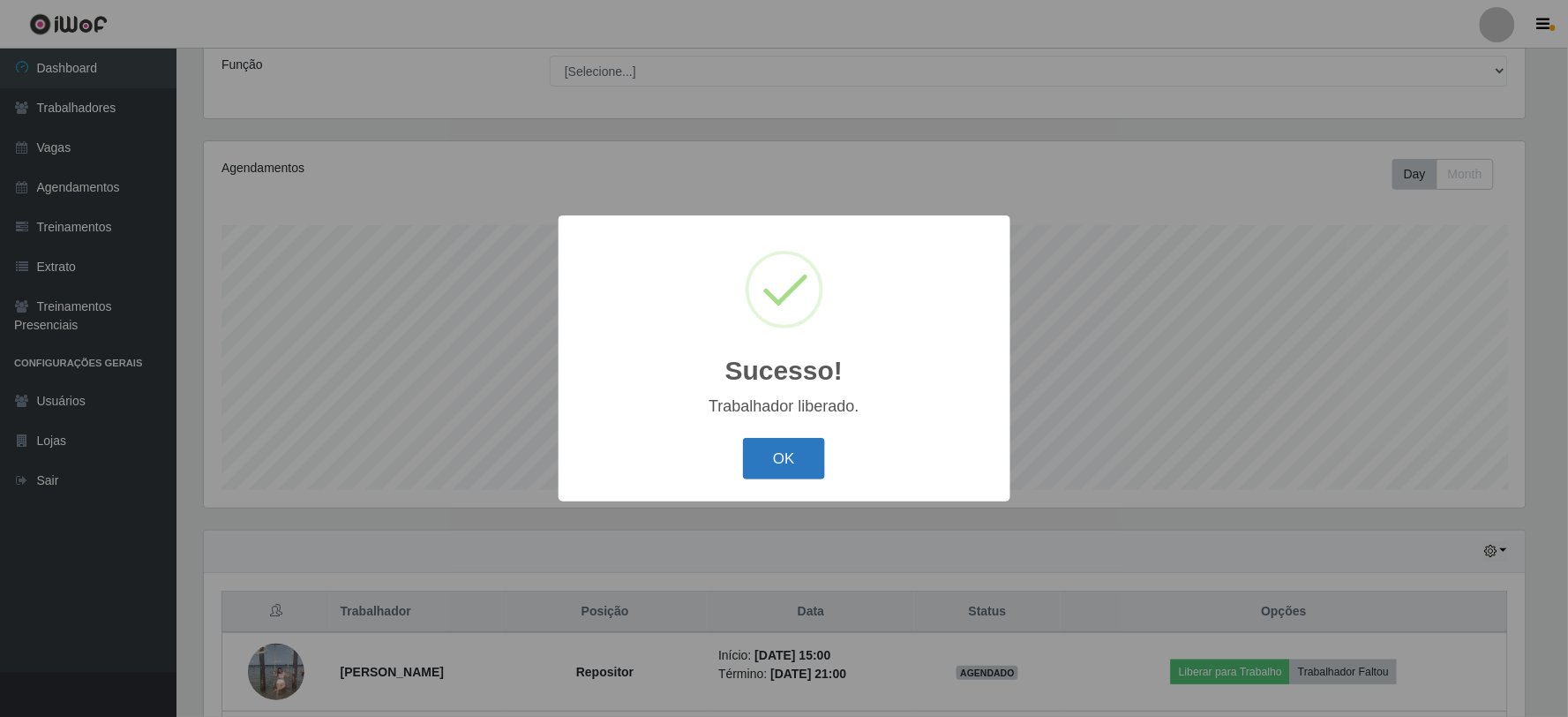
click at [803, 458] on button "OK" at bounding box center [783, 457] width 82 height 41
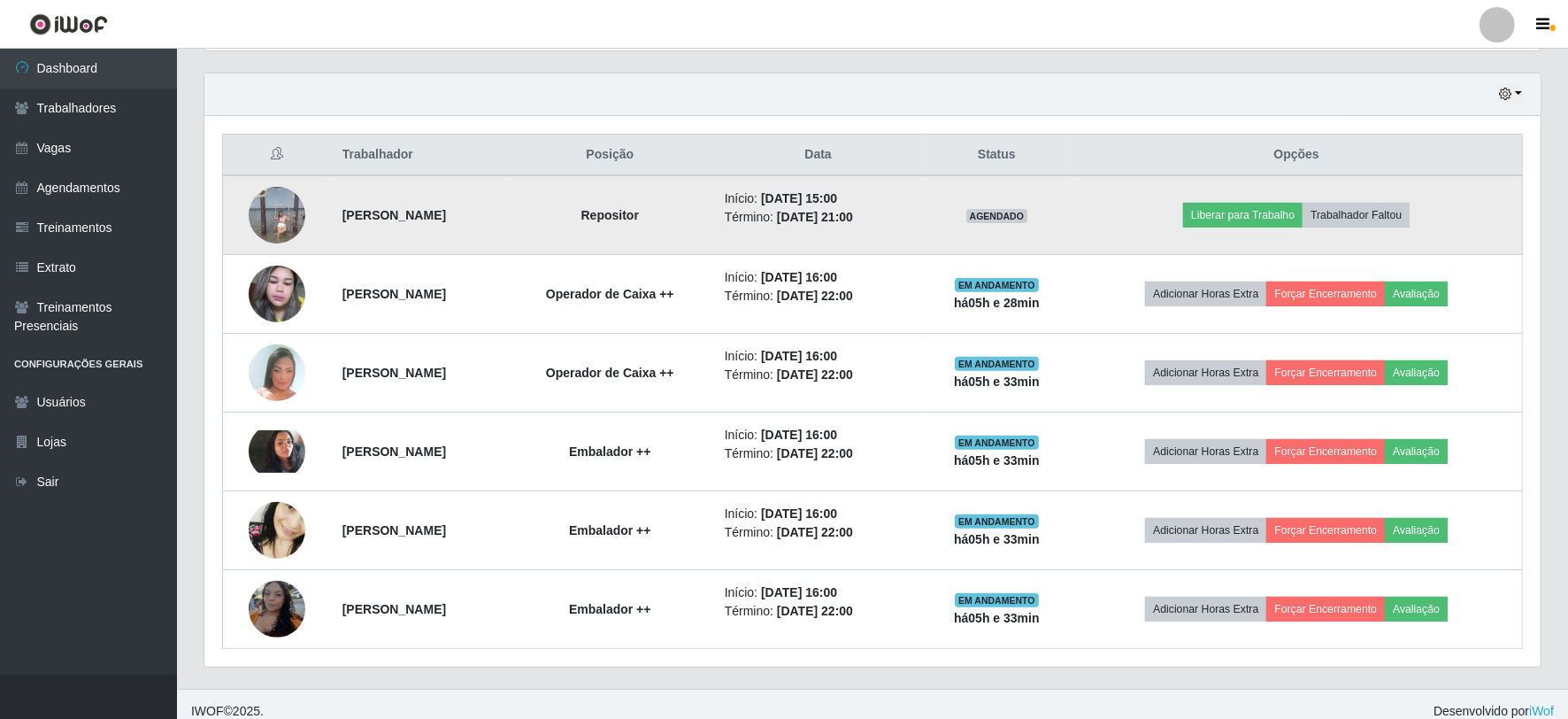
scroll to position [614, 0]
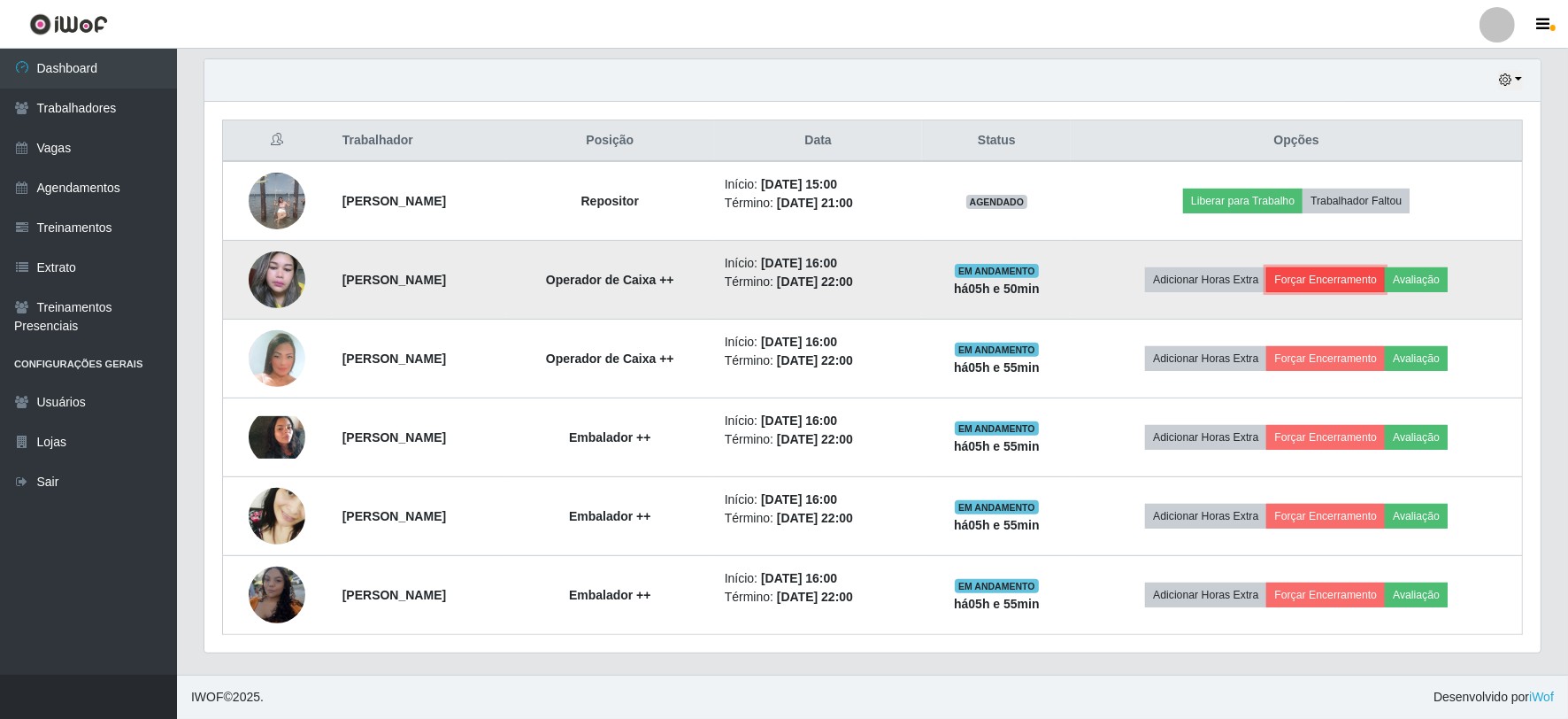
click at [1342, 276] on button "Forçar Encerramento" at bounding box center [1325, 280] width 119 height 25
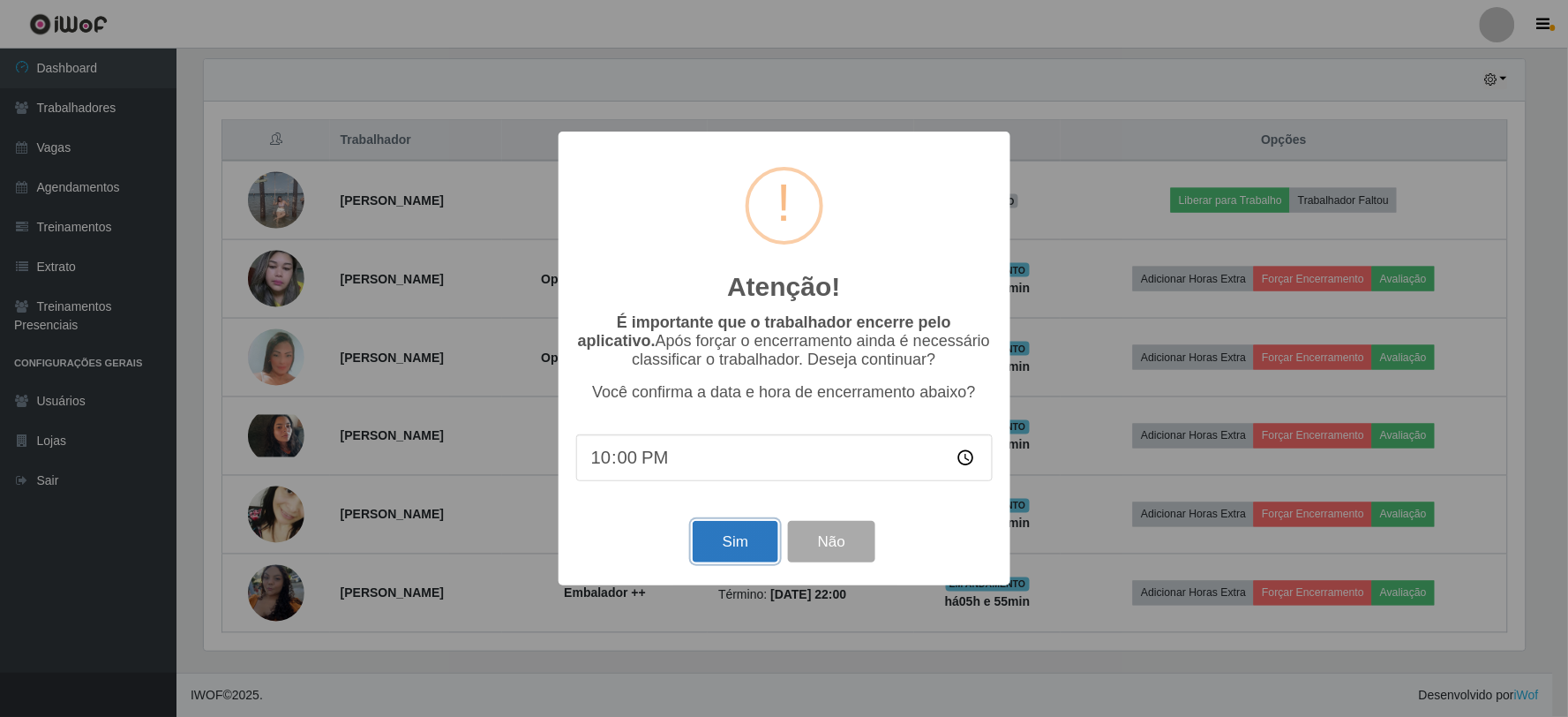
click at [729, 538] on button "Sim" at bounding box center [735, 541] width 86 height 41
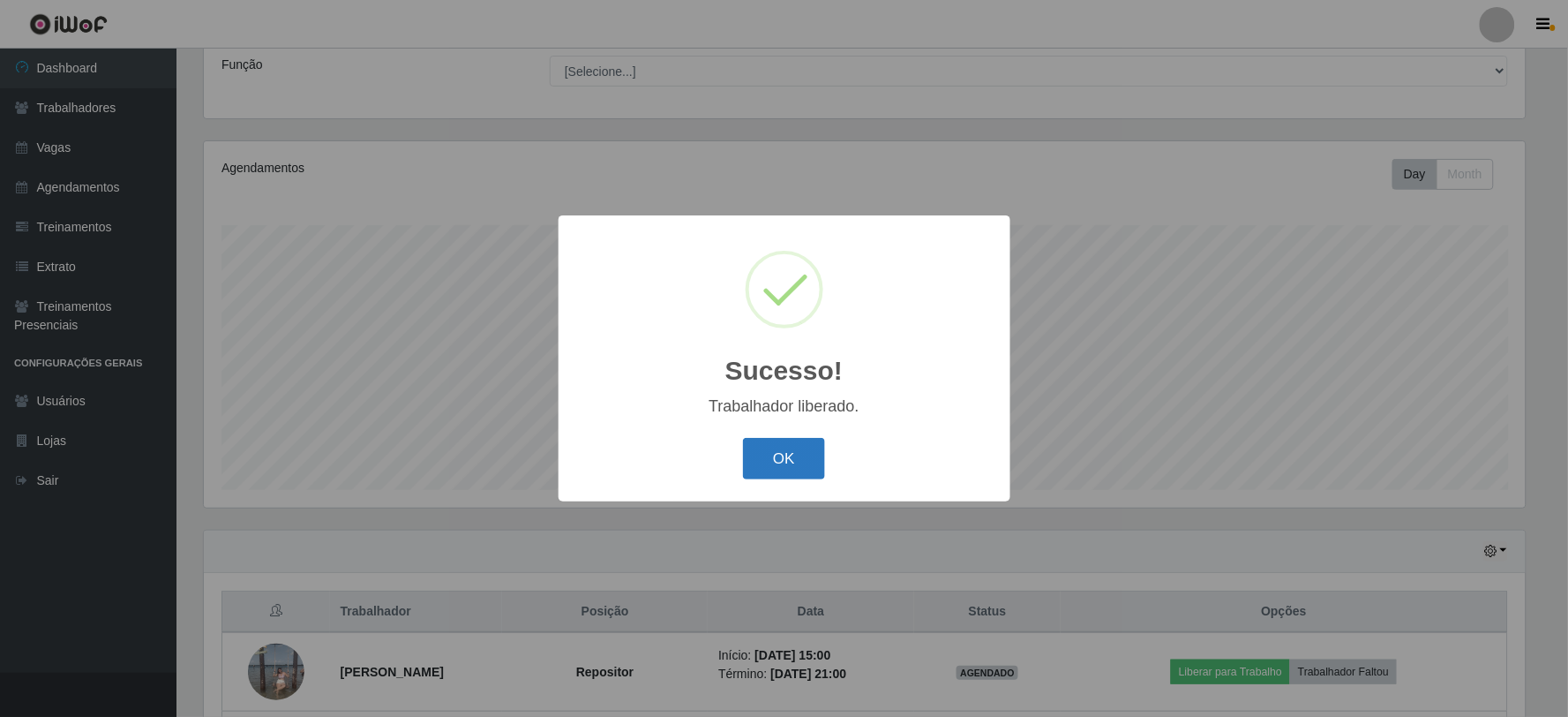
click at [800, 447] on button "OK" at bounding box center [783, 457] width 82 height 41
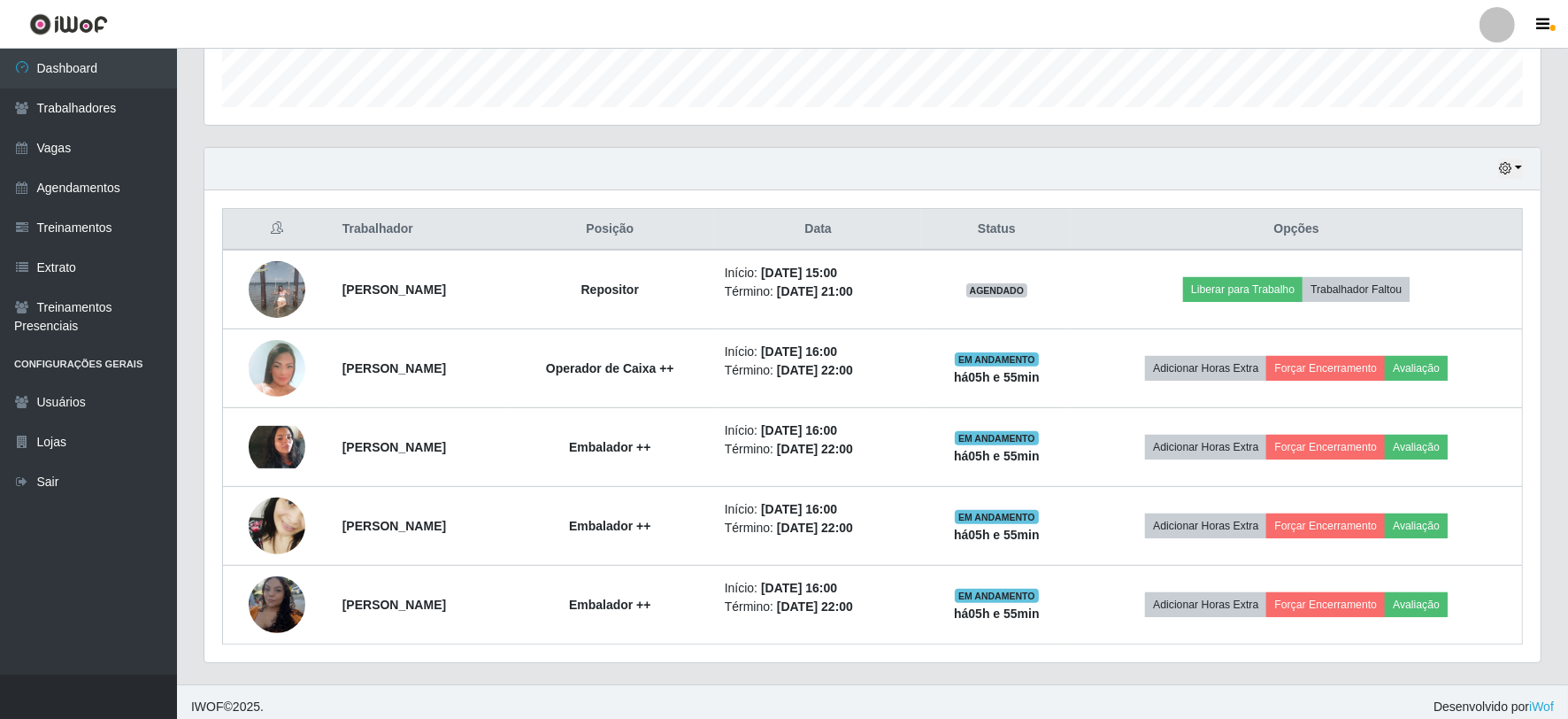
scroll to position [535, 0]
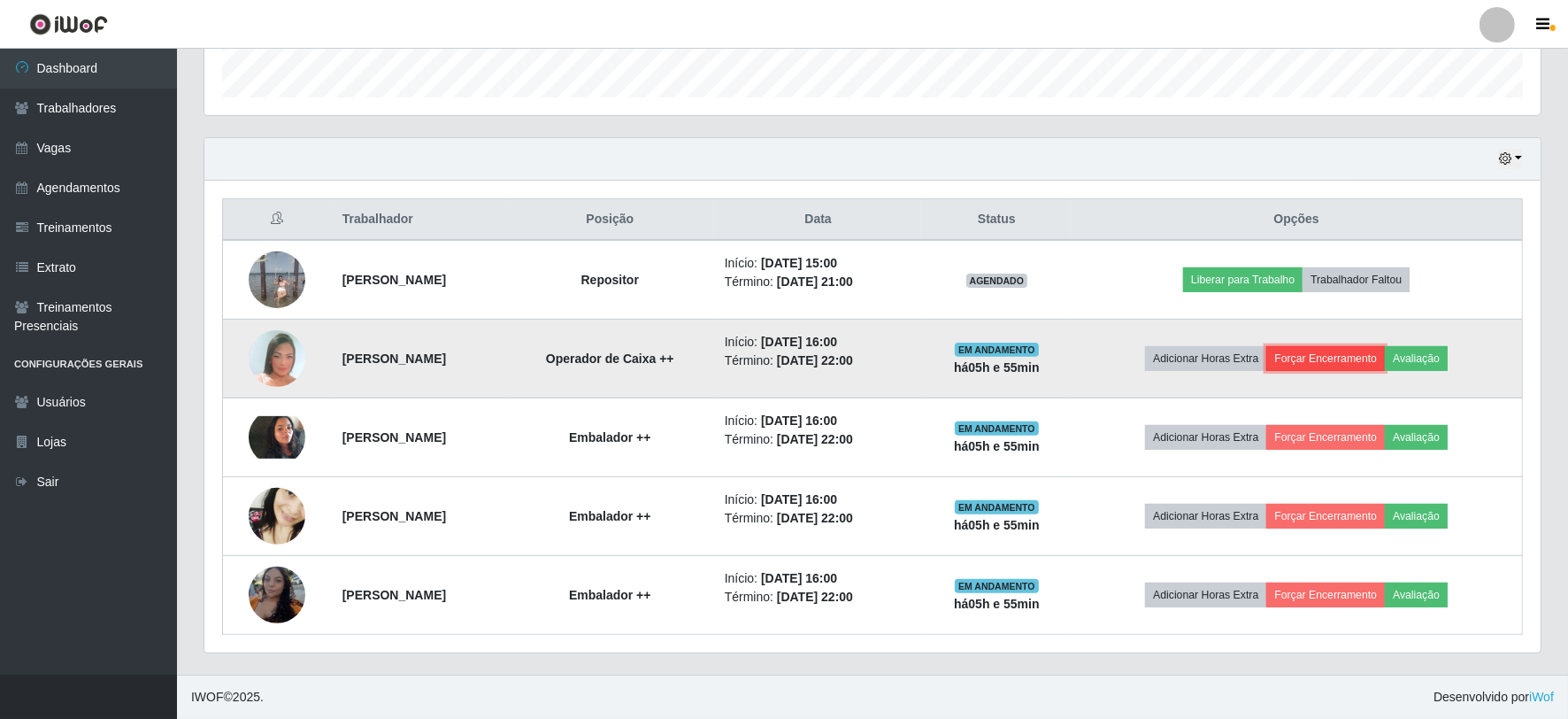
click at [1338, 359] on button "Forçar Encerramento" at bounding box center [1325, 359] width 119 height 25
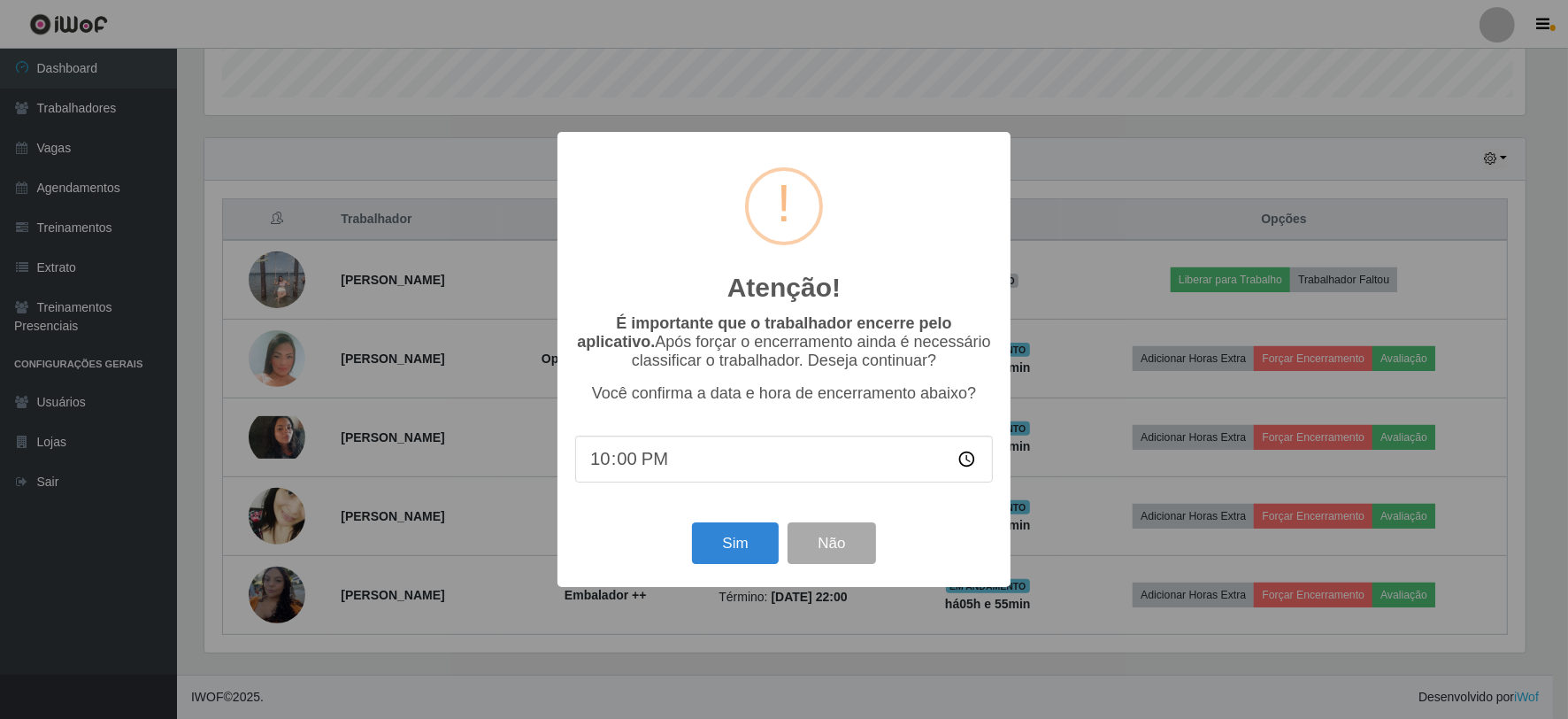
scroll to position [366, 1324]
click at [753, 537] on button "Sim" at bounding box center [737, 543] width 86 height 41
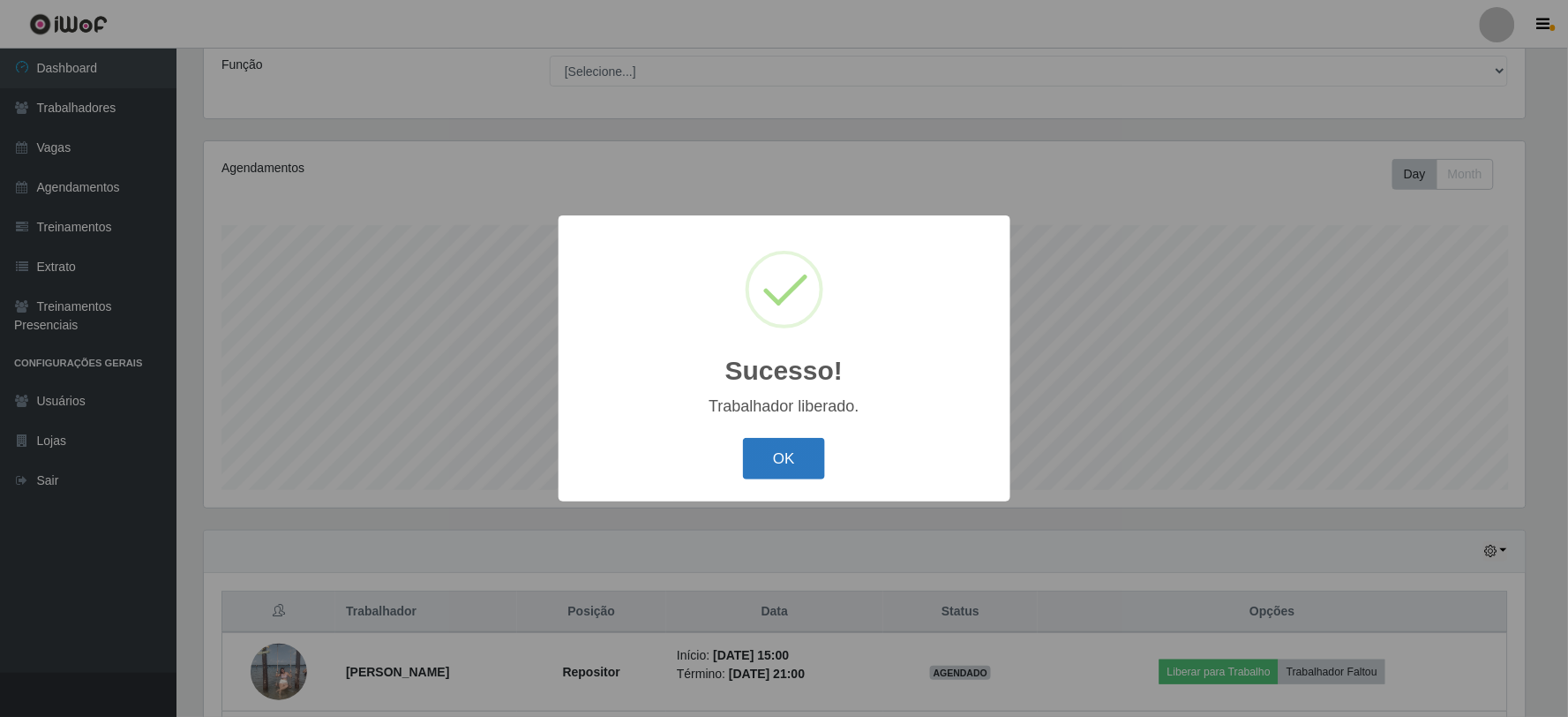
click at [803, 457] on button "OK" at bounding box center [783, 457] width 82 height 41
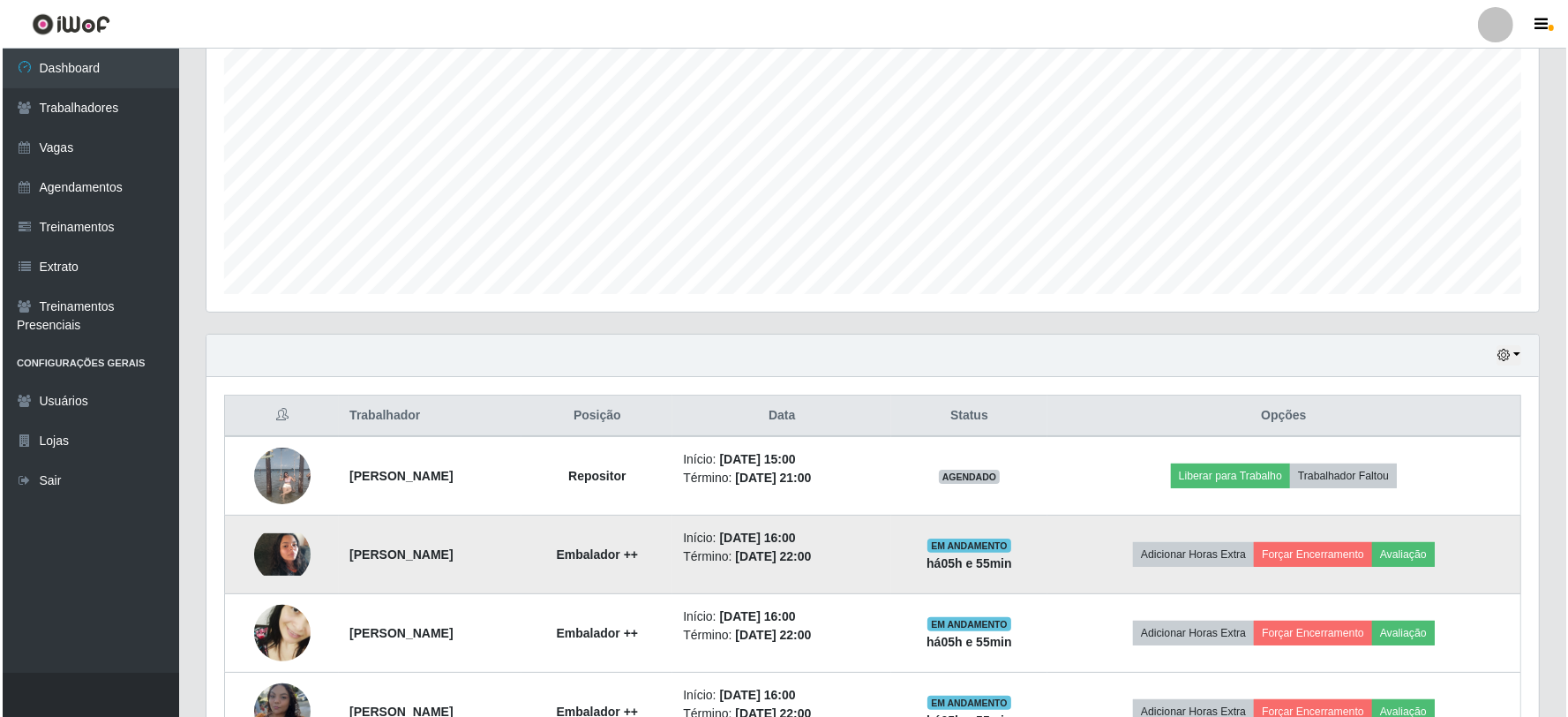
scroll to position [435, 0]
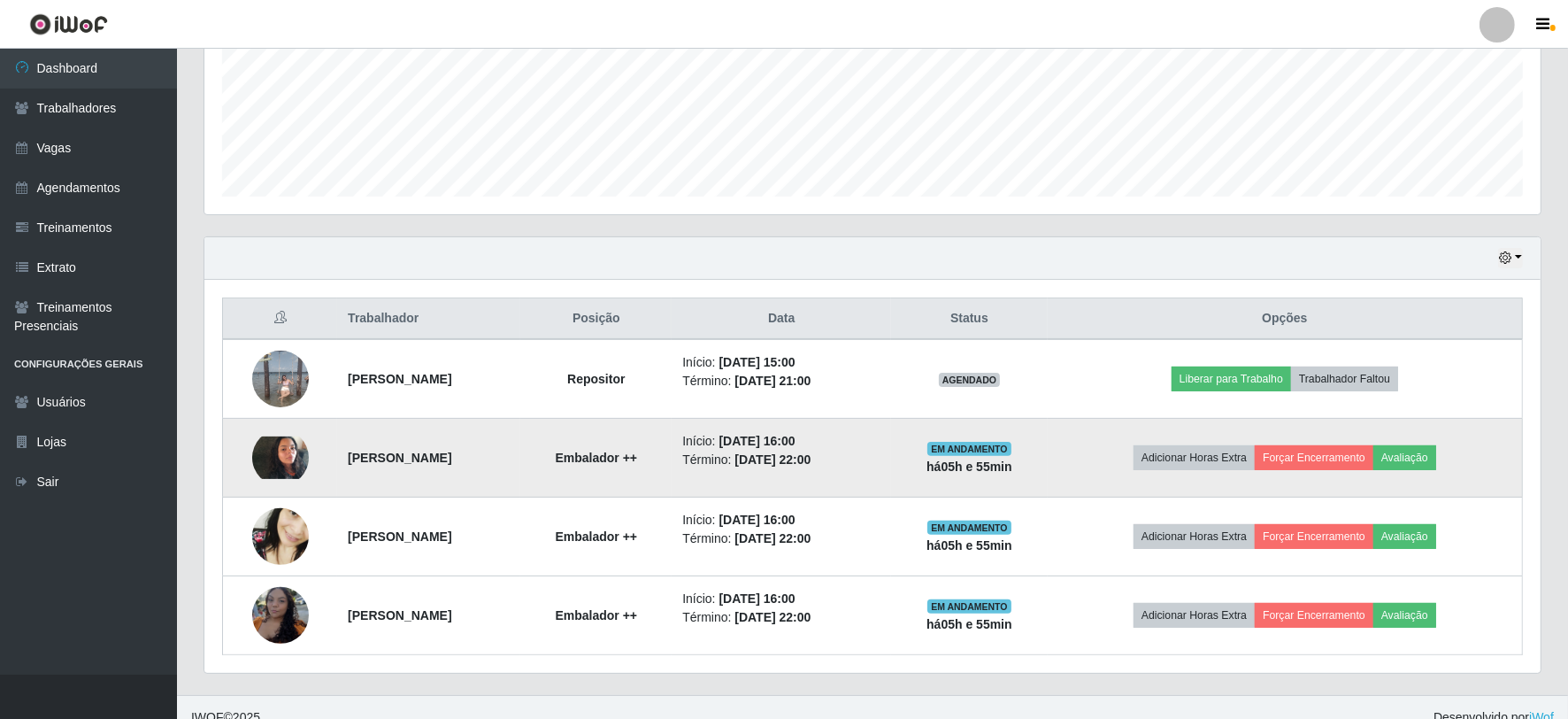
click at [1319, 473] on td "Adicionar Horas Extra Forçar Encerramento Avaliação" at bounding box center [1285, 458] width 475 height 79
click at [1313, 470] on button "Forçar Encerramento" at bounding box center [1314, 458] width 119 height 25
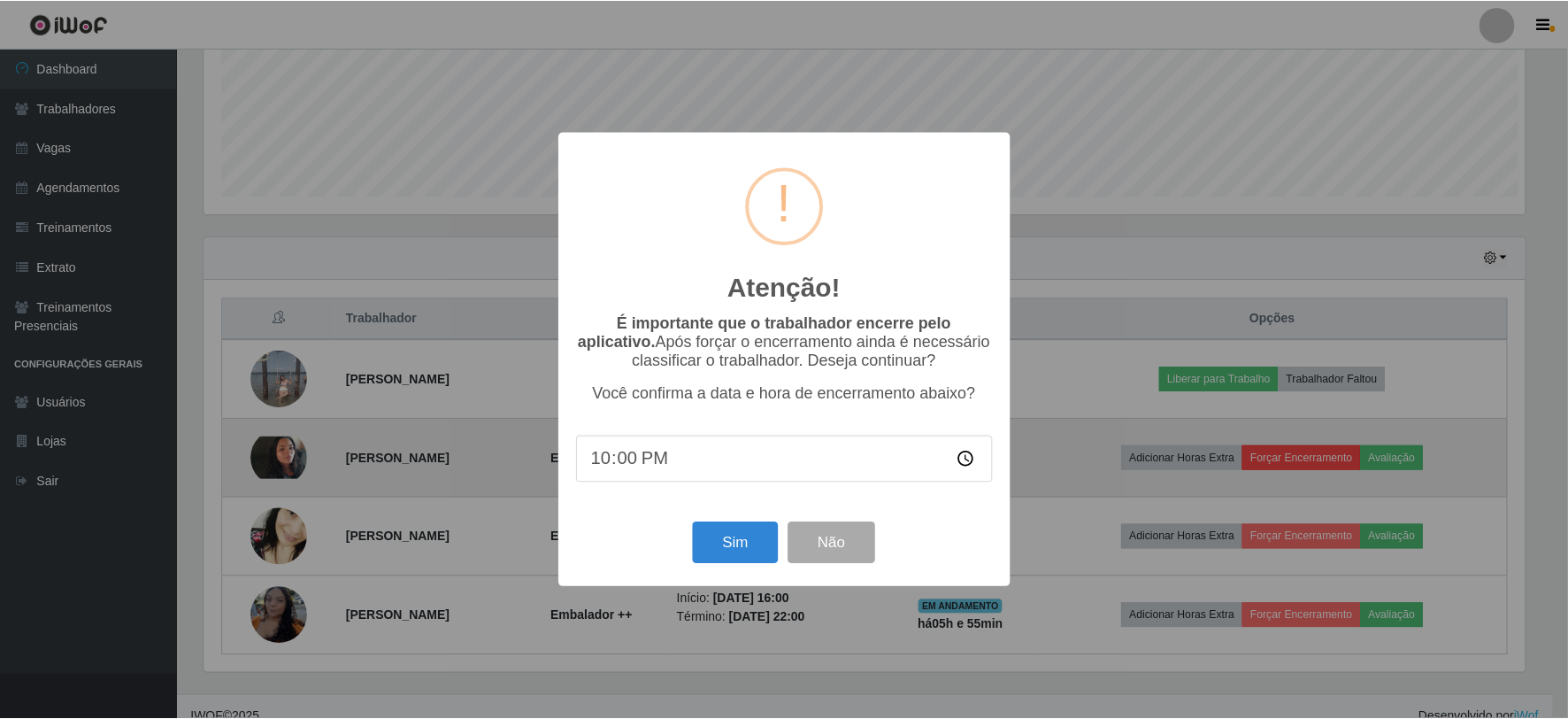
scroll to position [366, 1324]
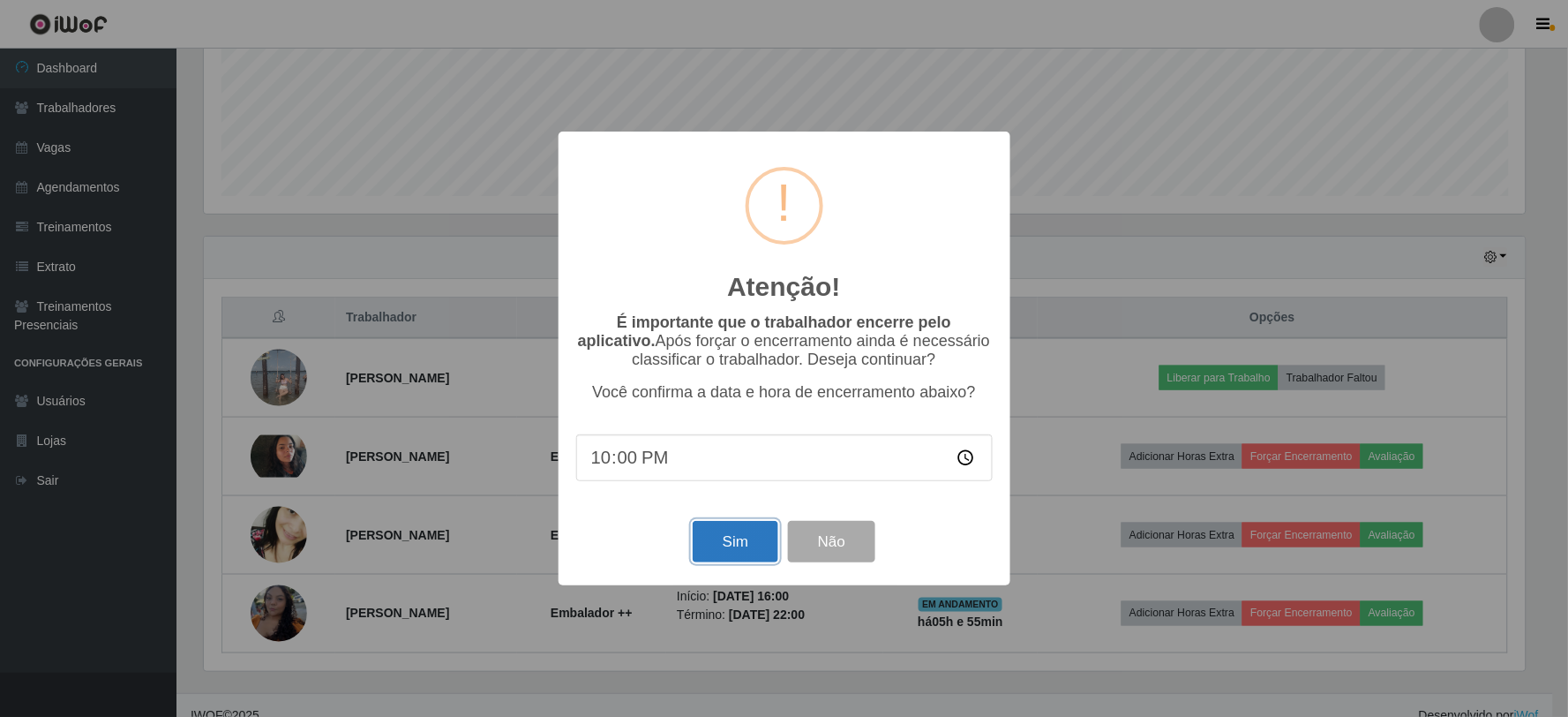
click at [724, 539] on button "Sim" at bounding box center [735, 541] width 86 height 41
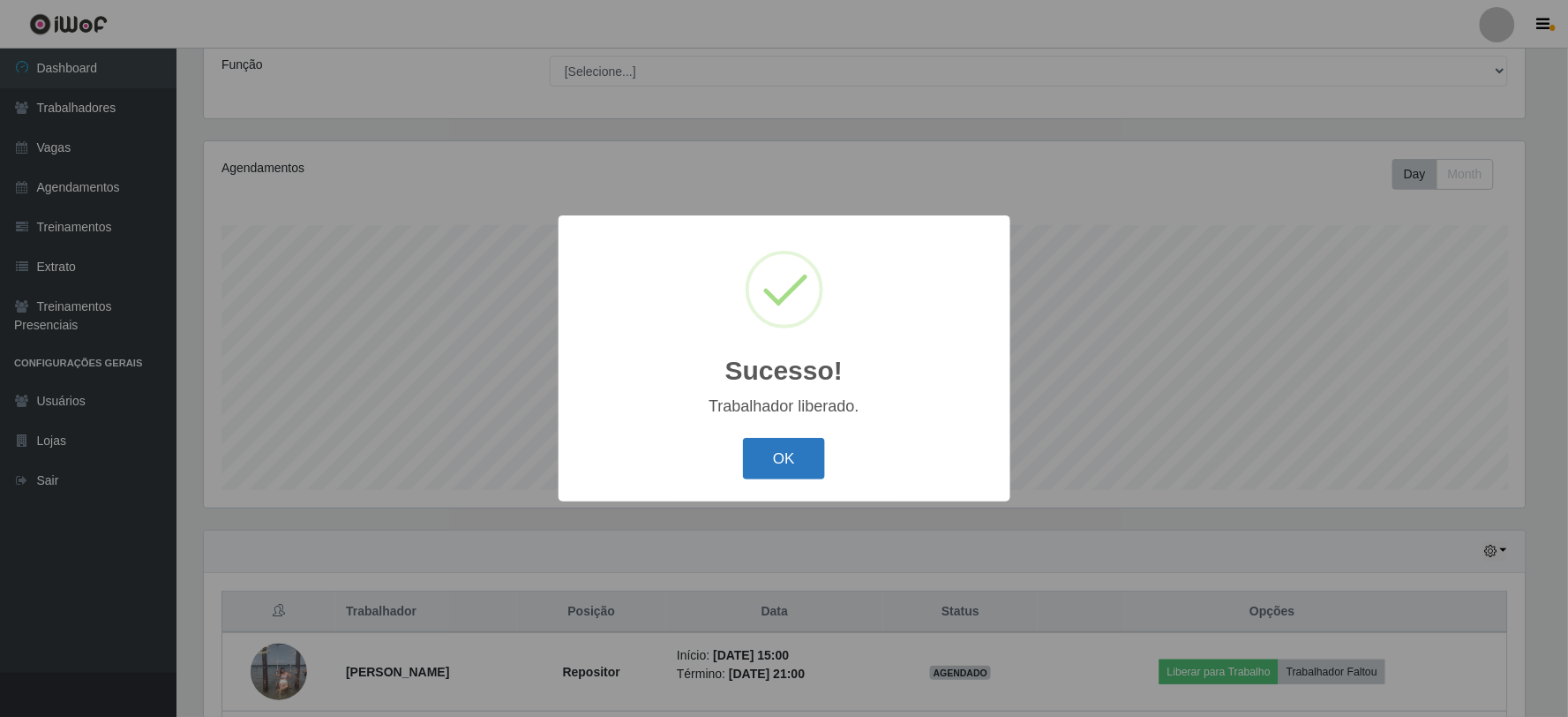
click at [783, 461] on button "OK" at bounding box center [783, 457] width 82 height 41
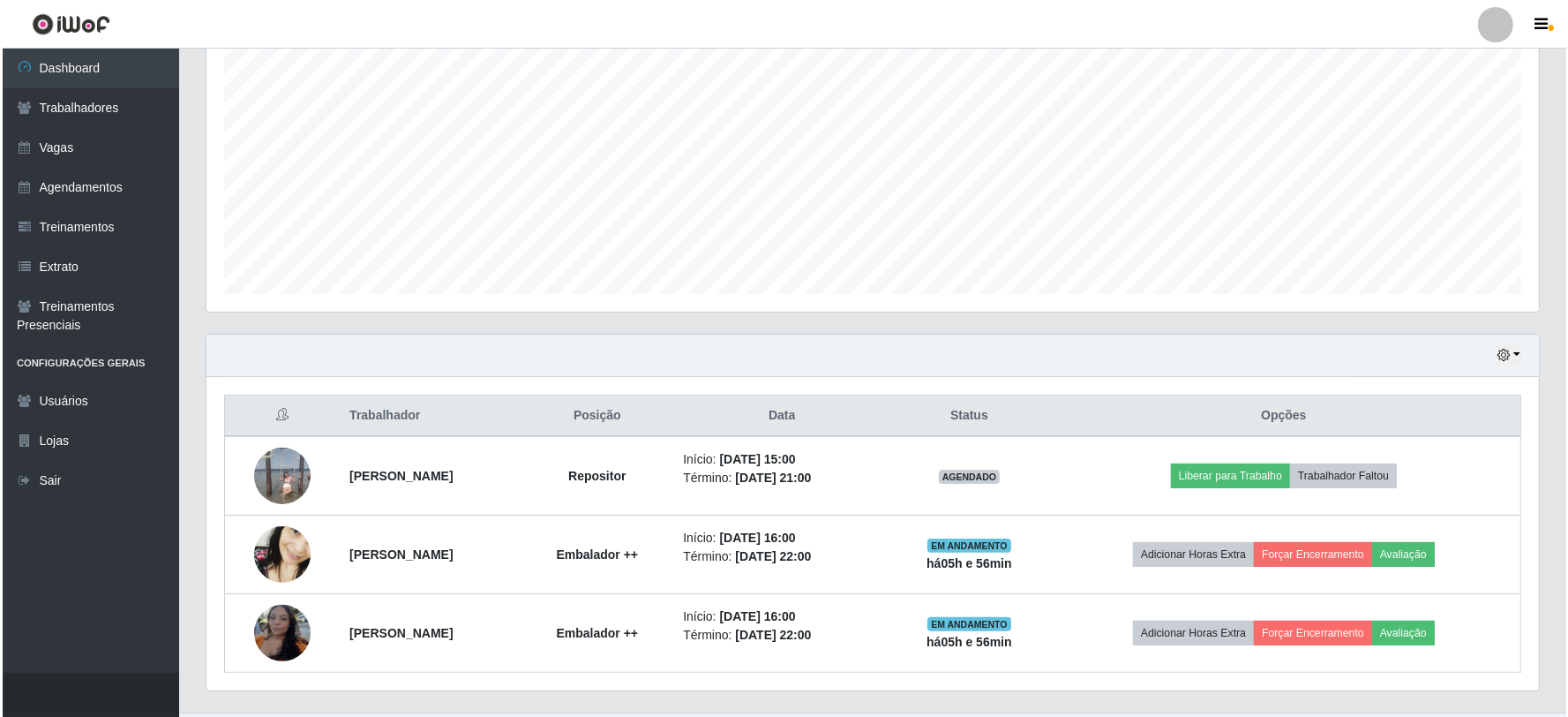
scroll to position [377, 0]
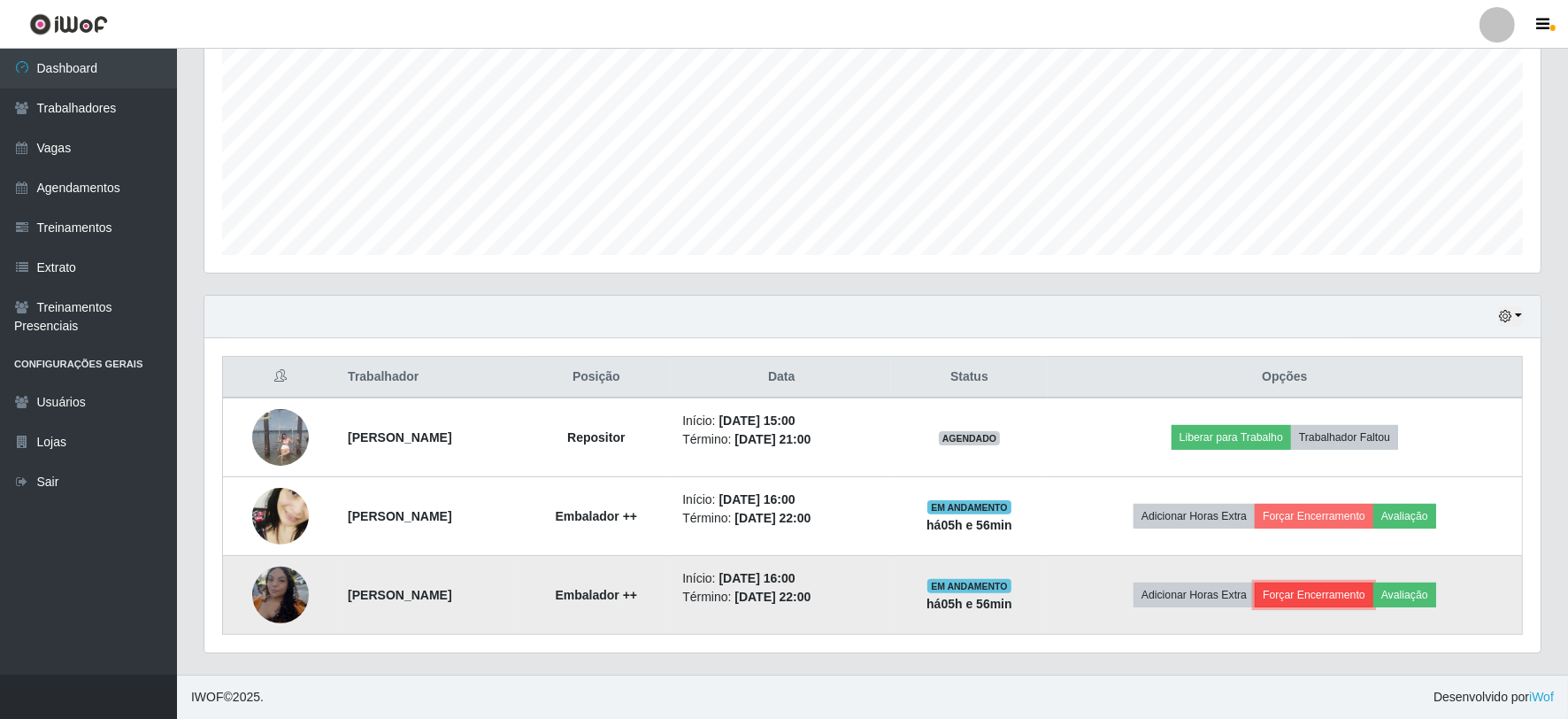
click at [1327, 588] on button "Forçar Encerramento" at bounding box center [1314, 595] width 119 height 25
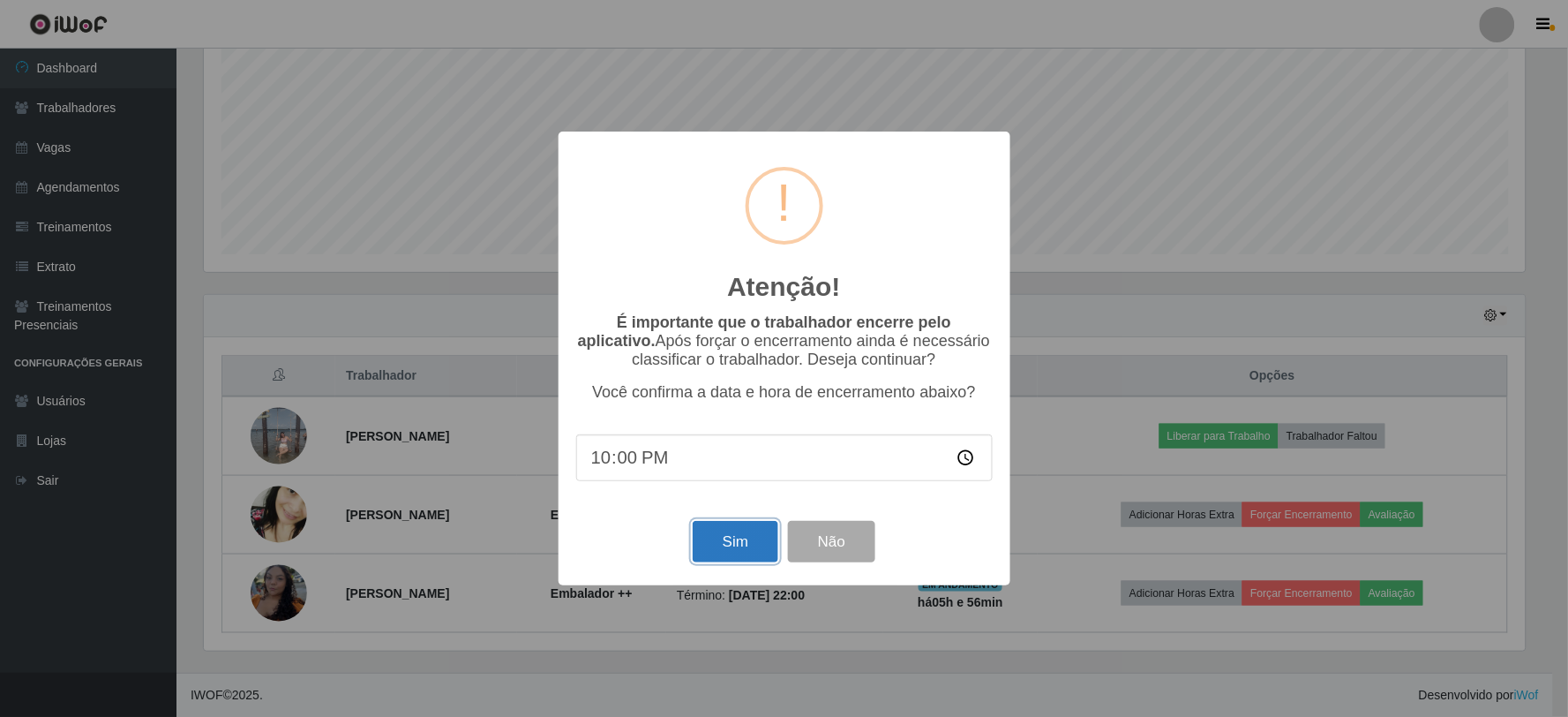
click at [720, 538] on button "Sim" at bounding box center [735, 541] width 86 height 41
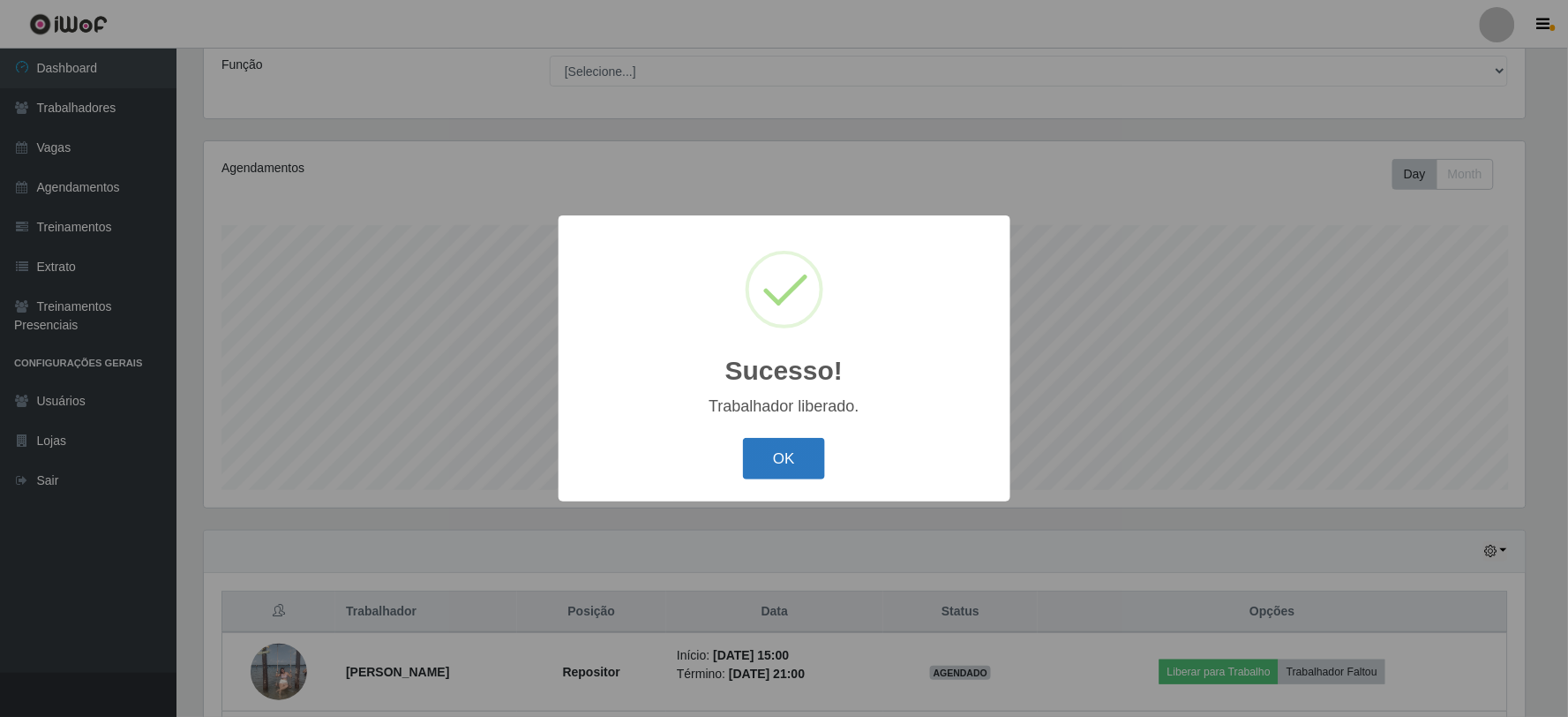
click at [760, 453] on button "OK" at bounding box center [783, 457] width 82 height 41
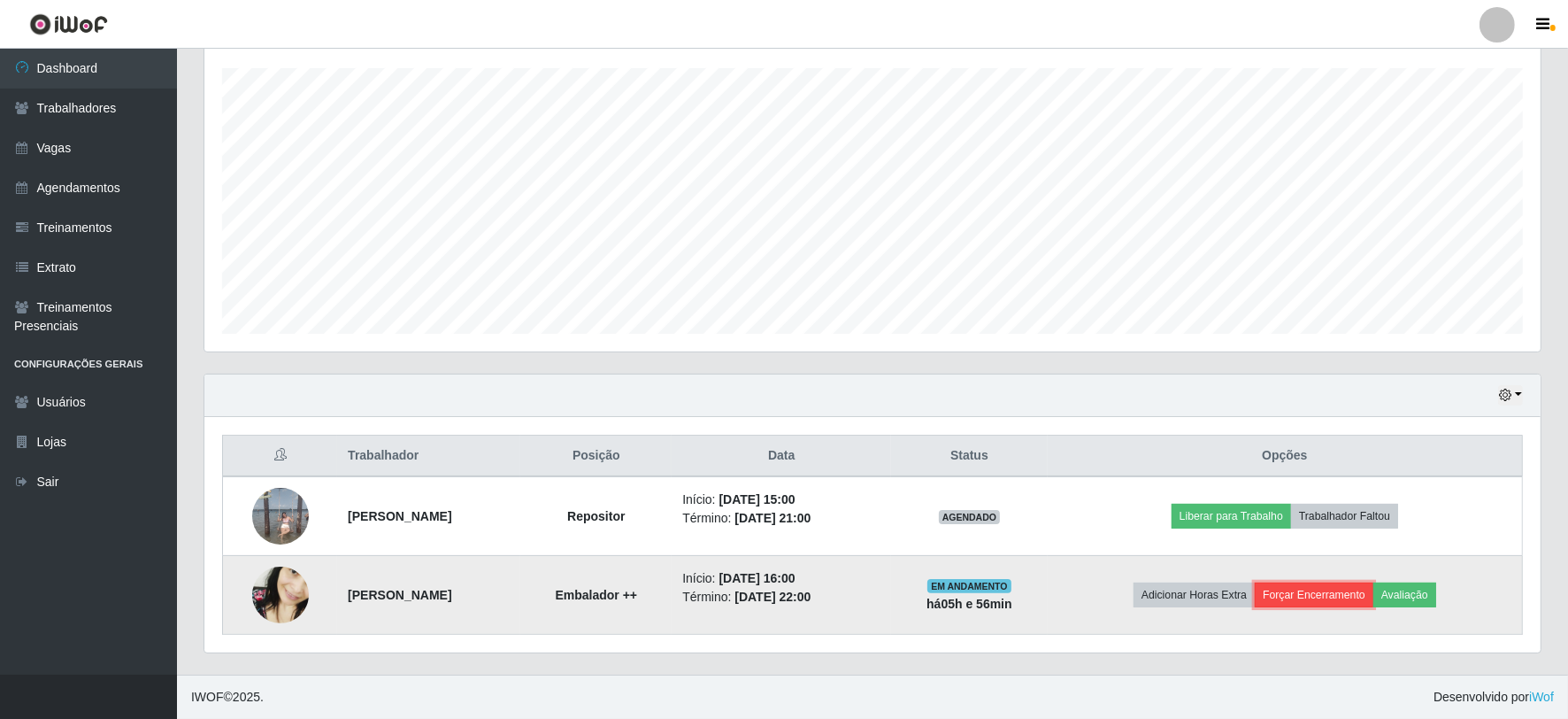
click at [1314, 590] on button "Forçar Encerramento" at bounding box center [1314, 595] width 119 height 25
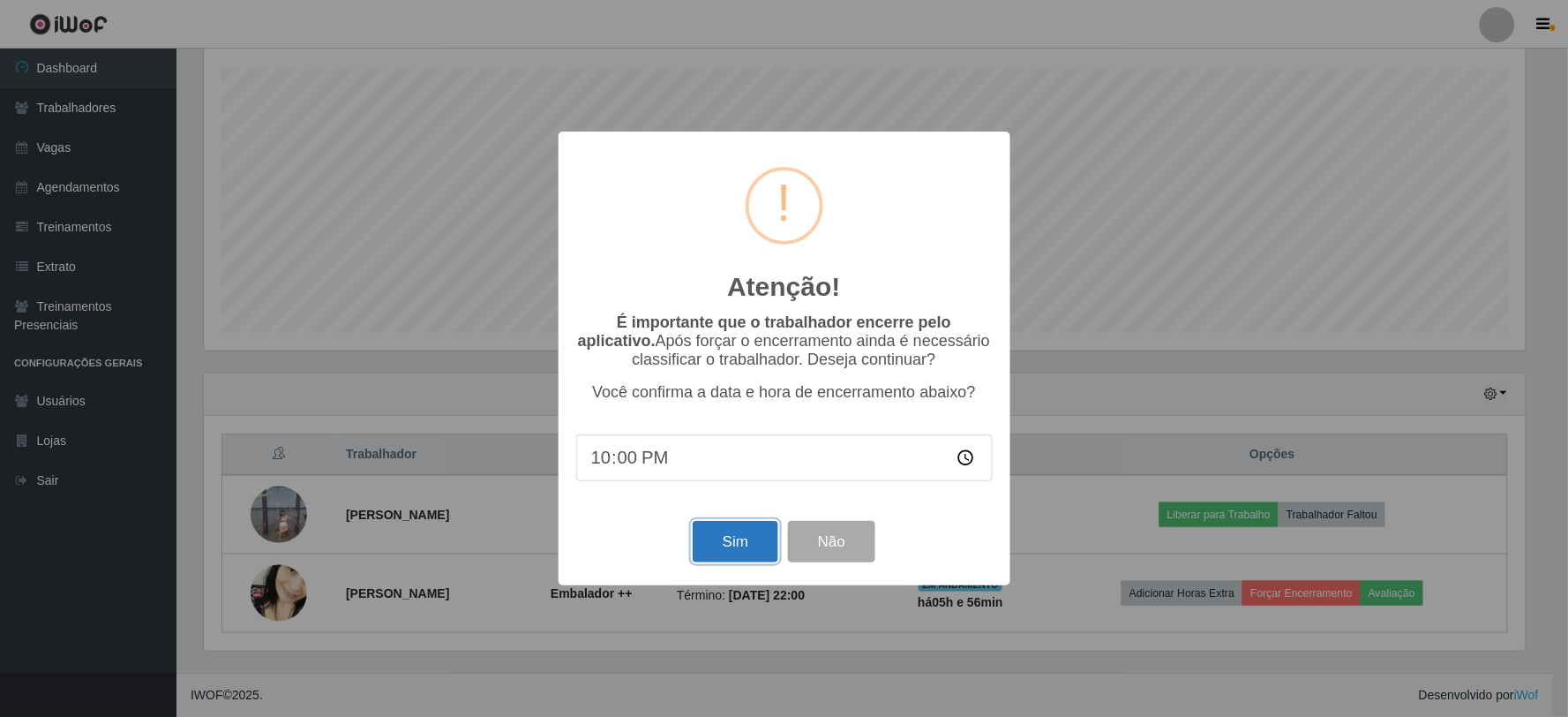
click at [730, 545] on button "Sim" at bounding box center [735, 541] width 86 height 41
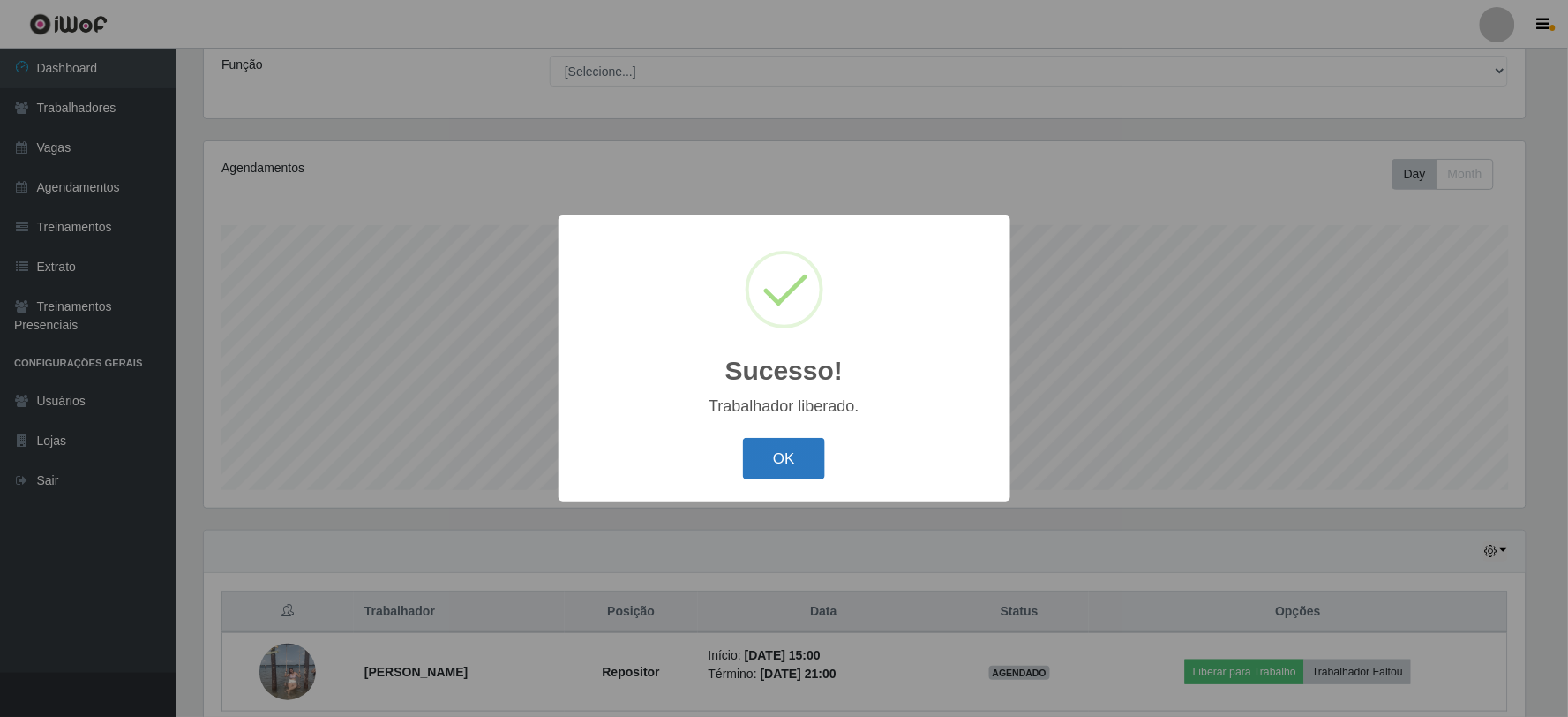
click at [778, 451] on button "OK" at bounding box center [783, 457] width 82 height 41
